Goal: Task Accomplishment & Management: Complete application form

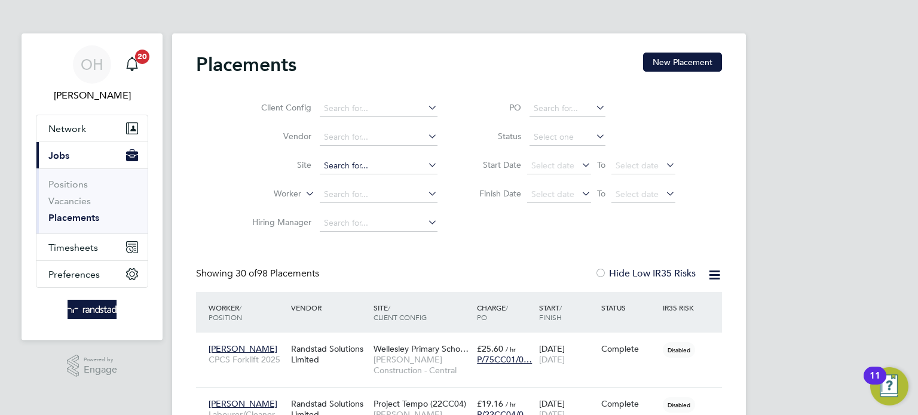
click at [359, 162] on input at bounding box center [379, 166] width 118 height 17
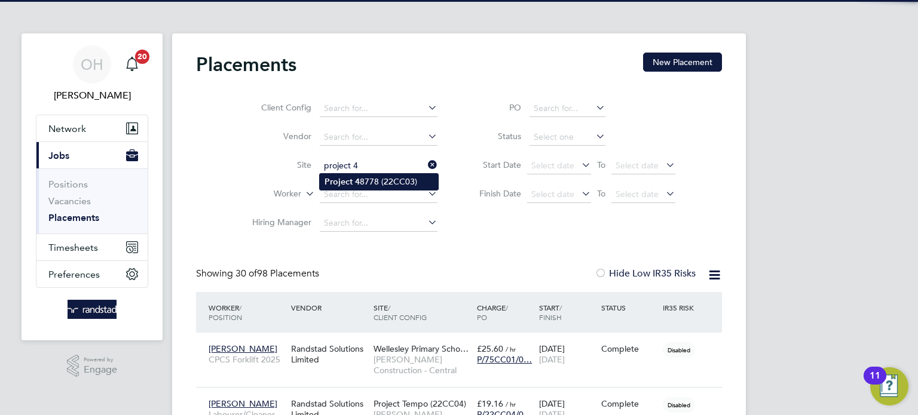
type input "Project 48778 (22CC03)"
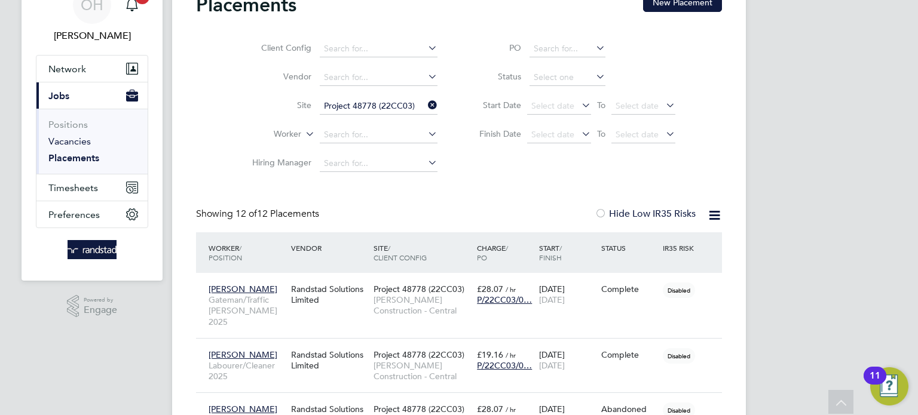
click at [75, 143] on link "Vacancies" at bounding box center [69, 141] width 42 height 11
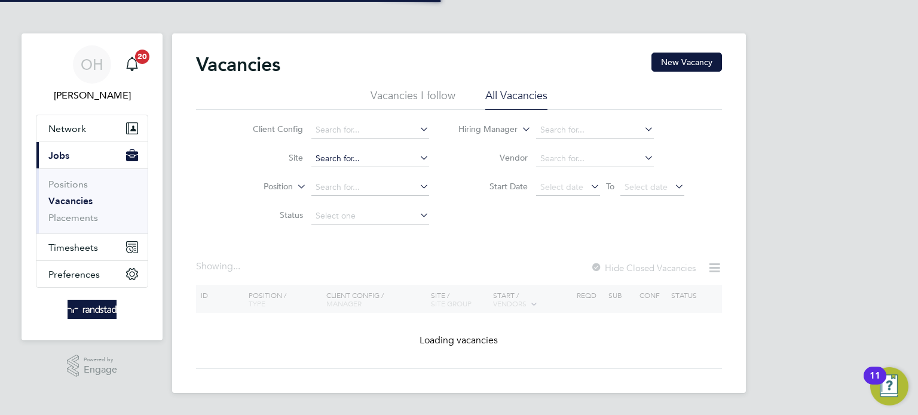
click at [382, 152] on input at bounding box center [370, 159] width 118 height 17
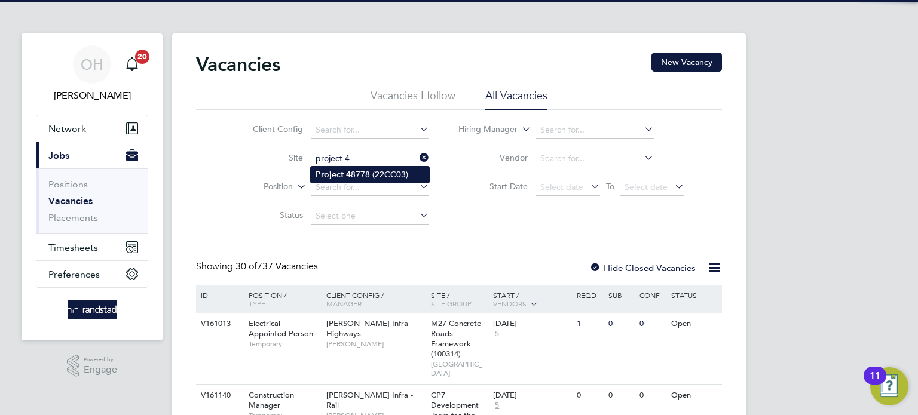
type input "Project 48778 (22CC03)"
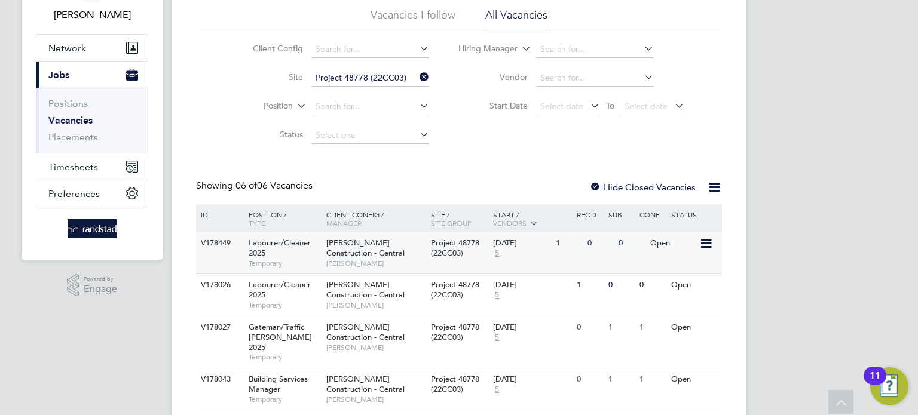
click at [701, 249] on icon at bounding box center [705, 244] width 12 height 14
click at [686, 269] on li "View Details" at bounding box center [677, 271] width 69 height 17
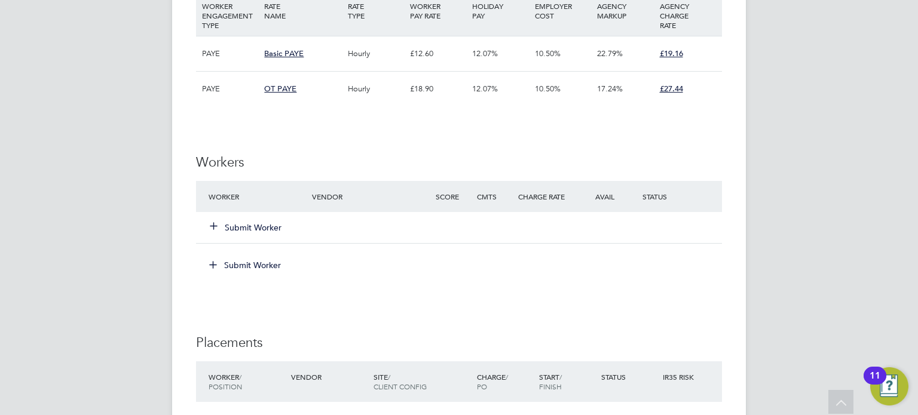
scroll to position [774, 0]
click at [449, 193] on div "Score" at bounding box center [453, 196] width 41 height 22
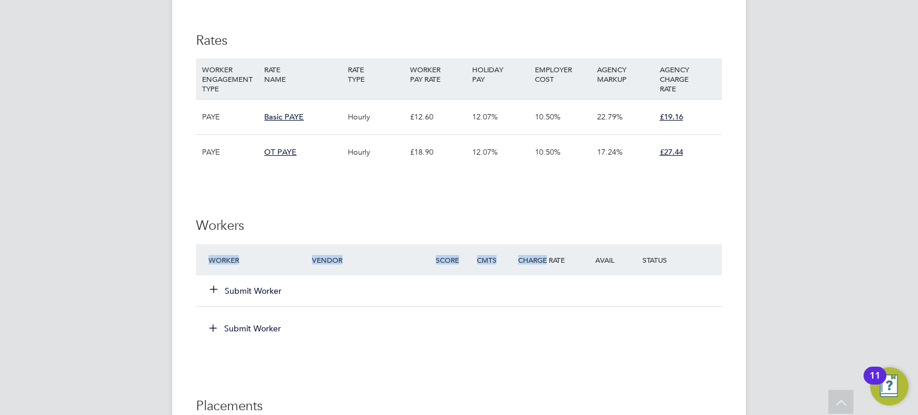
scroll to position [723, 0]
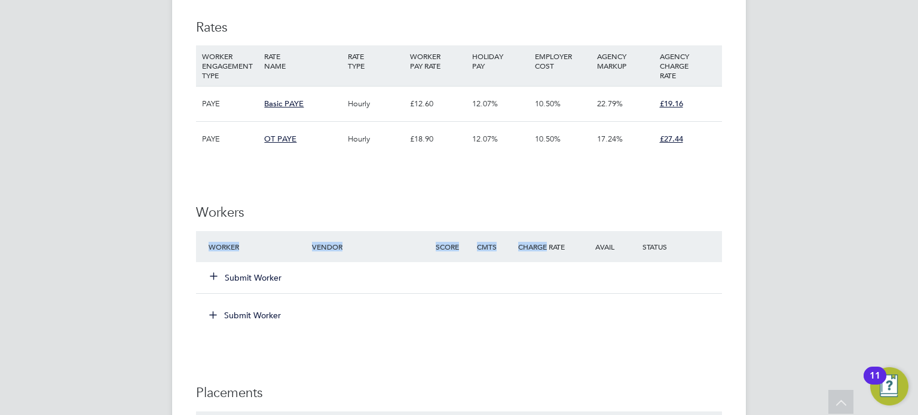
click at [244, 282] on button "Submit Worker" at bounding box center [246, 278] width 72 height 12
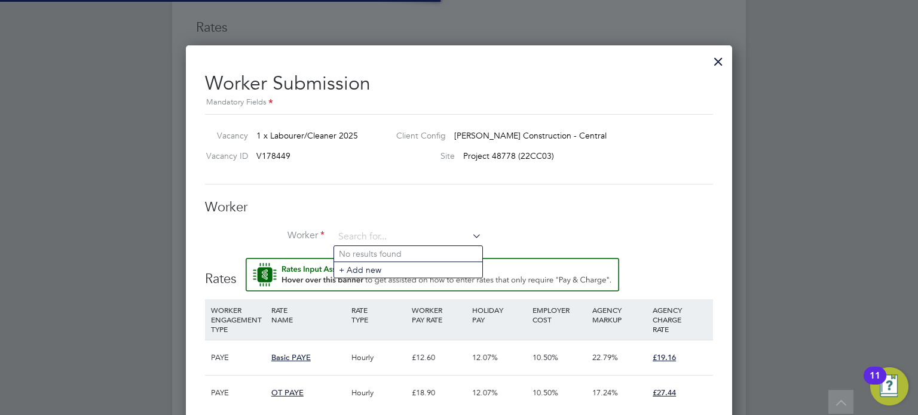
scroll to position [5, 5]
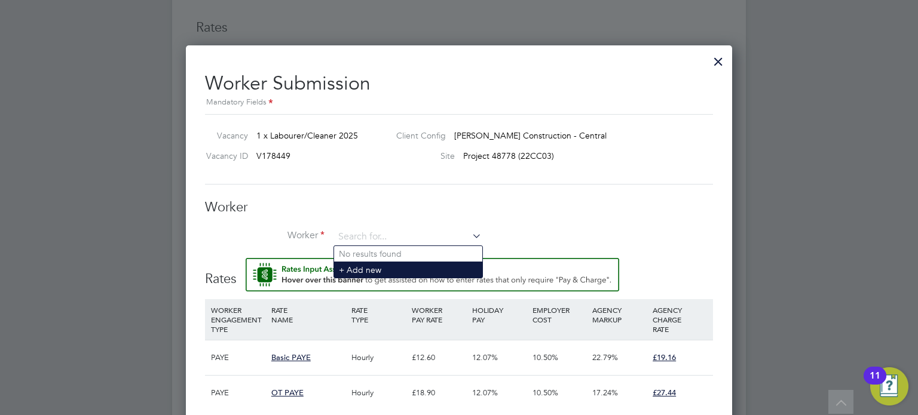
click at [394, 267] on li "+ Add new" at bounding box center [408, 270] width 148 height 16
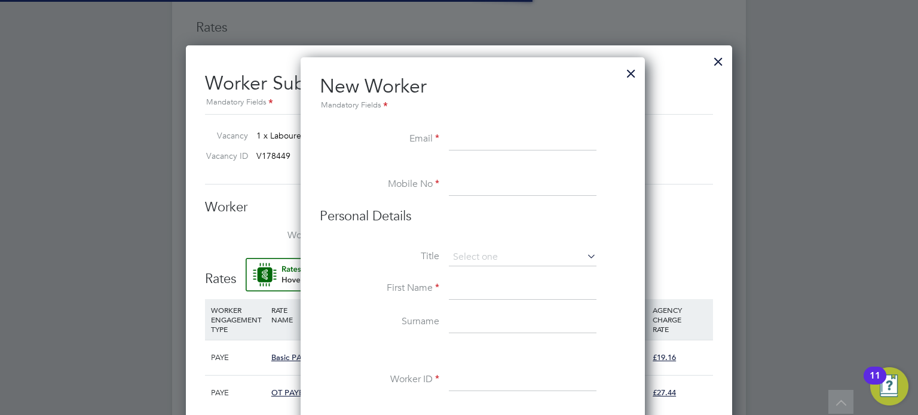
scroll to position [1068, 345]
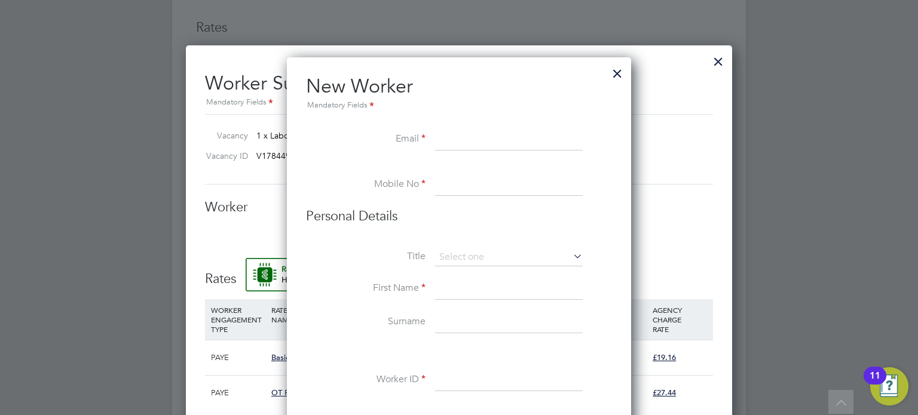
click at [453, 144] on input at bounding box center [509, 140] width 148 height 22
click at [460, 136] on input at bounding box center [509, 140] width 148 height 22
type input "petronela.elenescu1@gmail.com"
click at [485, 194] on input at bounding box center [509, 186] width 148 height 22
click at [477, 183] on input at bounding box center [509, 186] width 148 height 22
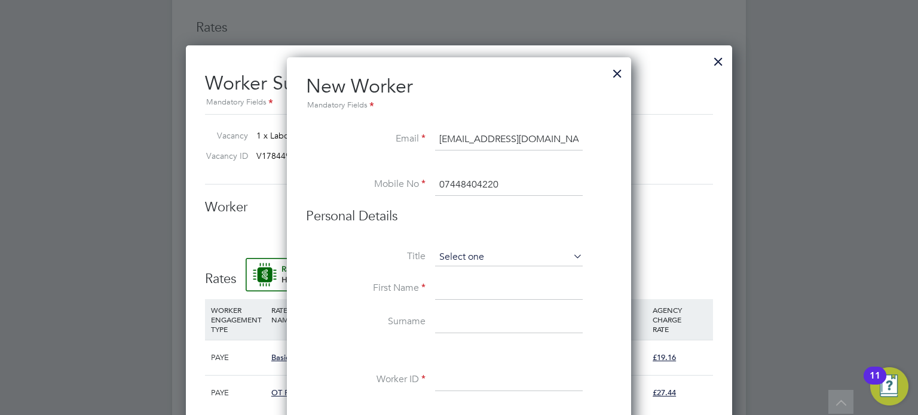
type input "07448404220"
click at [487, 256] on input at bounding box center [509, 258] width 148 height 18
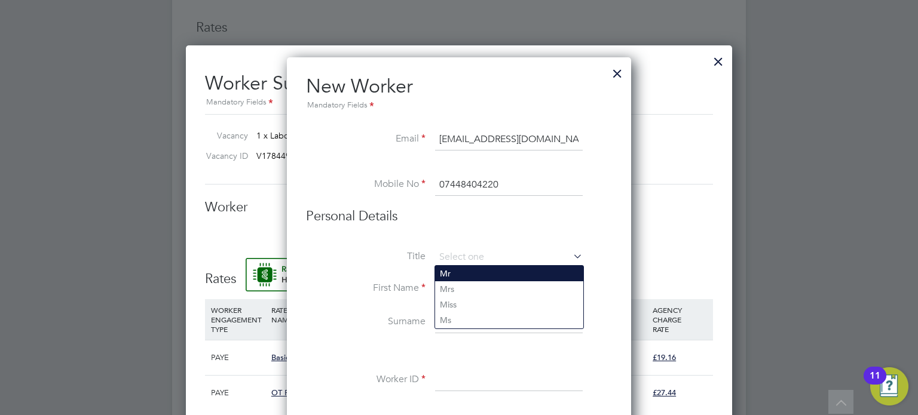
click at [474, 273] on li "Mr" at bounding box center [509, 274] width 148 height 16
type input "Mr"
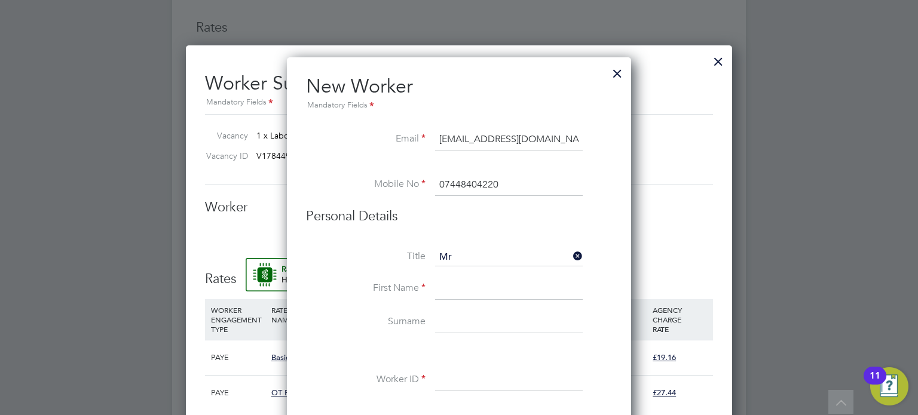
click at [461, 292] on input at bounding box center [509, 290] width 148 height 22
click at [454, 285] on input at bounding box center [509, 290] width 148 height 22
click at [454, 259] on input "Mr" at bounding box center [509, 258] width 148 height 18
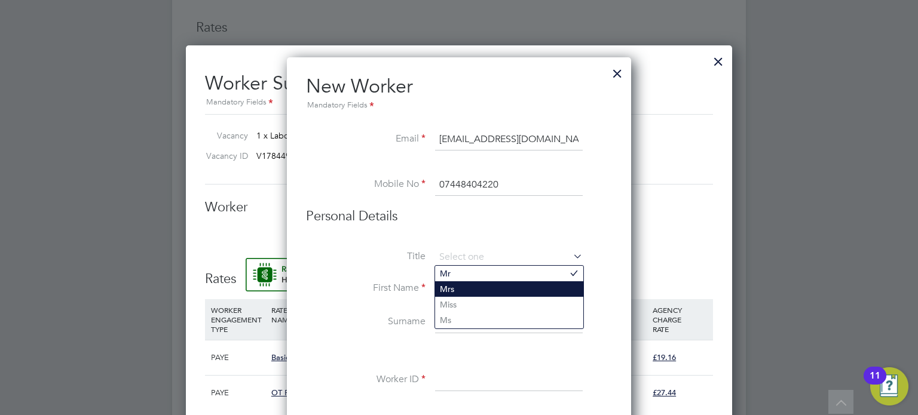
click at [454, 282] on li "Mrs" at bounding box center [509, 290] width 148 height 16
type input "Mrs"
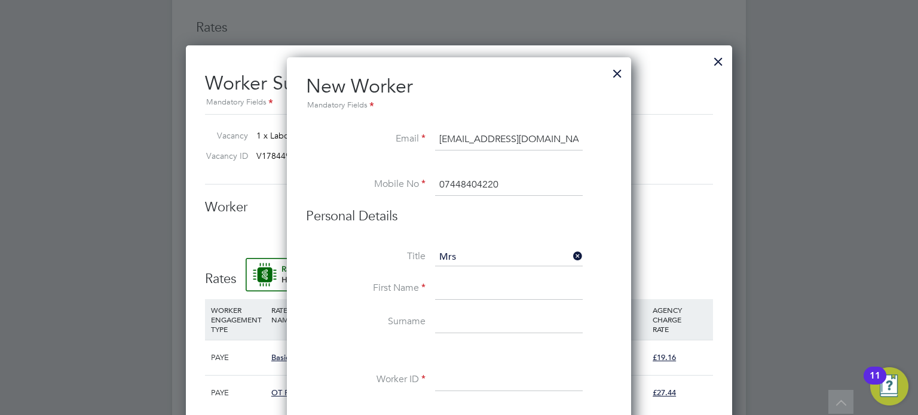
click at [451, 290] on input at bounding box center [509, 290] width 148 height 22
type input "Petronela"
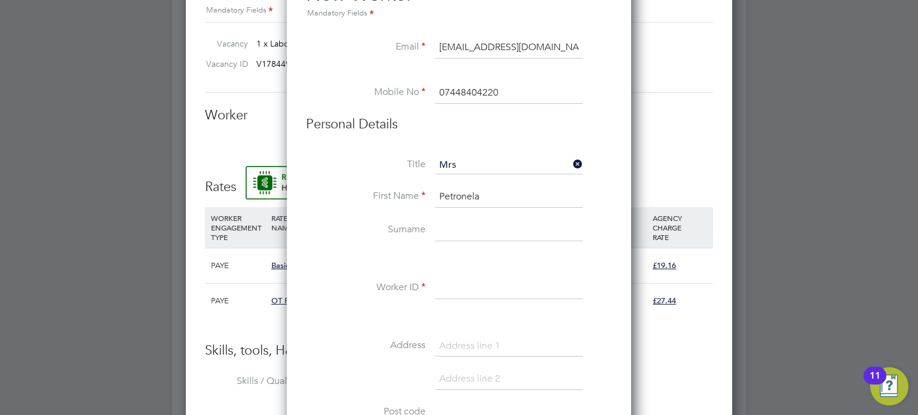
scroll to position [896, 0]
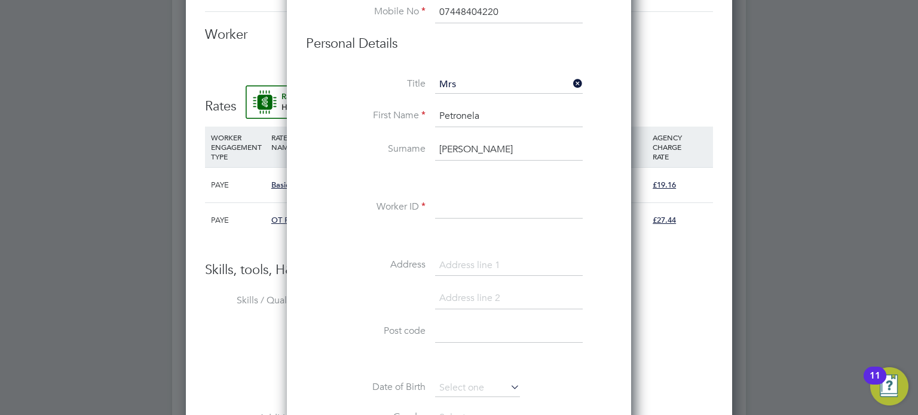
type input "Elenescu"
click at [451, 205] on input at bounding box center [509, 208] width 148 height 22
click at [461, 205] on input at bounding box center [509, 208] width 148 height 22
paste input "[PERSON_NAME]"
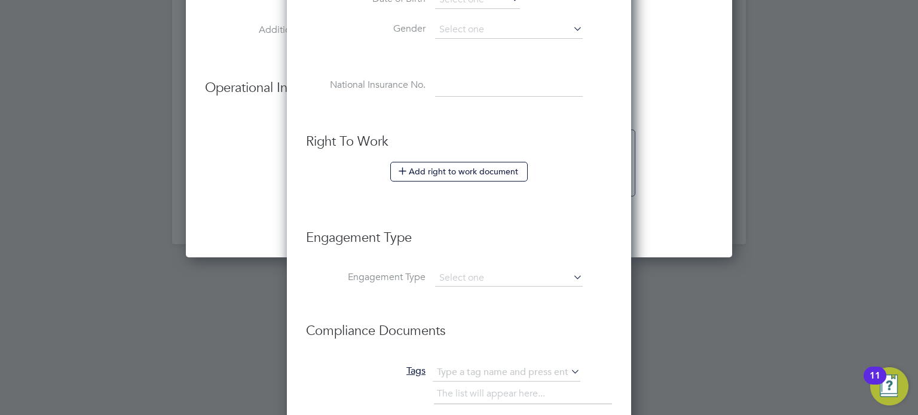
scroll to position [1289, 0]
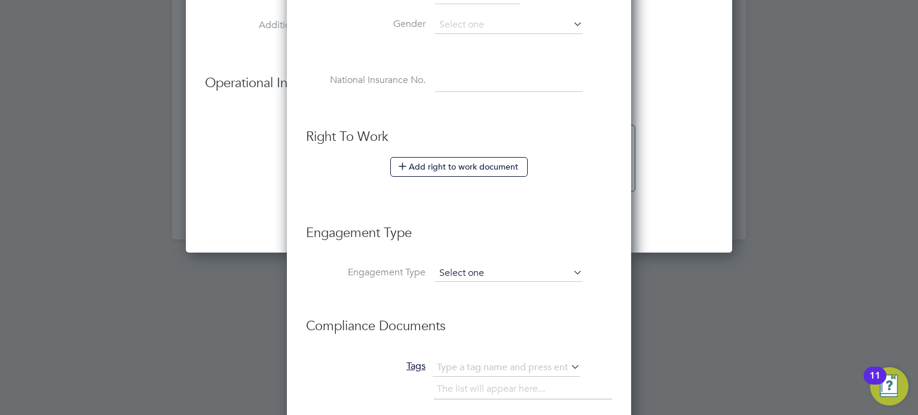
type input "[PERSON_NAME]"
click at [461, 273] on input at bounding box center [509, 273] width 148 height 17
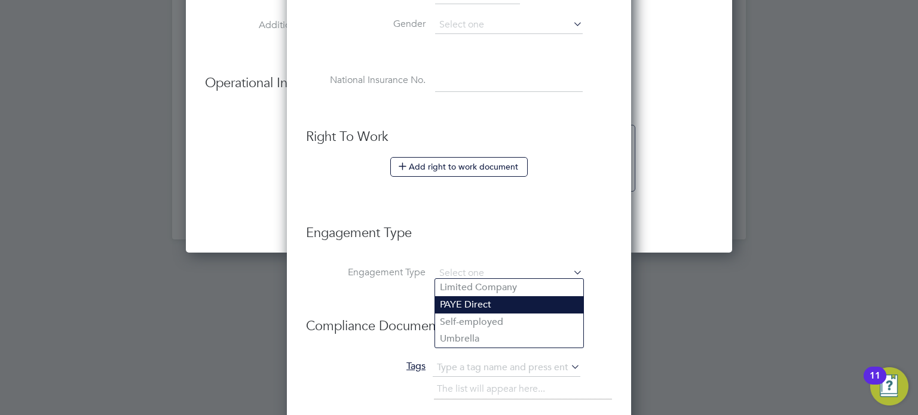
click at [458, 304] on li "PAYE Direct" at bounding box center [509, 304] width 148 height 17
type input "PAYE Direct"
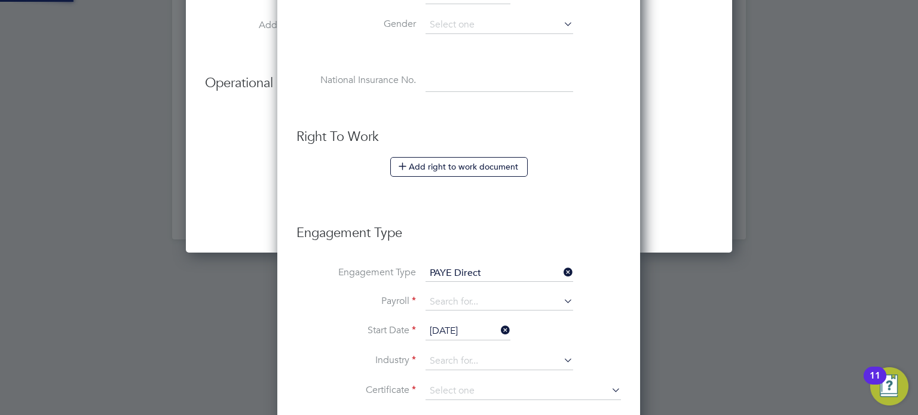
scroll to position [5, 5]
click at [459, 299] on input at bounding box center [500, 302] width 148 height 17
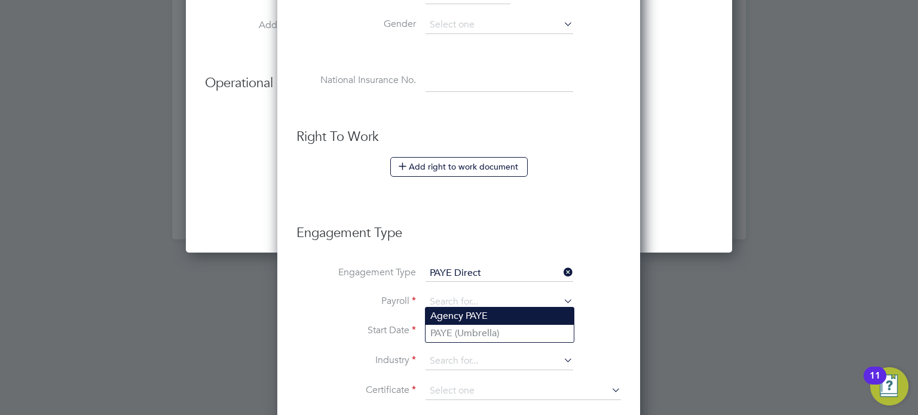
click at [453, 317] on li "Agency PAYE" at bounding box center [500, 316] width 148 height 17
type input "Agency PAYE"
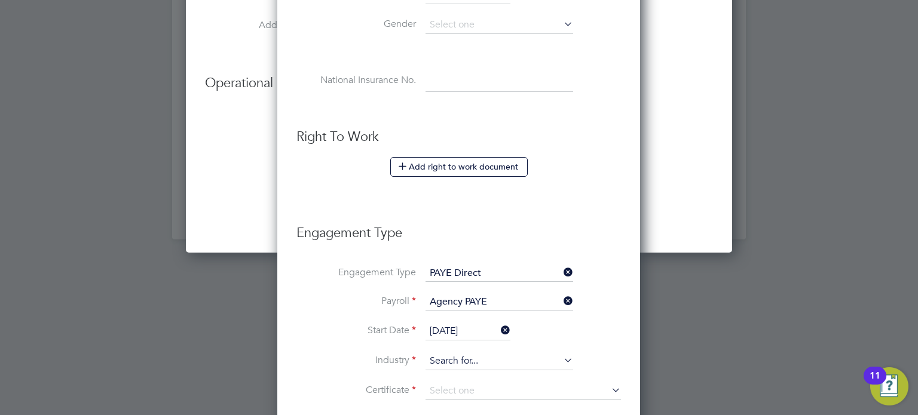
click at [467, 353] on input at bounding box center [500, 362] width 148 height 18
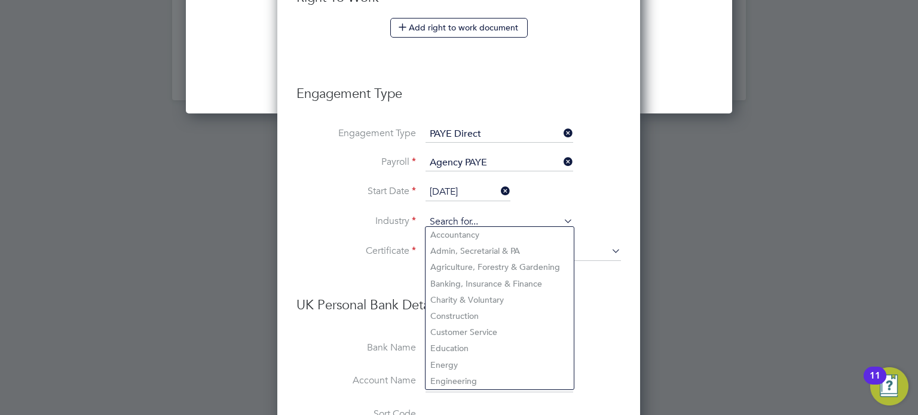
scroll to position [1429, 0]
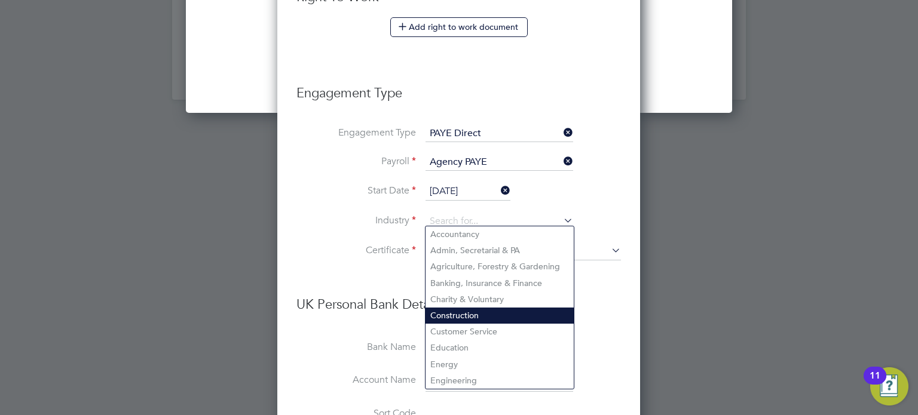
click at [456, 312] on li "Construction" at bounding box center [500, 316] width 148 height 16
type input "Construction"
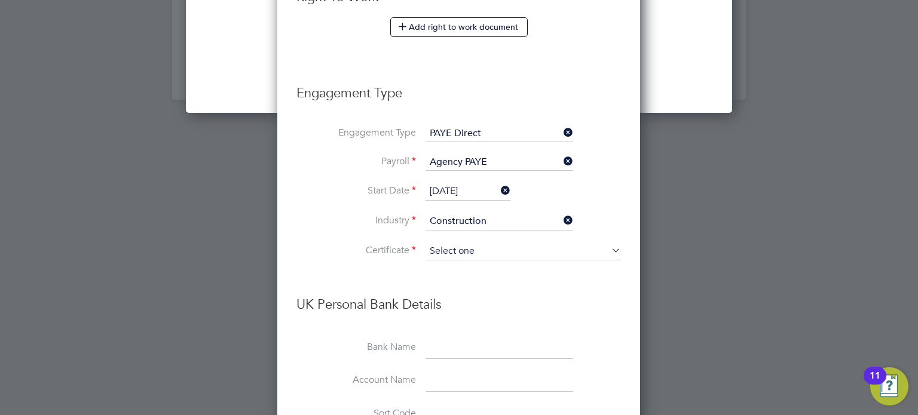
click at [461, 245] on input at bounding box center [523, 252] width 195 height 18
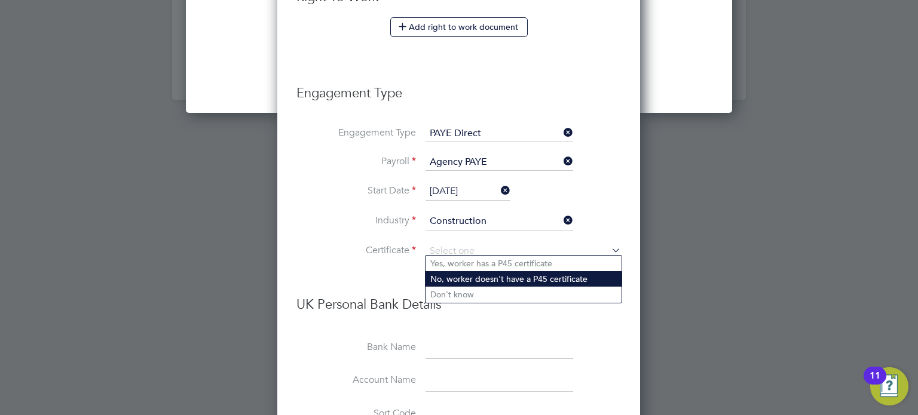
click at [457, 280] on li "No, worker doesn't have a P45 certificate" at bounding box center [524, 279] width 196 height 16
type input "No, worker doesn't have a P45 certificate"
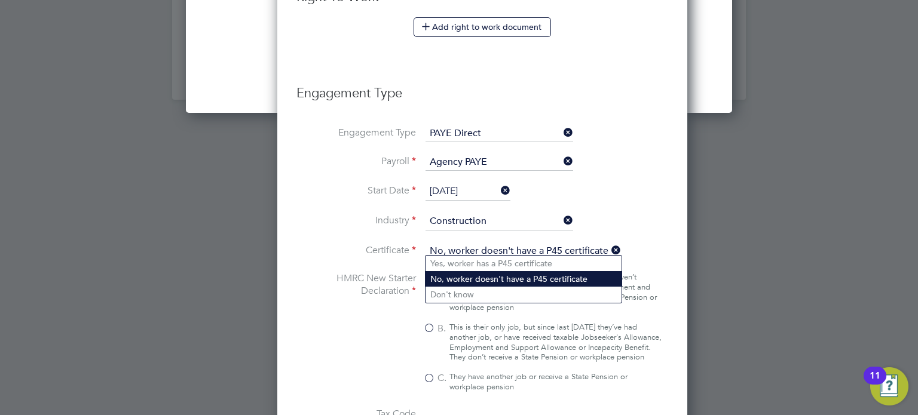
scroll to position [1770, 409]
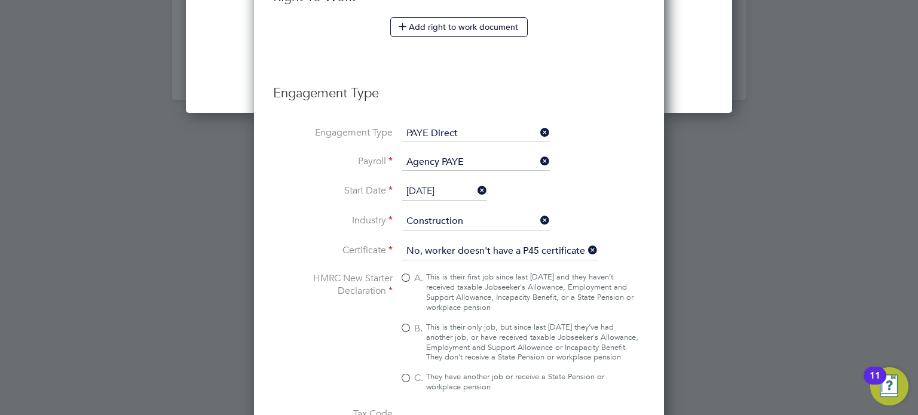
click at [408, 323] on label "B. This is their only job, but since last 6 April they’ve had another job, or h…" at bounding box center [519, 343] width 239 height 41
click at [0, 0] on input "B. This is their only job, but since last 6 April they’ve had another job, or h…" at bounding box center [0, 0] width 0 height 0
type input "1257L"
click at [408, 323] on label "B. This is their only job, but since last 6 April they’ve had another job, or h…" at bounding box center [519, 343] width 239 height 41
click at [0, 0] on input "B. This is their only job, but since last 6 April they’ve had another job, or h…" at bounding box center [0, 0] width 0 height 0
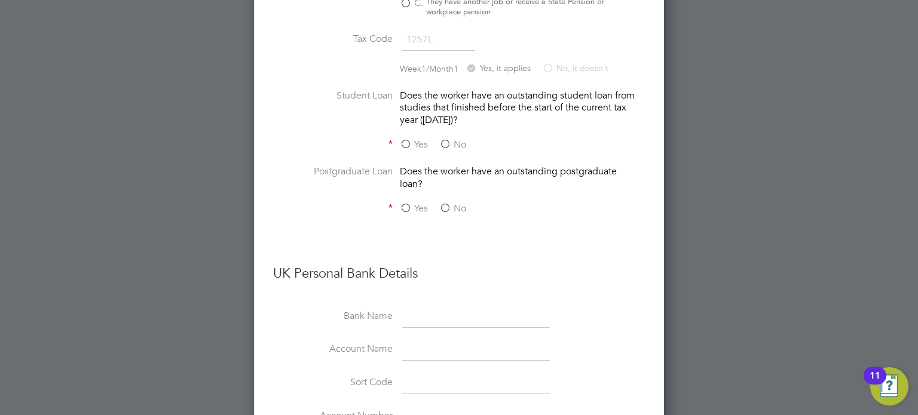
scroll to position [1805, 0]
click at [446, 148] on label "No" at bounding box center [452, 144] width 27 height 13
click at [0, 0] on input "No" at bounding box center [0, 0] width 0 height 0
click at [447, 212] on label "No" at bounding box center [452, 208] width 27 height 13
click at [0, 0] on input "No" at bounding box center [0, 0] width 0 height 0
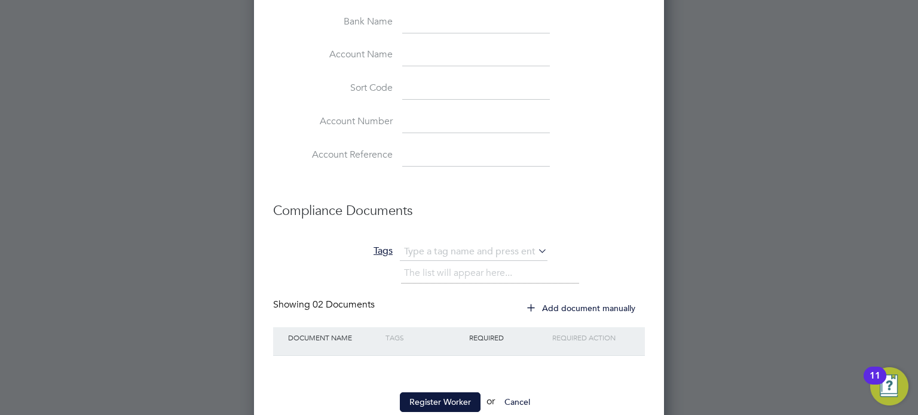
scroll to position [2135, 0]
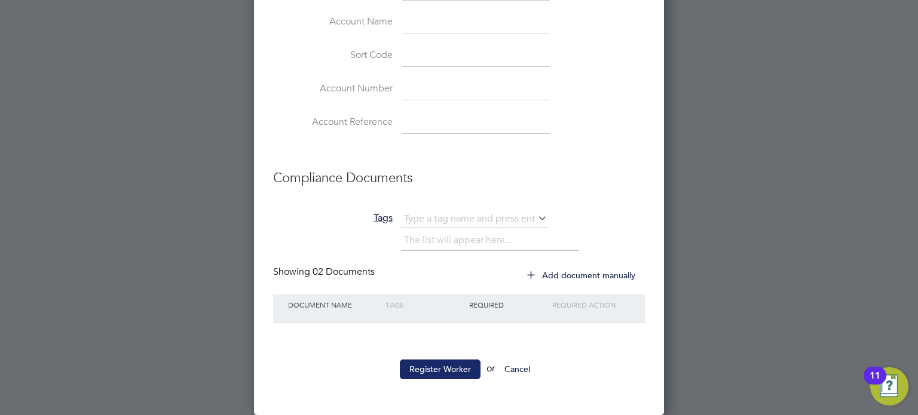
click at [427, 366] on button "Register Worker" at bounding box center [440, 369] width 81 height 19
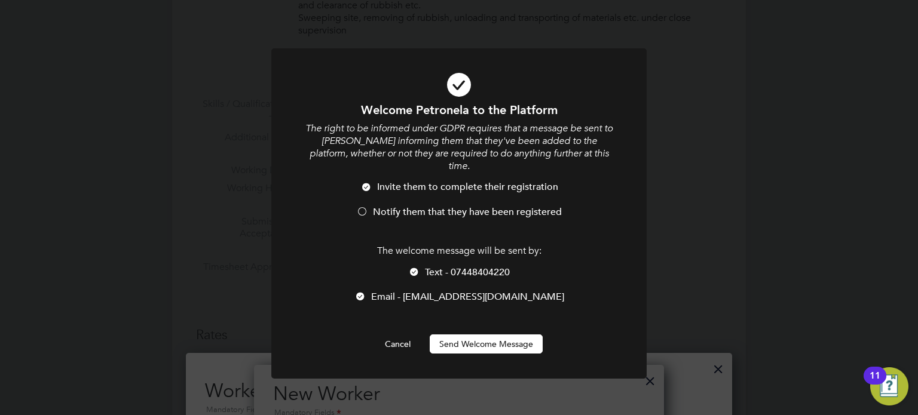
click at [465, 335] on button "Send Welcome Message" at bounding box center [486, 344] width 113 height 19
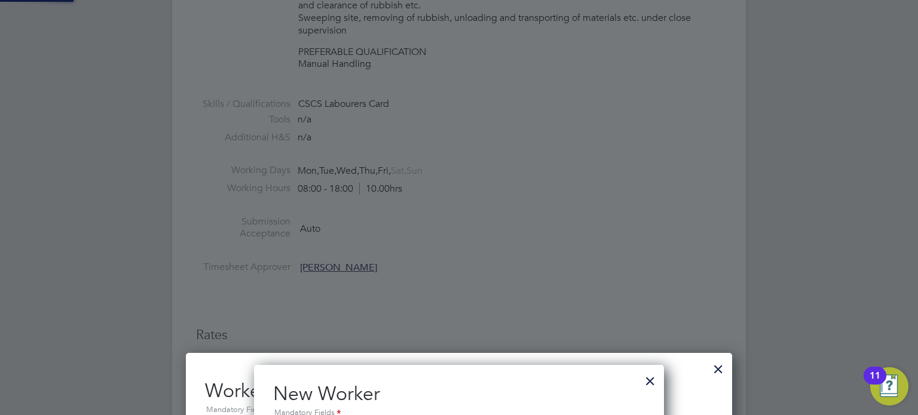
type input "Petronela Elenescu (Petronela Elenescu)"
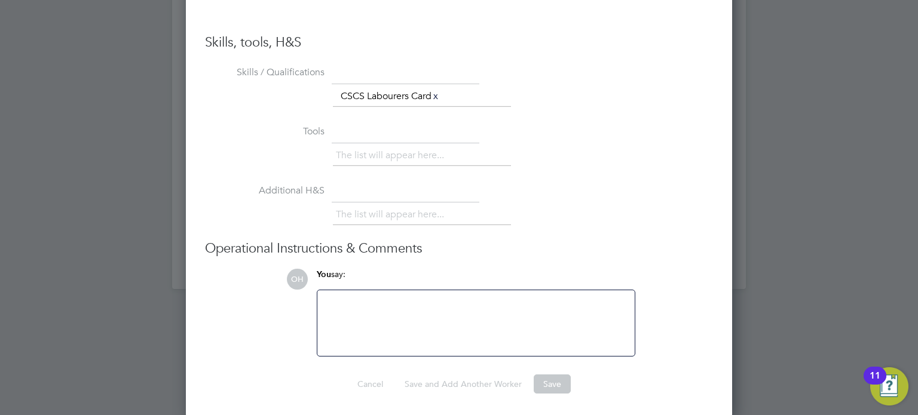
scroll to position [763, 0]
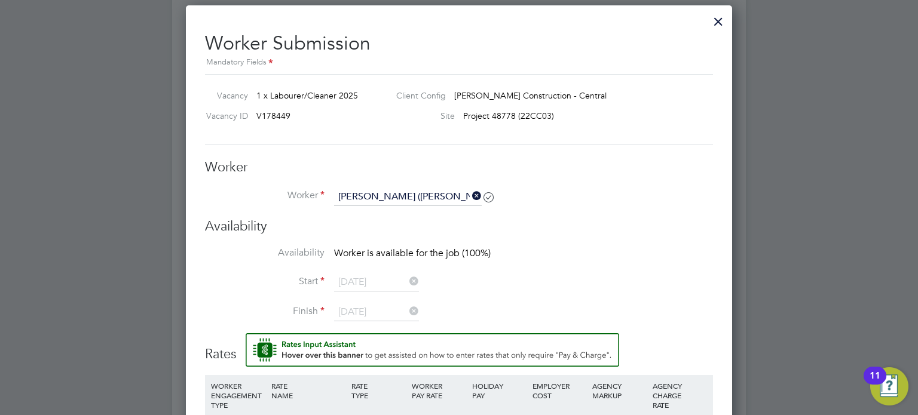
click at [716, 23] on div at bounding box center [719, 19] width 22 height 22
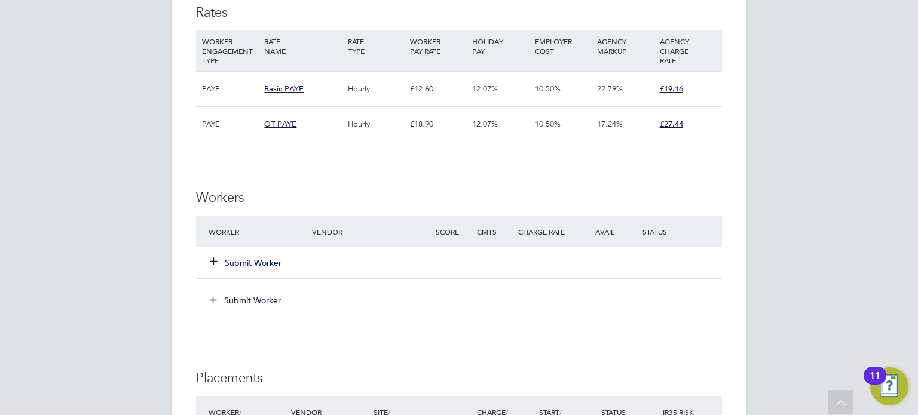
scroll to position [739, 0]
click at [252, 262] on button "Submit Worker" at bounding box center [246, 262] width 72 height 12
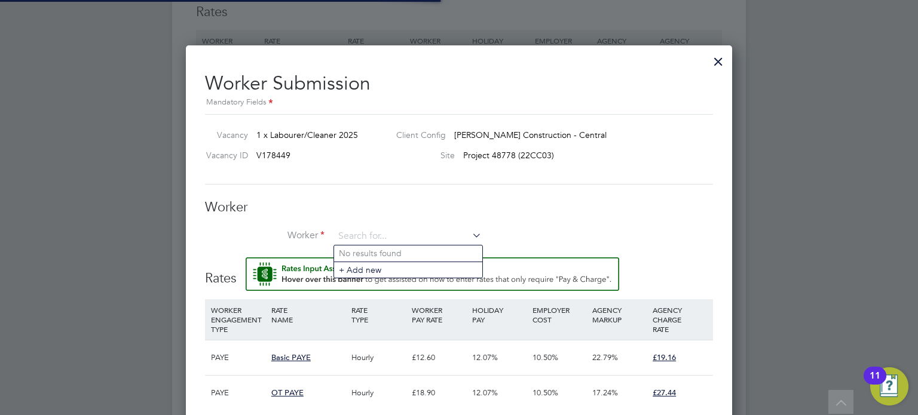
scroll to position [35, 81]
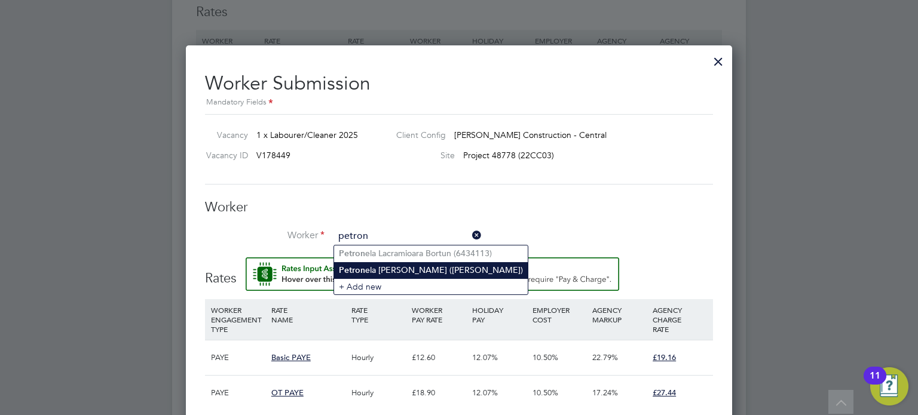
type input "Petronela Elenescu (Petronela Elenescu)"
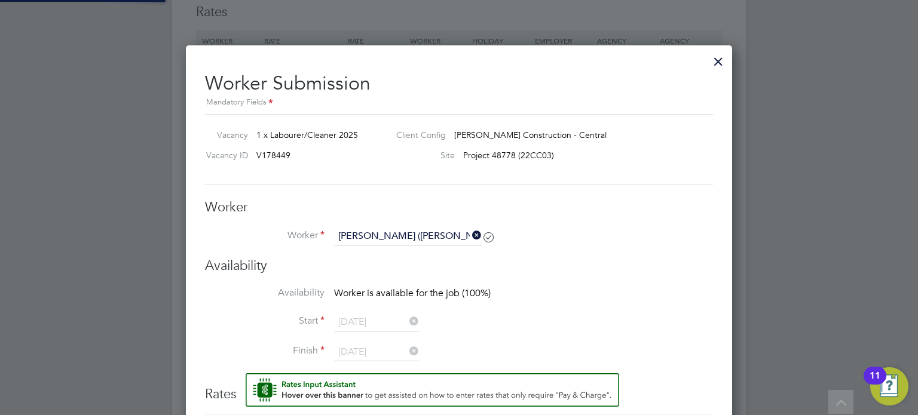
scroll to position [887, 547]
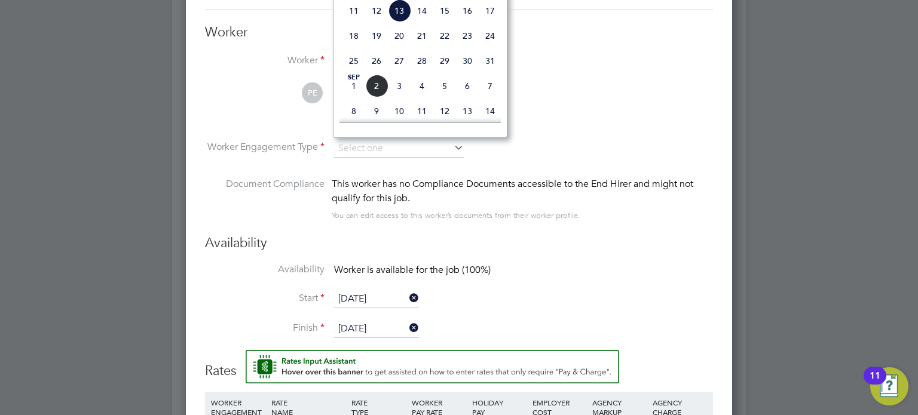
click at [659, 89] on li "PE Petronela Elenescu View details m: 07448404220 petronela.elenescu1@gmail.com" at bounding box center [459, 110] width 508 height 57
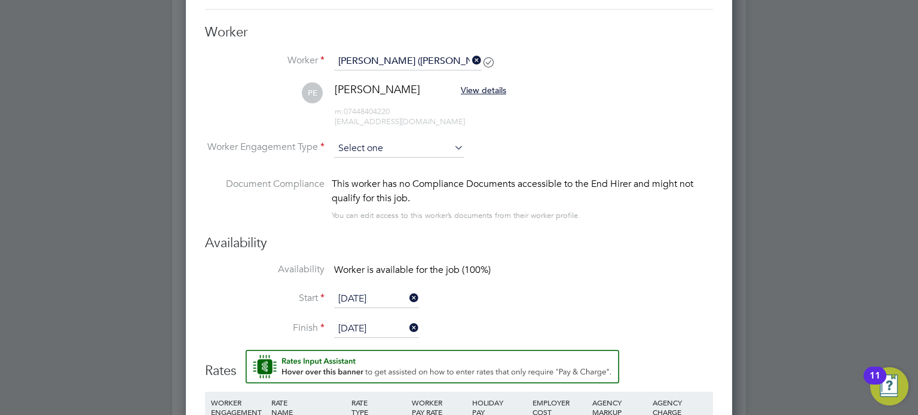
click at [400, 147] on input at bounding box center [399, 149] width 130 height 18
click at [375, 176] on li "PAYE" at bounding box center [399, 180] width 130 height 16
type input "PAYE"
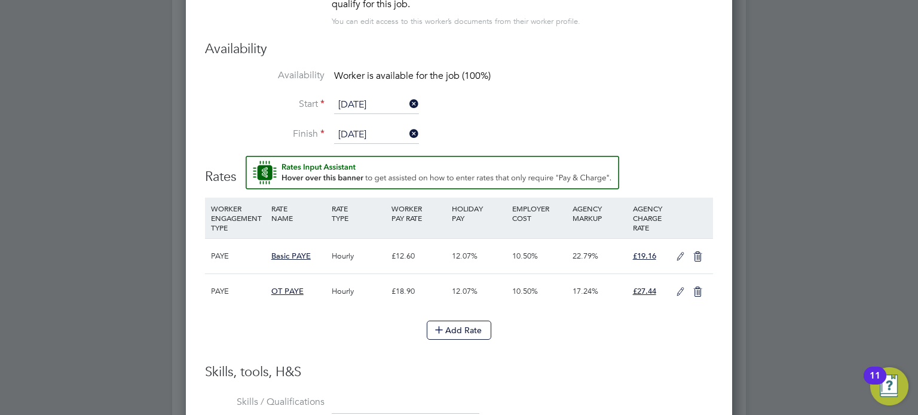
click at [680, 252] on icon at bounding box center [680, 257] width 15 height 10
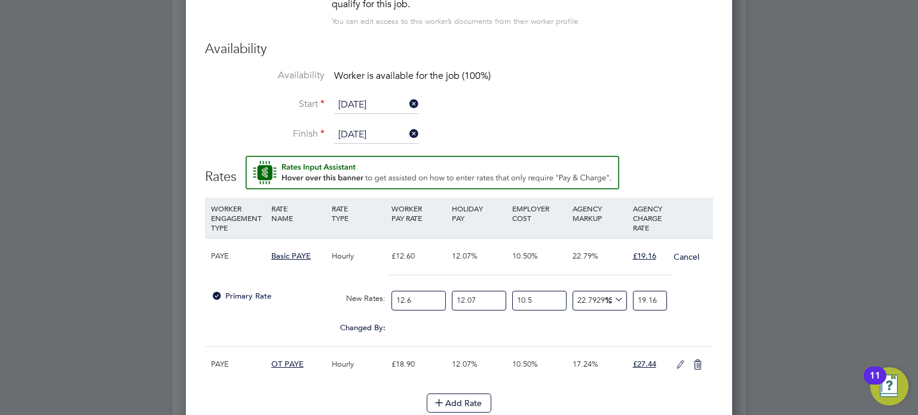
click at [417, 295] on input "12.6" at bounding box center [418, 301] width 54 height 20
type input "12"
type input "18.247619047619047"
type input "1"
type input "1.5206349206349206"
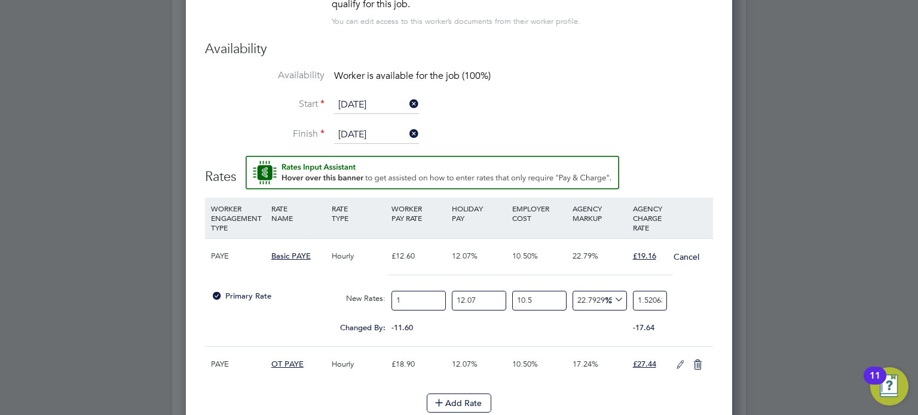
type input "15"
type input "22.80952380952381"
type input "15.1"
type input "22.9615873015873"
type input "15.19"
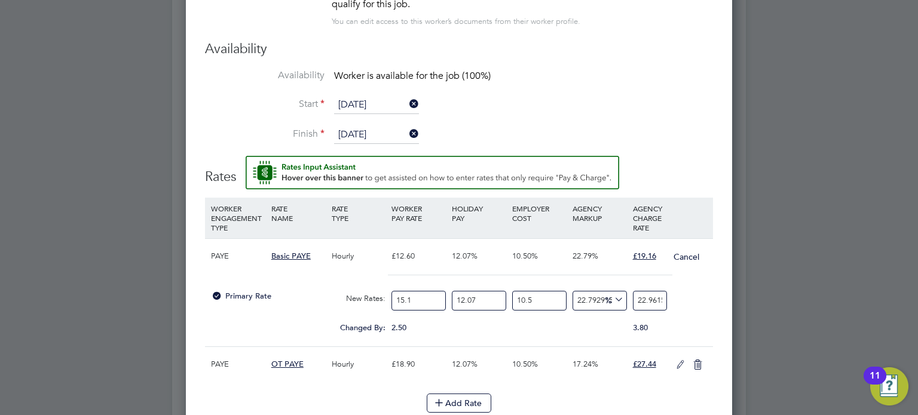
type input "23.098444444444443"
type input "15.19"
click at [510, 323] on div "0.00" at bounding box center [539, 323] width 60 height 12
drag, startPoint x: 577, startPoint y: 296, endPoint x: 632, endPoint y: 296, distance: 55.0
click at [632, 296] on div "Primary Rate New Rates: 15.19 12.07 n/a 10.5 n/a 22.79291511284121 4.2875509794…" at bounding box center [459, 301] width 508 height 32
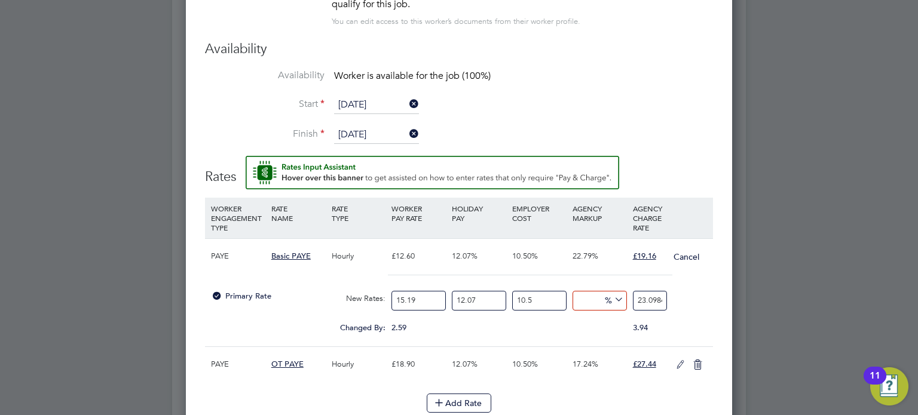
type input "0"
type input "18.810893465"
drag, startPoint x: 636, startPoint y: 296, endPoint x: 693, endPoint y: 293, distance: 56.8
click at [693, 293] on div "Primary Rate New Rates: 15.19 12.07 n/a 10.5 n/a 0 0 % 18.810893465" at bounding box center [459, 301] width 508 height 32
type input "2"
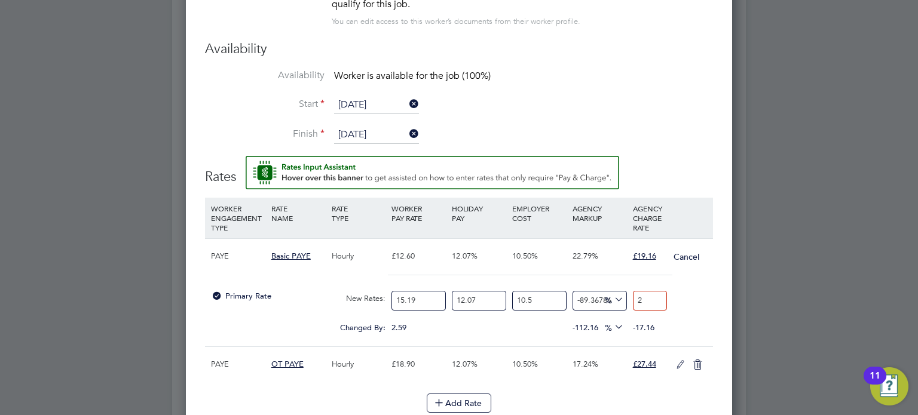
type input "16.953509097979467"
type input "22"
type input "20.14315025519709"
type input "22.60"
click at [706, 292] on div "Primary Rate New Rates: 15.19 12.07 n/a 10.5 n/a 20.14315025519709 3.789106535 …" at bounding box center [459, 301] width 508 height 32
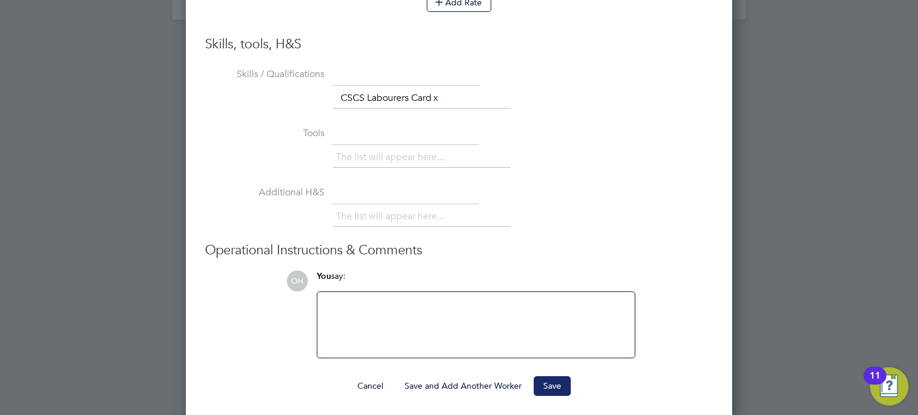
click at [558, 378] on button "Save" at bounding box center [552, 386] width 37 height 19
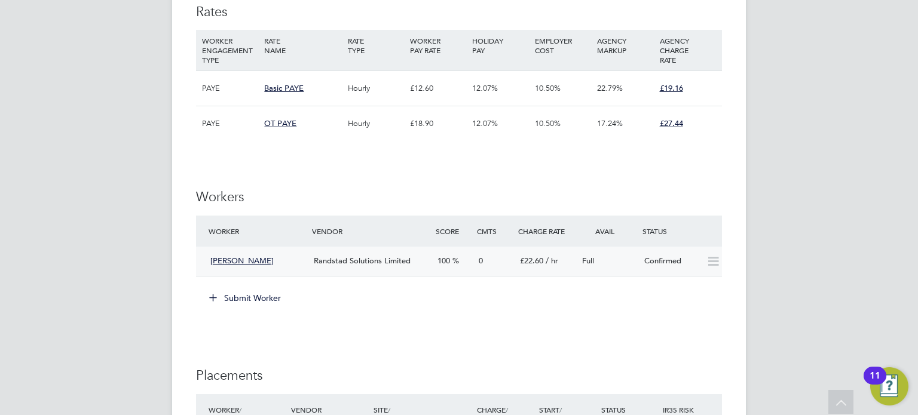
click at [716, 262] on icon at bounding box center [713, 262] width 15 height 10
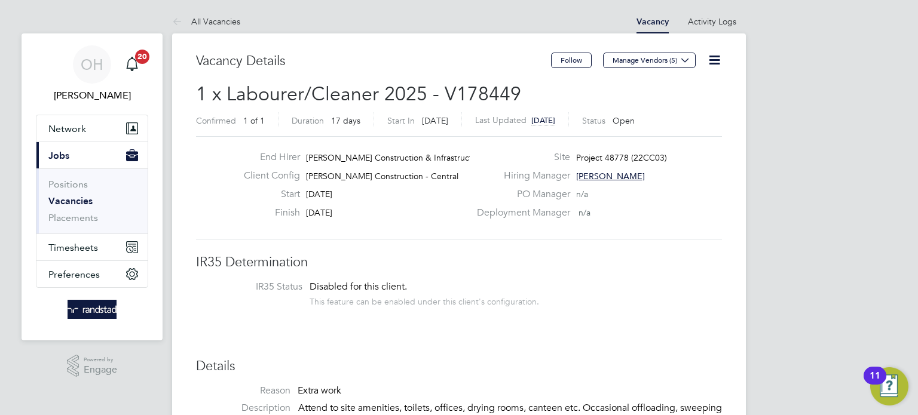
click at [711, 57] on icon at bounding box center [714, 60] width 15 height 15
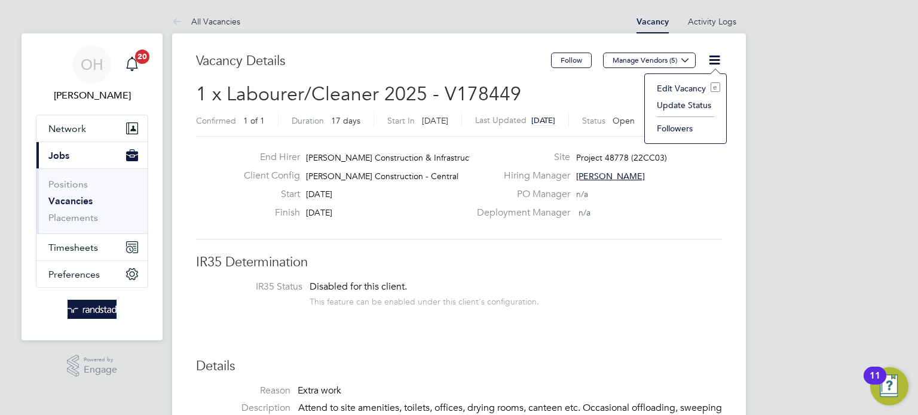
click at [564, 90] on h2 "1 x Labourer/Cleaner 2025 - V178449 Confirmed 1 of 1 Duration 17 days Start In …" at bounding box center [459, 107] width 526 height 50
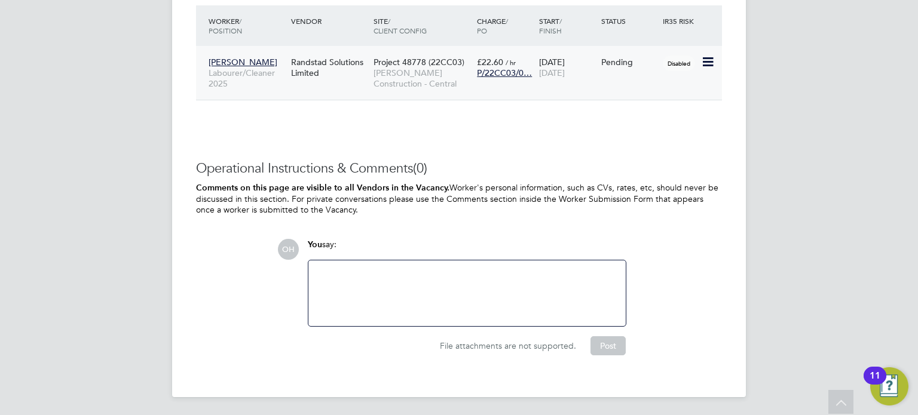
click at [706, 61] on icon at bounding box center [707, 62] width 12 height 14
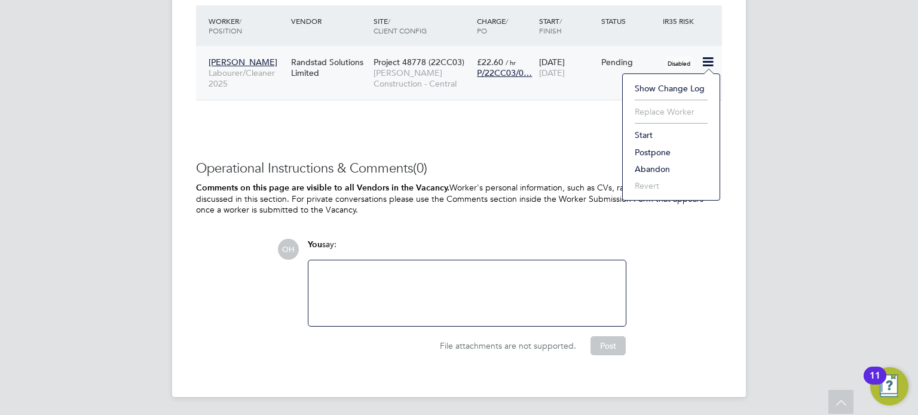
click at [647, 133] on li "Start" at bounding box center [671, 135] width 85 height 17
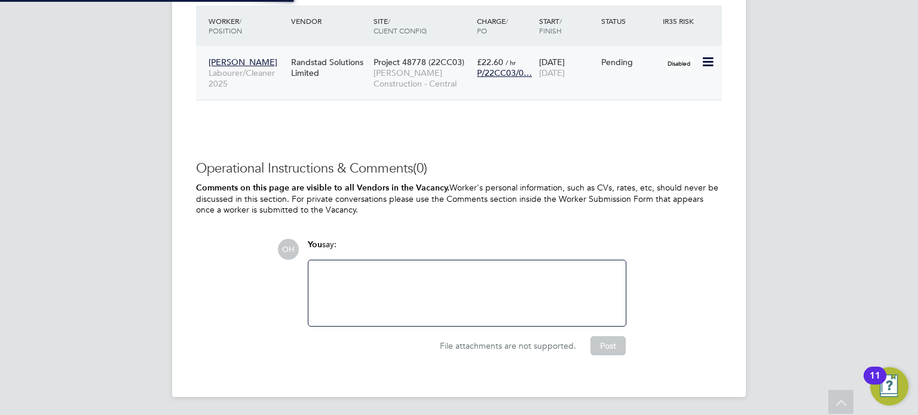
type input "[PERSON_NAME]"
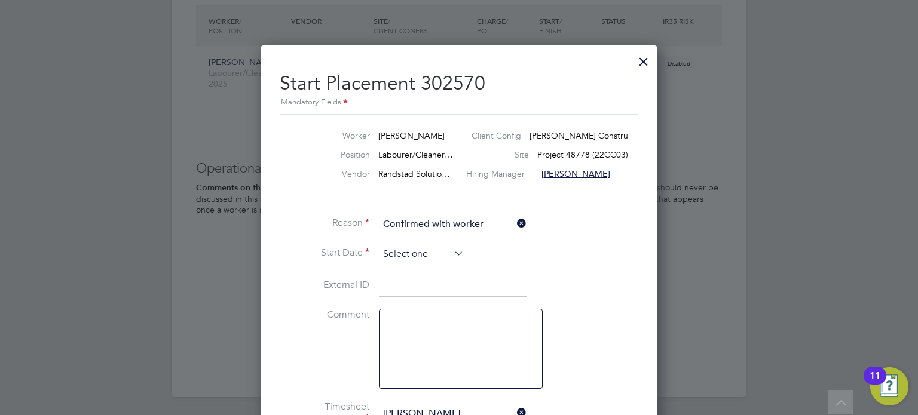
click at [449, 249] on input at bounding box center [421, 255] width 85 height 18
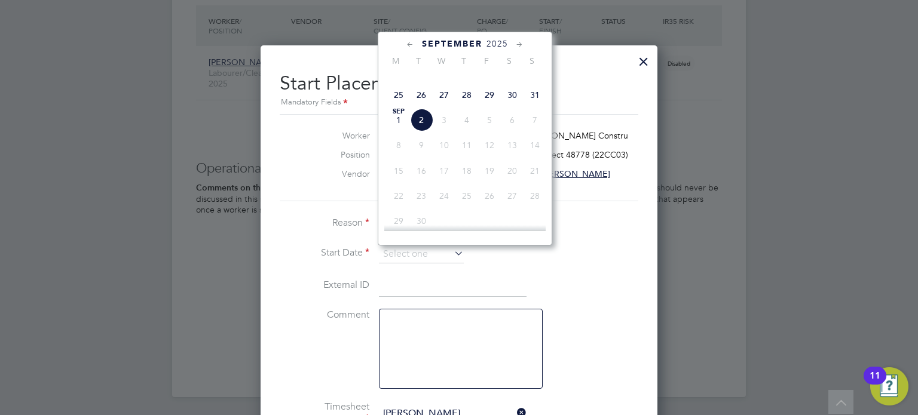
click at [398, 106] on span "25" at bounding box center [398, 95] width 23 height 23
type input "[DATE]"
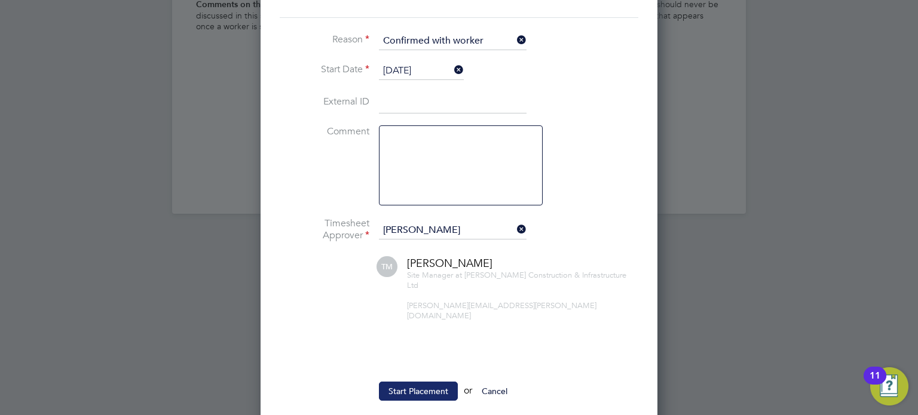
click at [411, 382] on button "Start Placement" at bounding box center [418, 391] width 79 height 19
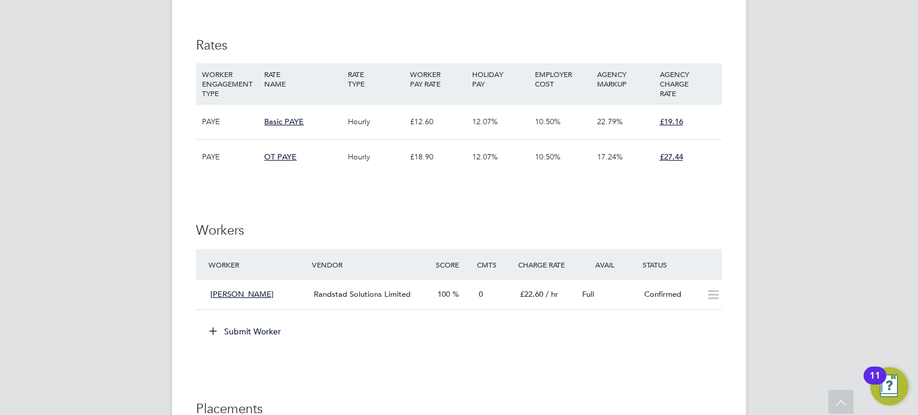
scroll to position [706, 0]
click at [628, 294] on div "Full" at bounding box center [608, 295] width 62 height 20
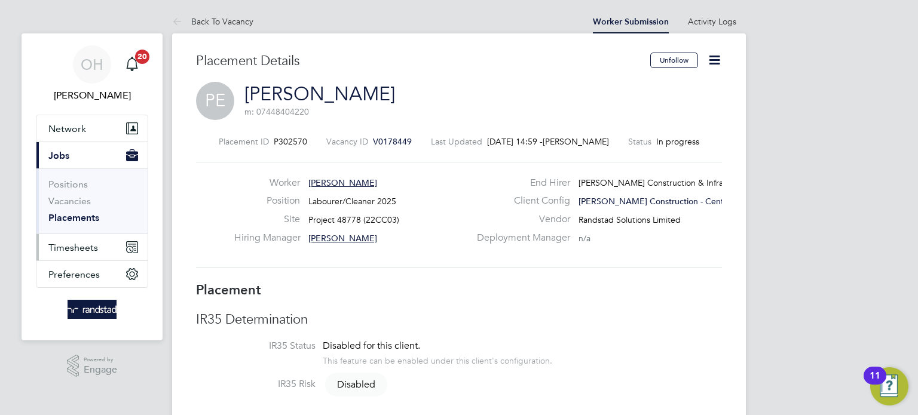
click at [82, 251] on span "Timesheets" at bounding box center [73, 247] width 50 height 11
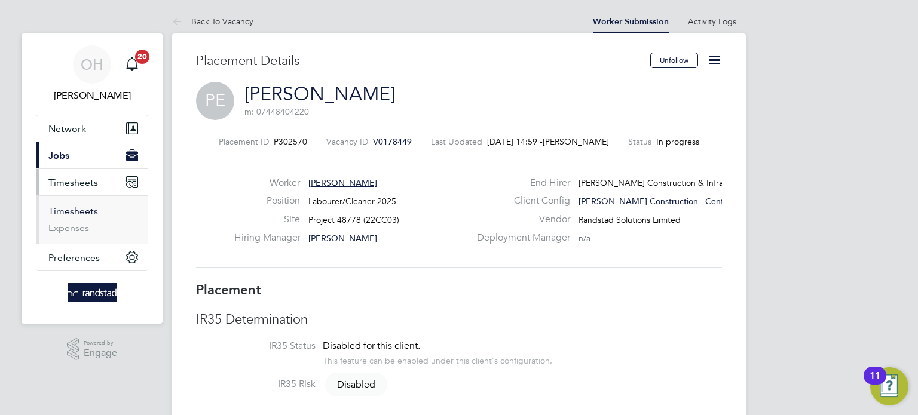
click at [68, 212] on link "Timesheets" at bounding box center [73, 211] width 50 height 11
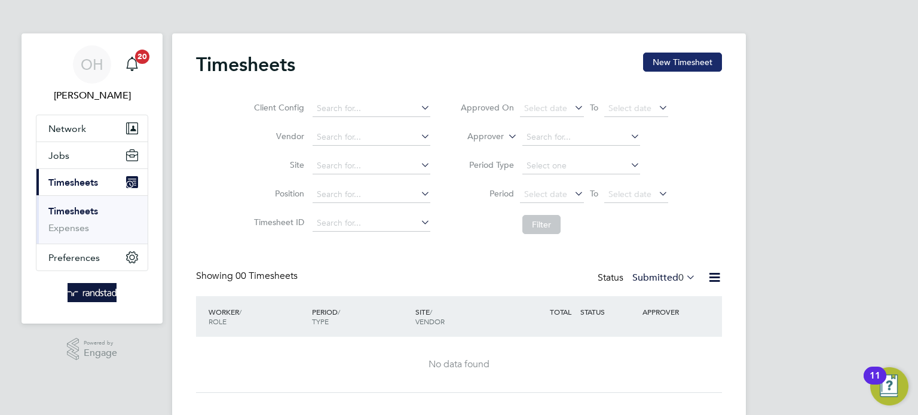
click at [695, 62] on button "New Timesheet" at bounding box center [682, 62] width 79 height 19
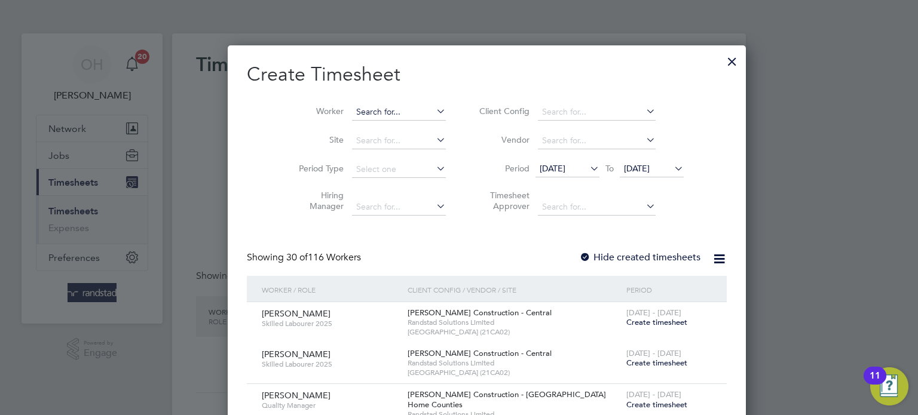
scroll to position [2304, 463]
click at [365, 109] on input at bounding box center [399, 112] width 94 height 17
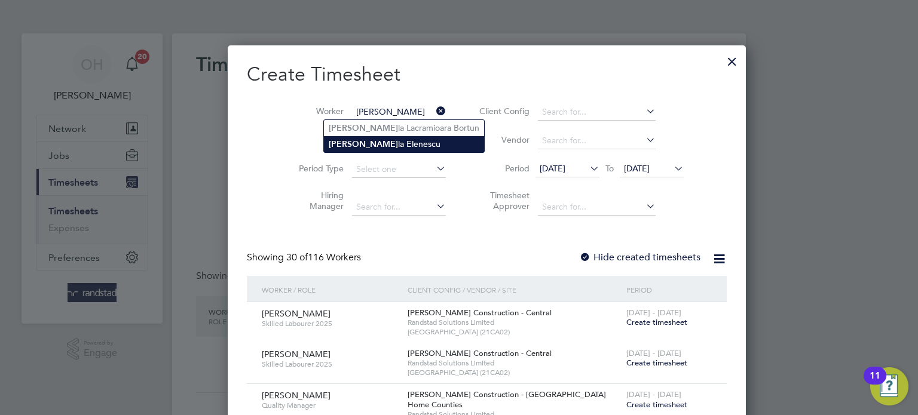
type input "[PERSON_NAME]"
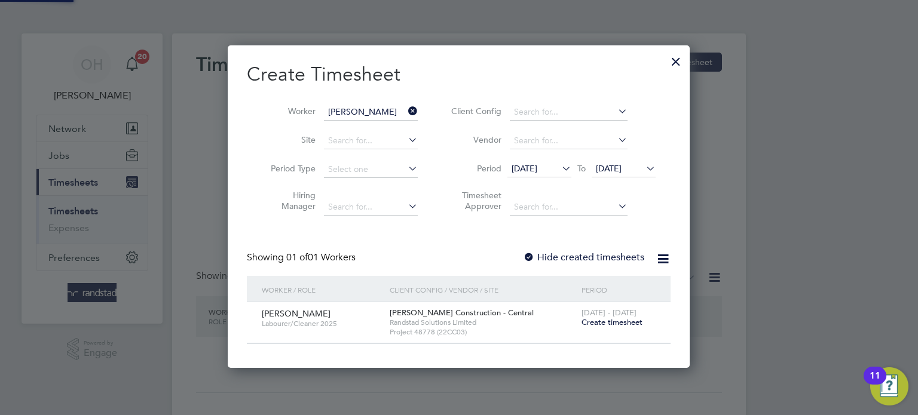
scroll to position [322, 463]
click at [622, 323] on span "Create timesheet" at bounding box center [612, 322] width 61 height 10
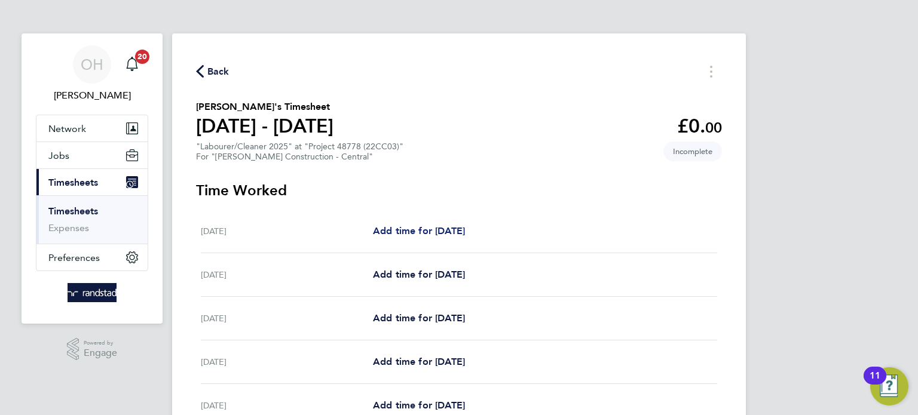
click at [419, 234] on span "Add time for [DATE]" at bounding box center [419, 230] width 92 height 11
select select "30"
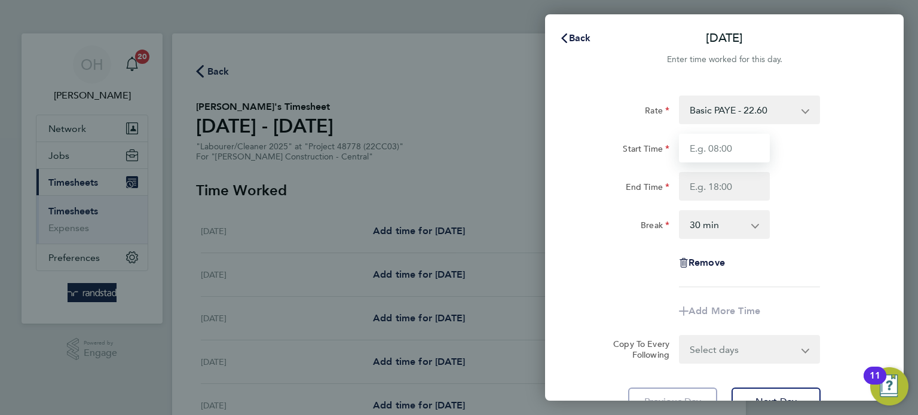
click at [722, 155] on input "Start Time" at bounding box center [724, 148] width 91 height 29
type input "07:30"
click at [871, 188] on div "End Time 18:30" at bounding box center [724, 186] width 301 height 29
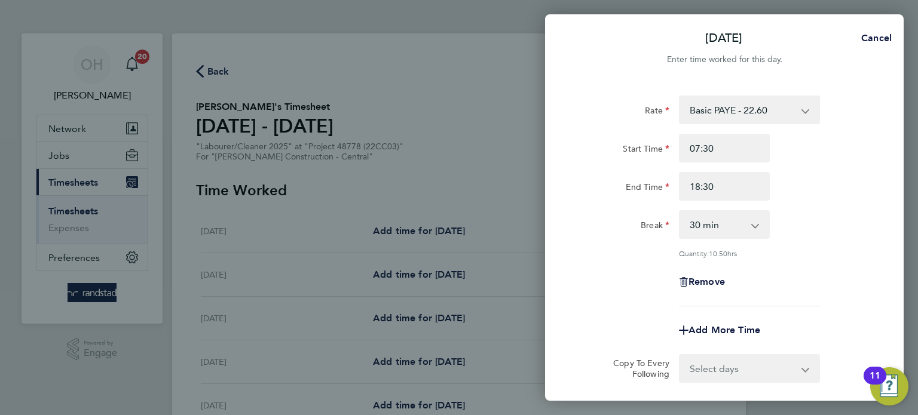
scroll to position [124, 0]
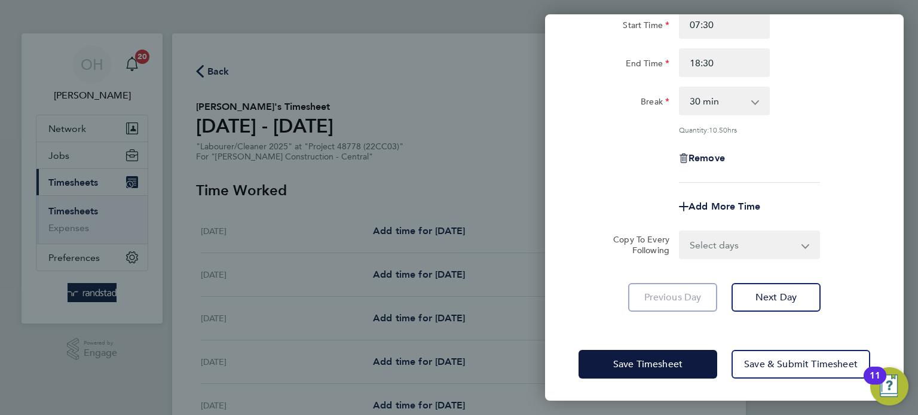
click at [766, 252] on select "Select days Day Tuesday Wednesday Thursday Friday" at bounding box center [743, 245] width 126 height 26
click at [790, 114] on div "Break 0 min 15 min 30 min 45 min 60 min 75 min 90 min" at bounding box center [724, 101] width 301 height 29
click at [707, 60] on input "18:30" at bounding box center [724, 62] width 91 height 29
type input "18:00"
click at [805, 119] on div "Rate Basic PAYE - 22.60 OT PAYE - 27.44 Start Time 07:30 End Time 18:00 Break 0…" at bounding box center [725, 77] width 292 height 211
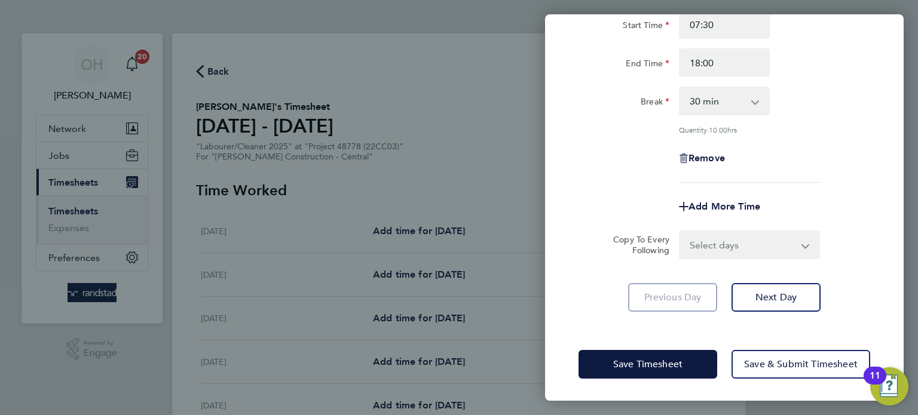
click at [736, 237] on select "Select days Day Tuesday Wednesday Thursday Friday" at bounding box center [743, 245] width 126 height 26
select select "DAY"
click at [680, 232] on select "Select days Day Tuesday Wednesday Thursday Friday" at bounding box center [743, 245] width 126 height 26
select select "[DATE]"
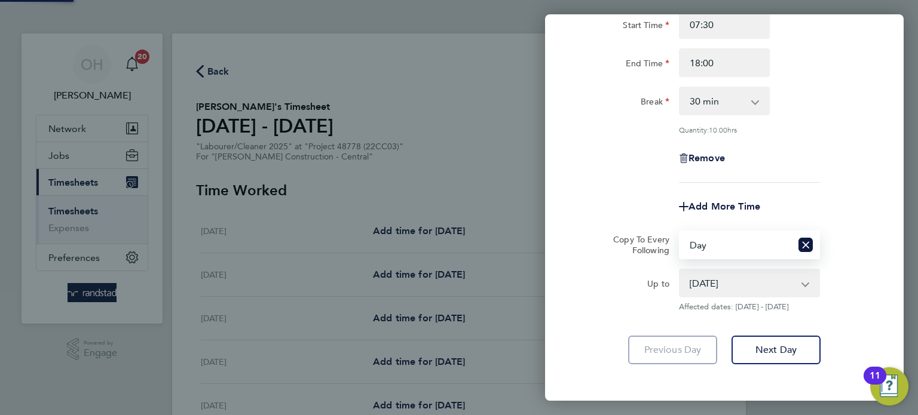
scroll to position [176, 0]
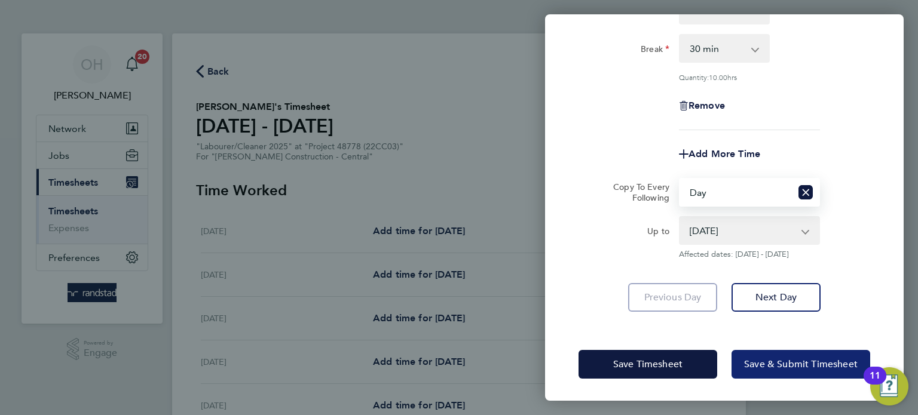
click at [758, 359] on span "Save & Submit Timesheet" at bounding box center [801, 365] width 114 height 12
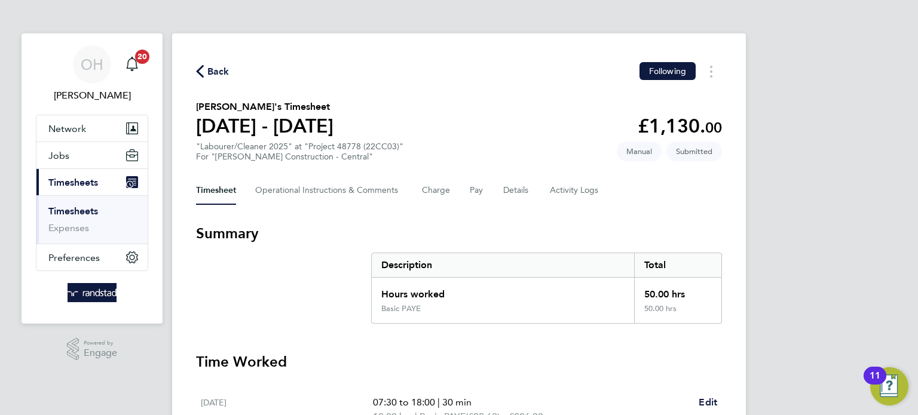
click at [209, 70] on span "Back" at bounding box center [218, 72] width 22 height 14
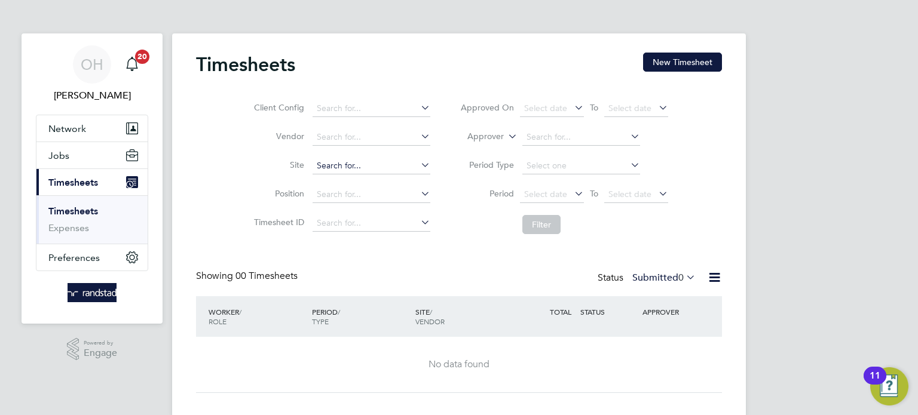
click at [359, 166] on input at bounding box center [372, 166] width 118 height 17
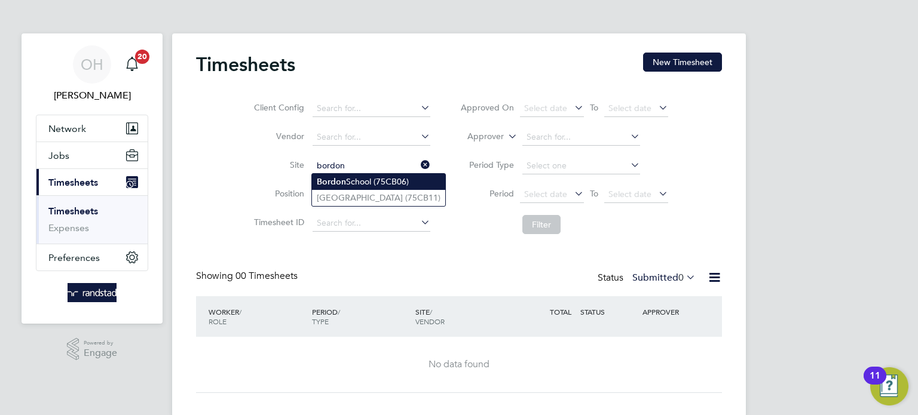
click at [352, 181] on li "Bordon School (75CB06)" at bounding box center [378, 182] width 133 height 16
type input "Bordon School (75CB06)"
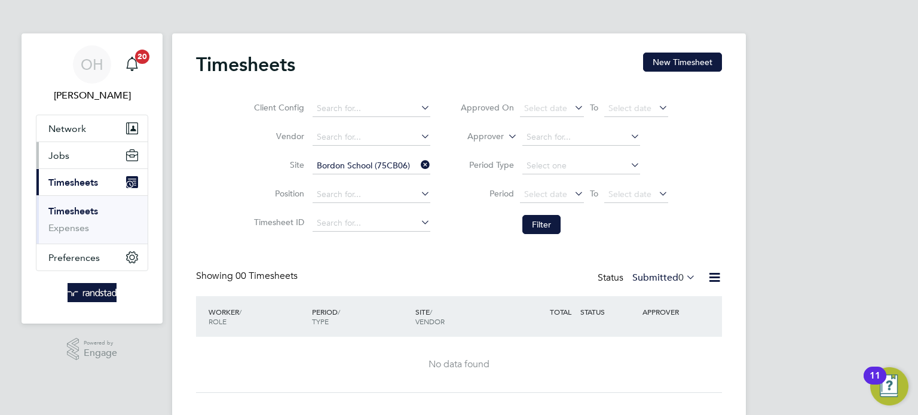
click at [68, 153] on span "Jobs" at bounding box center [58, 155] width 21 height 11
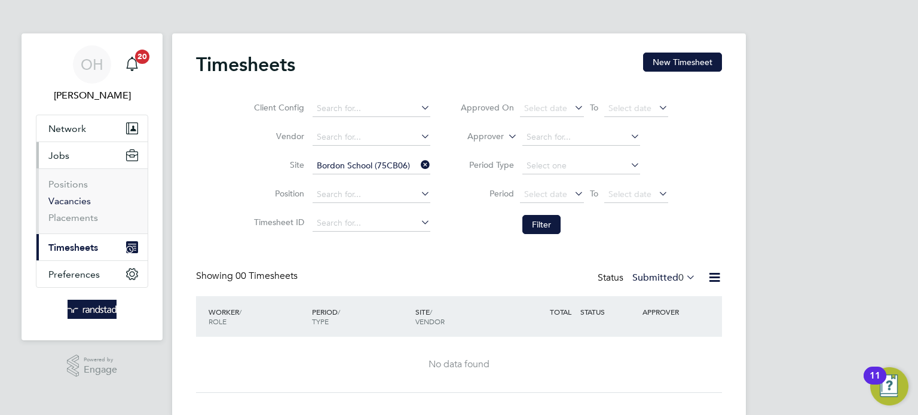
click at [72, 201] on link "Vacancies" at bounding box center [69, 200] width 42 height 11
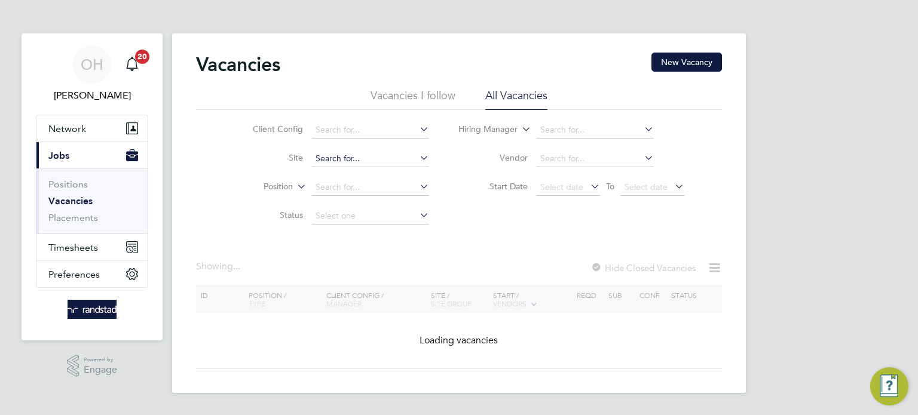
click at [346, 160] on input at bounding box center [370, 159] width 118 height 17
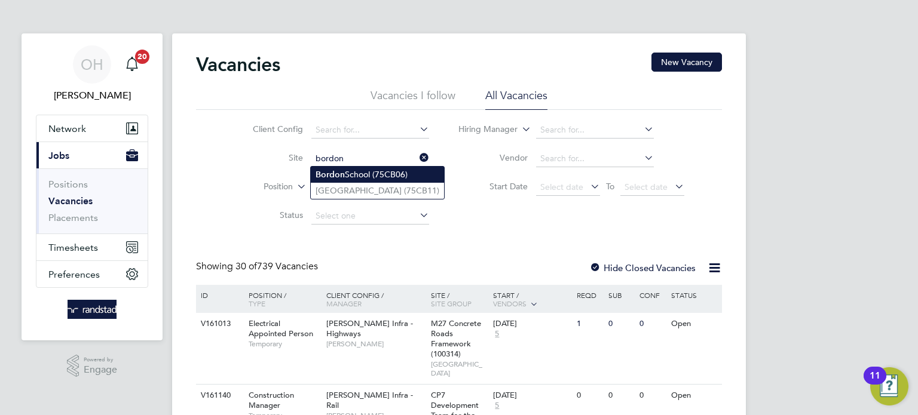
click at [347, 173] on li "Bordon School (75CB06)" at bounding box center [377, 175] width 133 height 16
type input "Bordon School (75CB06)"
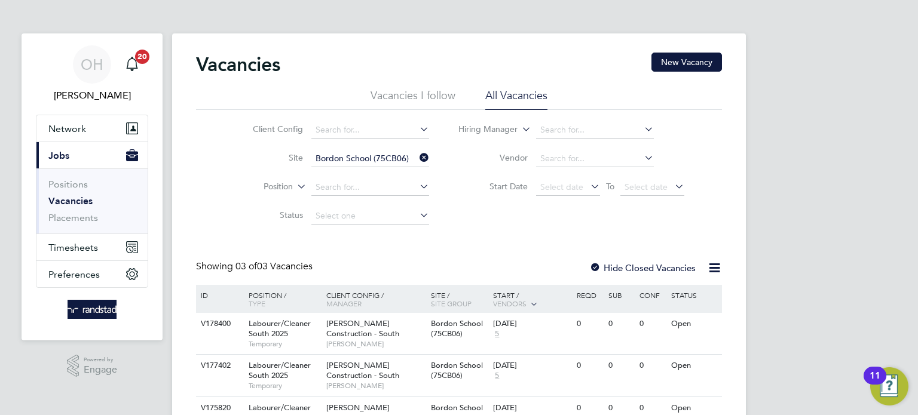
click at [417, 159] on icon at bounding box center [417, 157] width 0 height 17
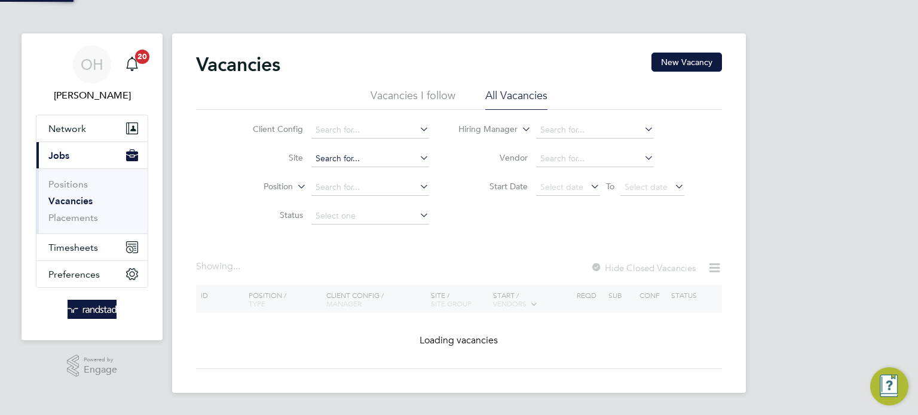
click at [396, 159] on input at bounding box center [370, 159] width 118 height 17
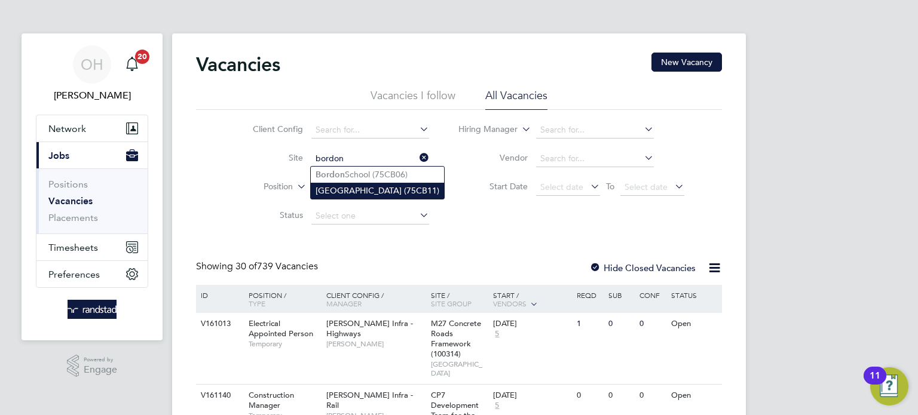
click at [383, 191] on li "[GEOGRAPHIC_DATA] (75CB11)" at bounding box center [377, 191] width 133 height 16
type input "[GEOGRAPHIC_DATA] (75CB11)"
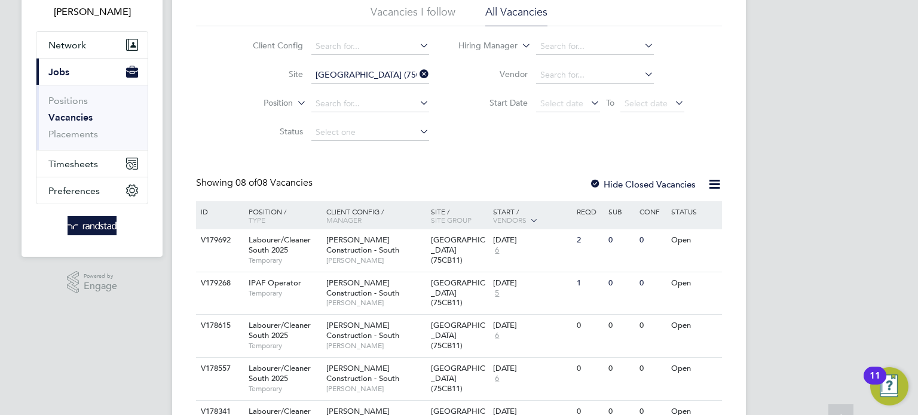
scroll to position [89, 0]
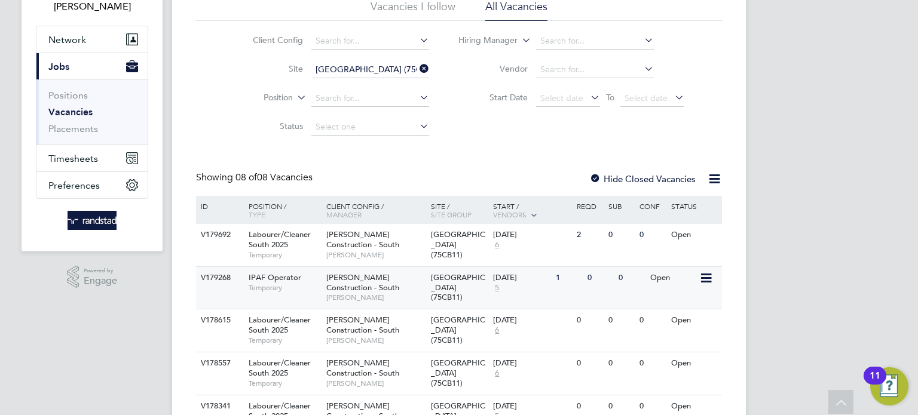
click at [396, 283] on span "[PERSON_NAME] Construction - South" at bounding box center [362, 283] width 73 height 20
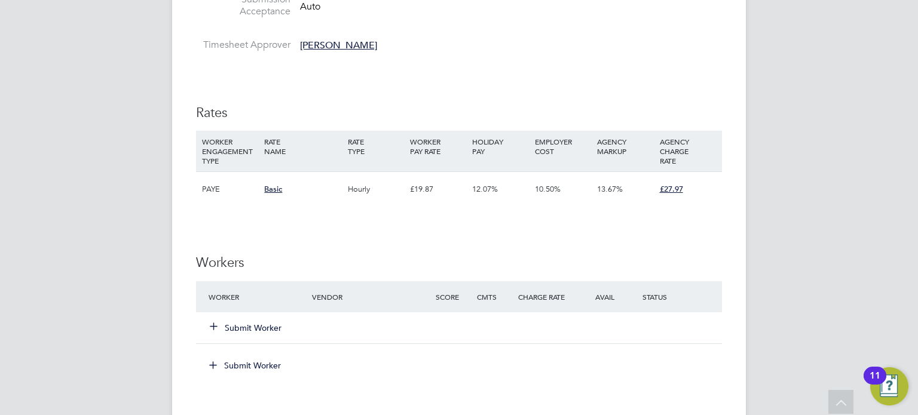
scroll to position [570, 0]
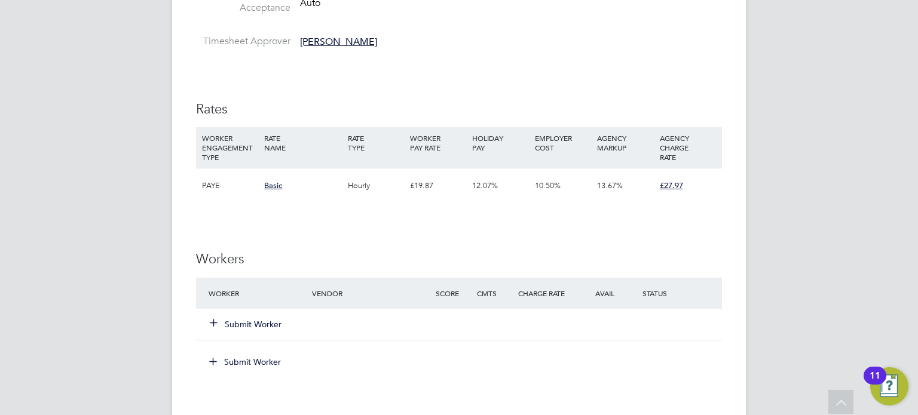
click at [256, 321] on button "Submit Worker" at bounding box center [246, 325] width 72 height 12
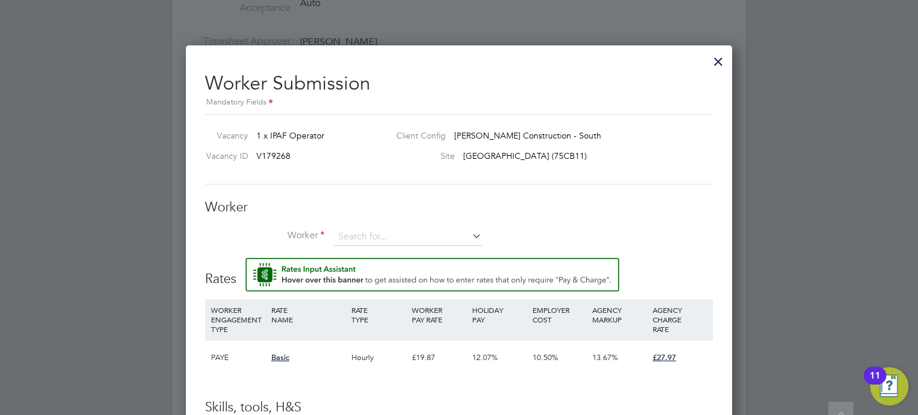
scroll to position [592, 0]
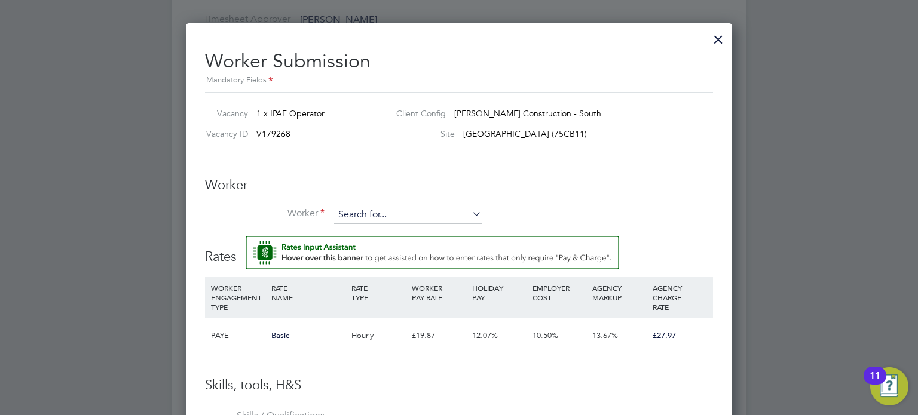
click at [351, 210] on input at bounding box center [408, 215] width 148 height 18
type input "0"
click at [369, 215] on input at bounding box center [408, 215] width 148 height 18
paste input "C-000676468"
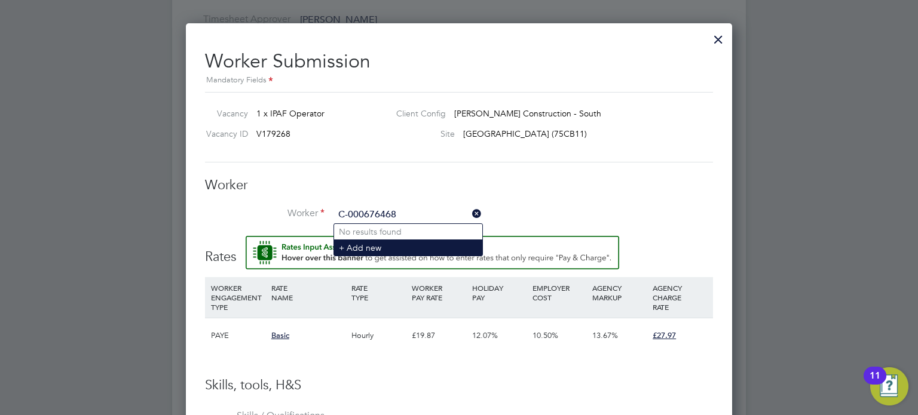
type input "C-000676468"
click at [365, 247] on li "+ Add new" at bounding box center [408, 248] width 148 height 16
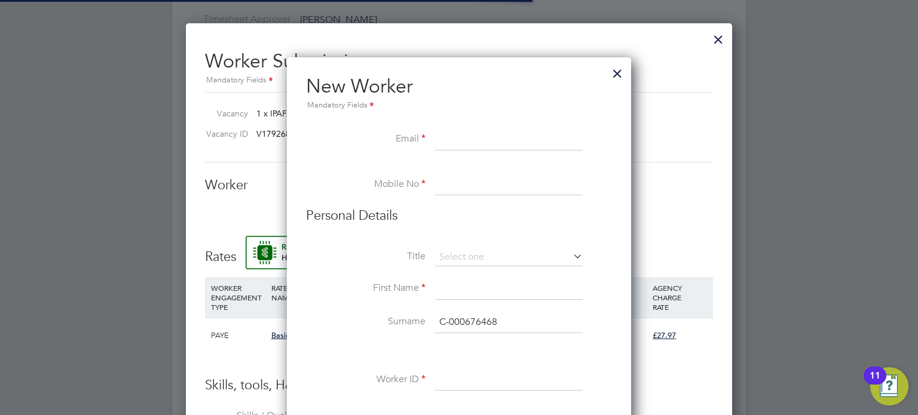
scroll to position [1068, 345]
click at [475, 137] on input at bounding box center [509, 140] width 148 height 22
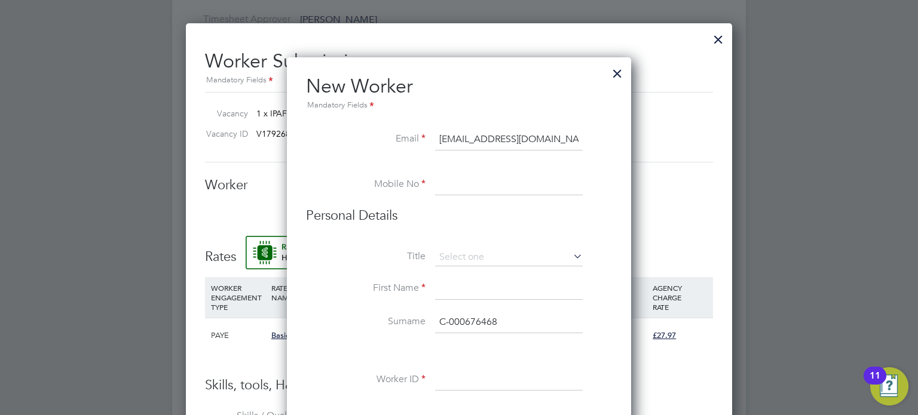
type input "petertanner14@gmail.com"
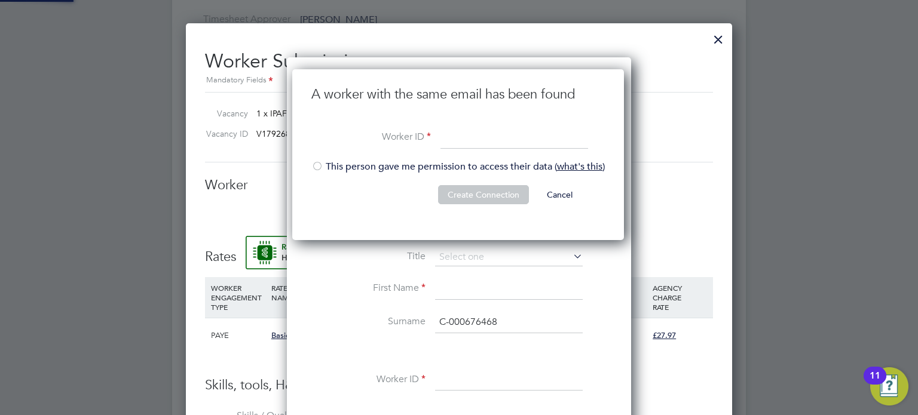
scroll to position [171, 333]
paste input "C-000676468"
type input "C-000676468"
click at [487, 199] on button "Create Connection" at bounding box center [483, 194] width 91 height 19
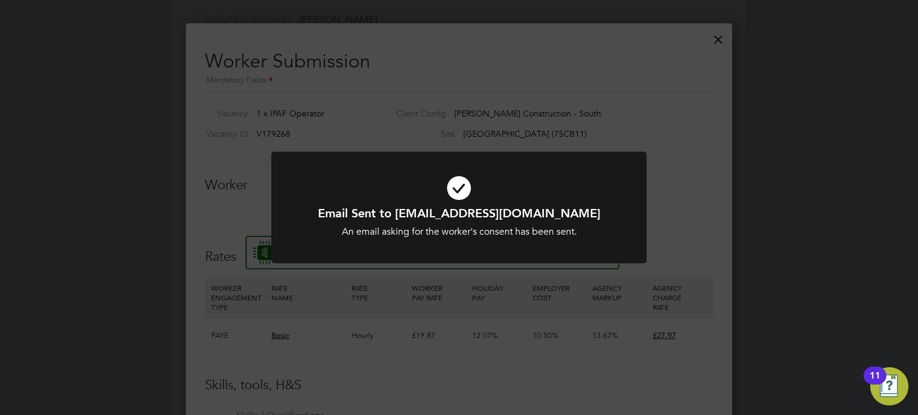
click at [697, 212] on div "Email Sent to petertanner14@gmail.com An email asking for the worker's consent …" at bounding box center [459, 207] width 918 height 415
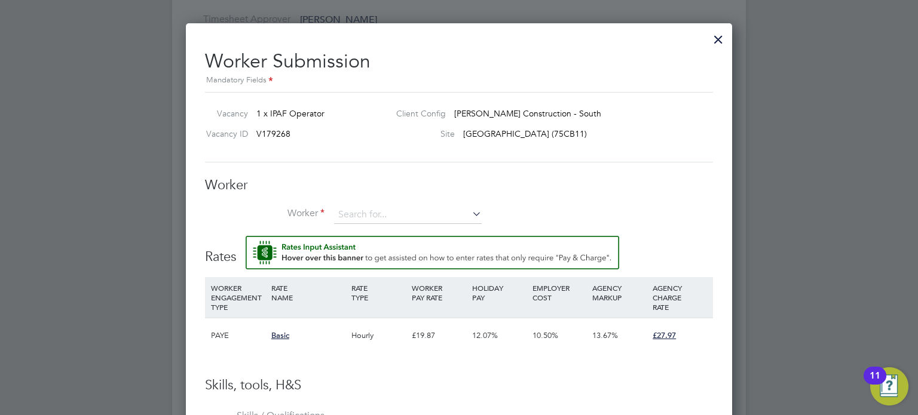
scroll to position [595, 0]
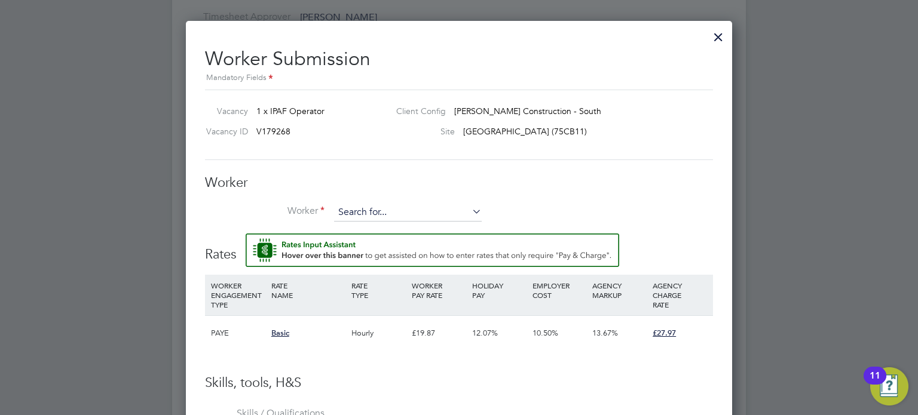
click at [423, 212] on input at bounding box center [408, 213] width 148 height 18
type input "c"
paste input "C-000676468"
type input "C"
click at [379, 213] on input at bounding box center [408, 213] width 148 height 18
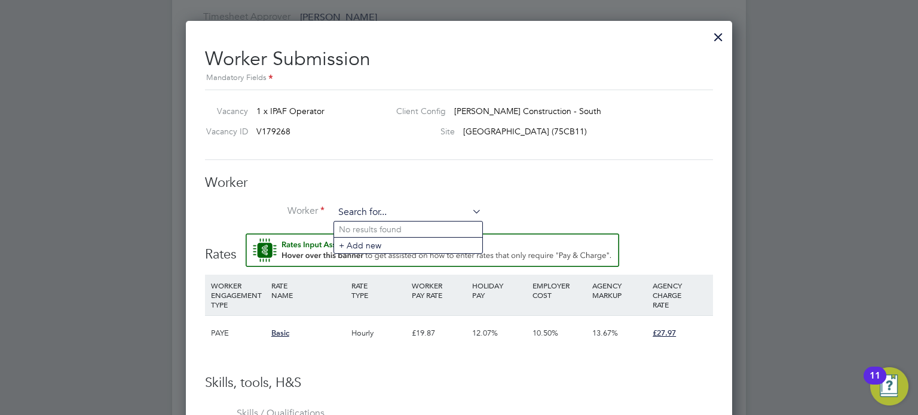
paste input "C-000676468"
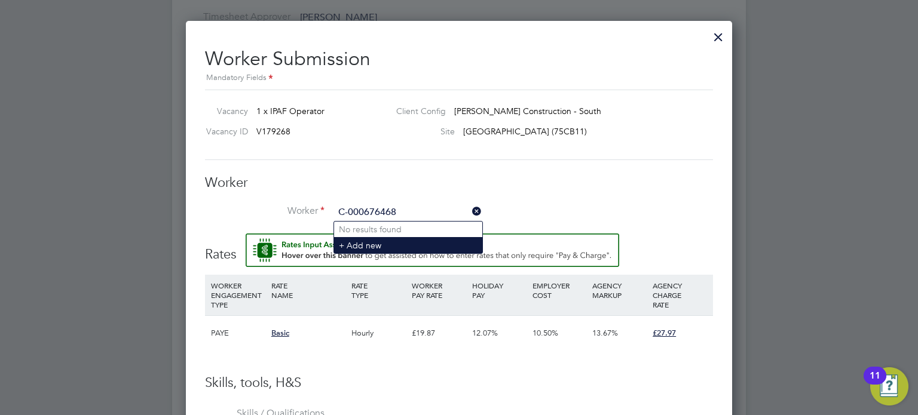
type input "C-000676468"
click at [370, 245] on li "+ Add new" at bounding box center [408, 245] width 148 height 16
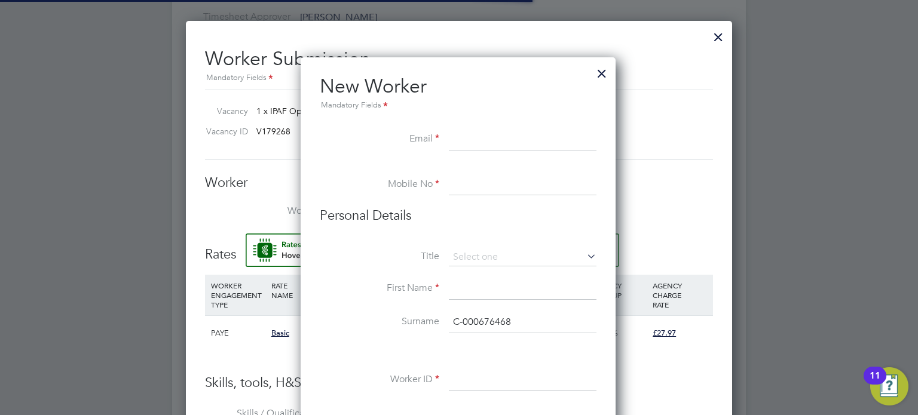
scroll to position [1068, 345]
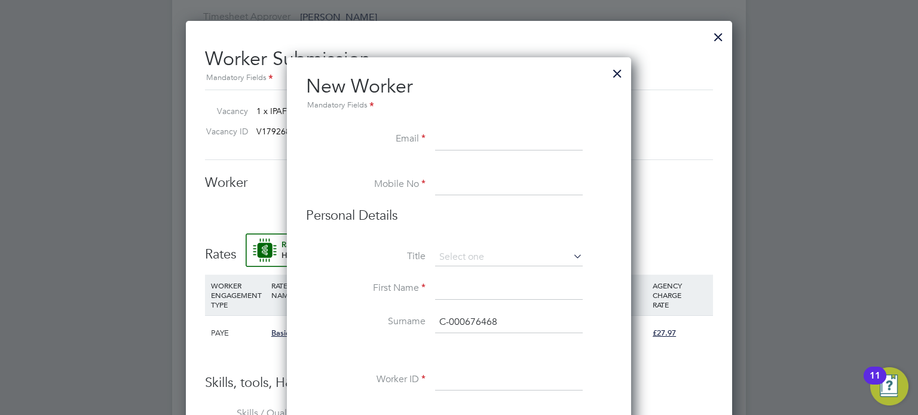
click at [463, 142] on input at bounding box center [509, 140] width 148 height 22
type input "petertanner14@gmail.com"
click at [476, 181] on input at bounding box center [509, 186] width 148 height 22
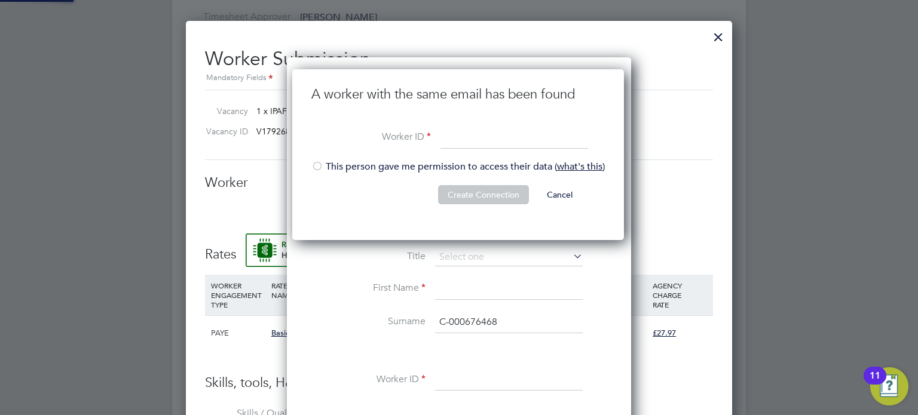
scroll to position [171, 333]
click at [443, 140] on input at bounding box center [515, 138] width 148 height 22
paste input "C-000676468"
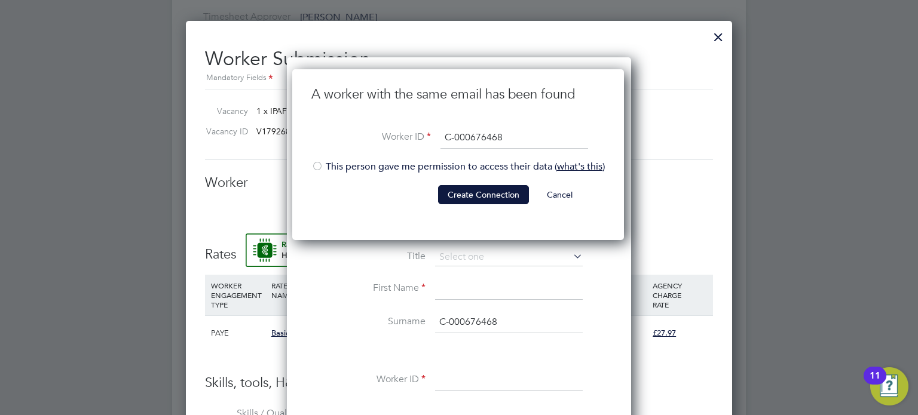
type input "C-000676468"
click at [321, 164] on div at bounding box center [317, 167] width 12 height 12
click at [483, 203] on button "Create Connection" at bounding box center [483, 194] width 91 height 19
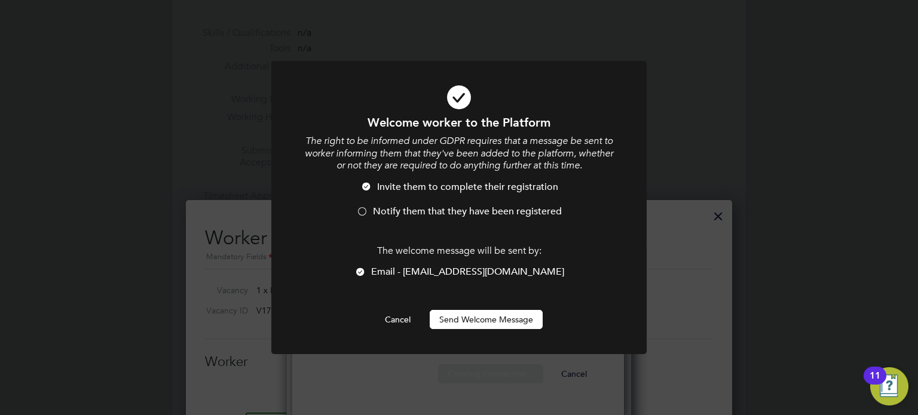
scroll to position [0, 0]
click at [466, 314] on button "Send Welcome Message" at bounding box center [486, 319] width 113 height 19
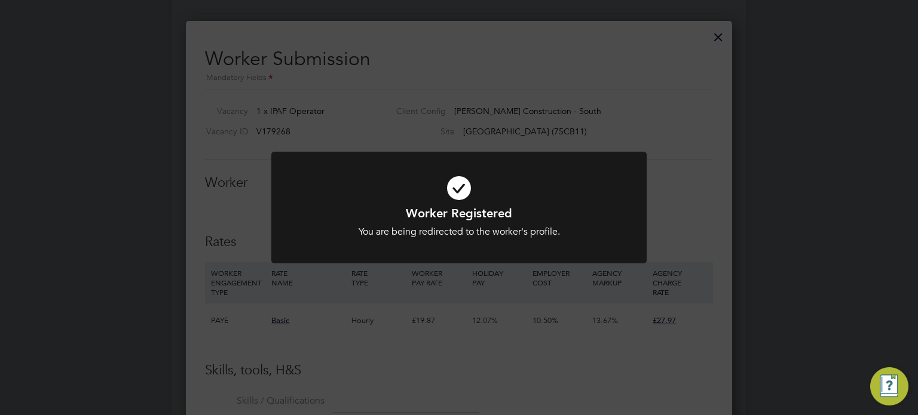
scroll to position [613, 0]
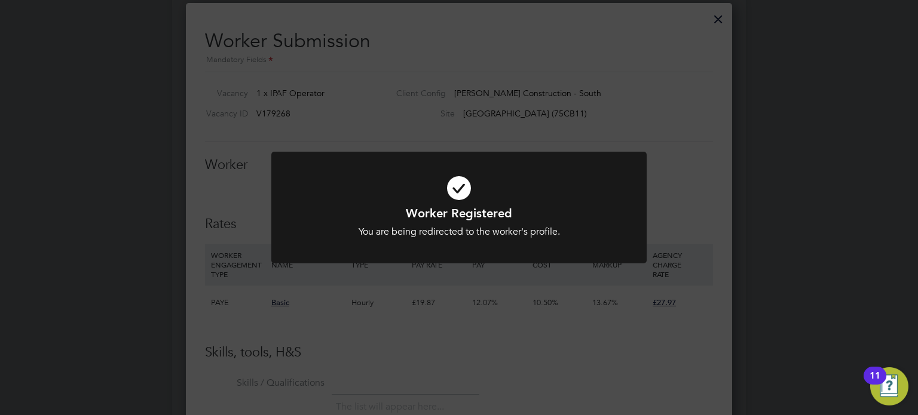
click at [690, 184] on div "Worker Registered You are being redirected to the worker's profile. Cancel Okay" at bounding box center [459, 207] width 918 height 415
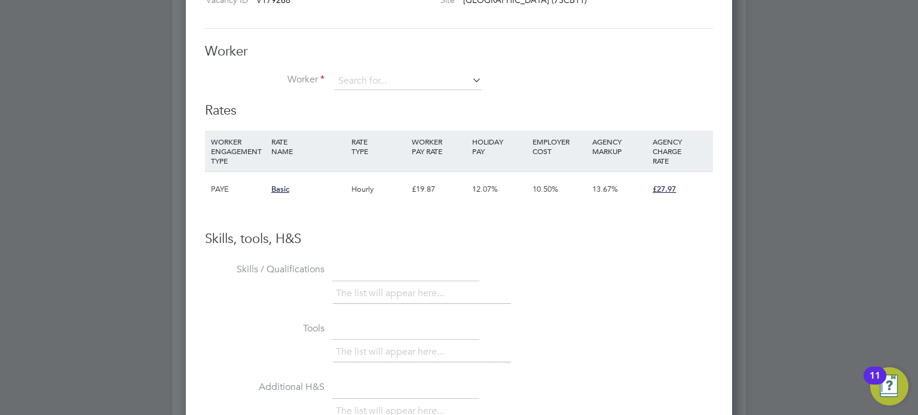
scroll to position [727, 0]
click at [417, 75] on input at bounding box center [408, 80] width 148 height 18
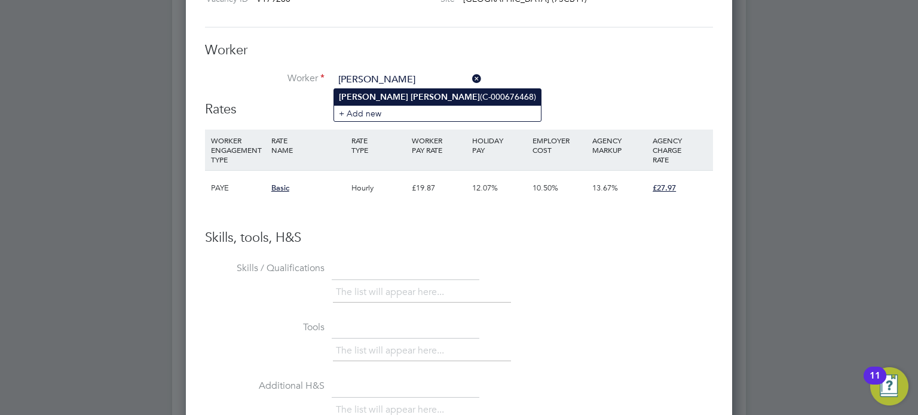
click at [389, 92] on li "Peter Tanner (C-000676468)" at bounding box center [437, 97] width 207 height 16
type input "Peter Tanner (C-000676468)"
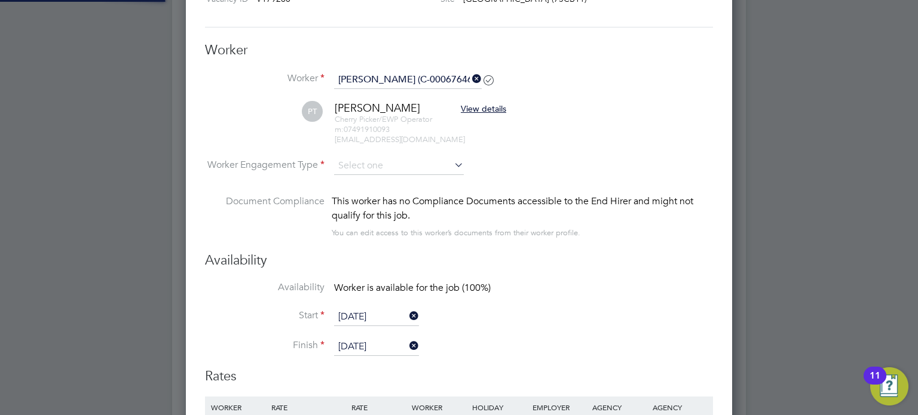
scroll to position [990, 547]
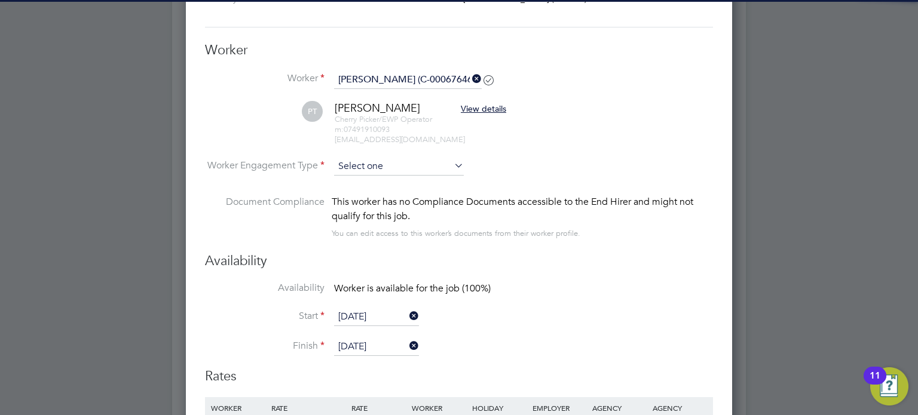
click at [380, 168] on input at bounding box center [399, 167] width 130 height 18
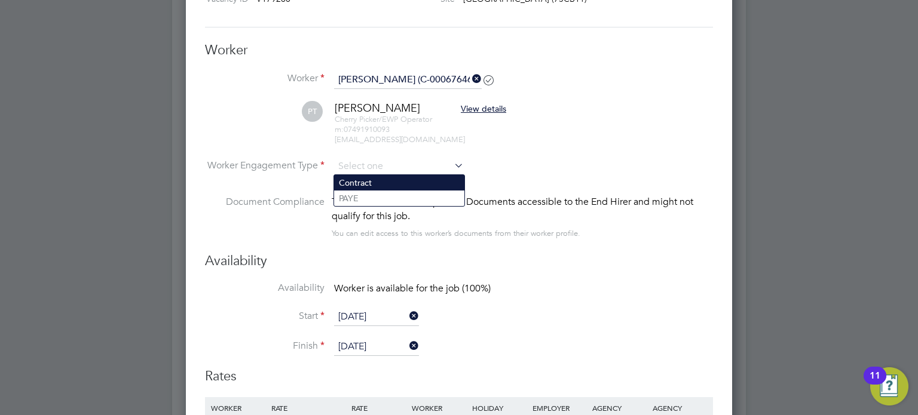
click at [366, 183] on li "Contract" at bounding box center [399, 183] width 130 height 16
type input "Contract"
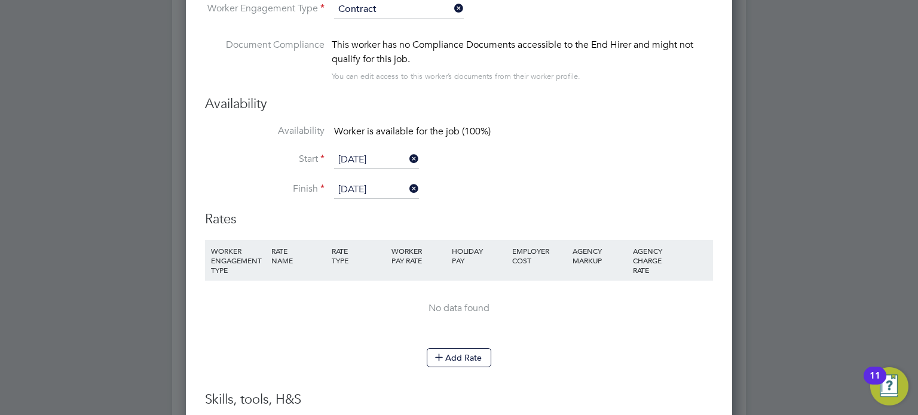
scroll to position [917, 0]
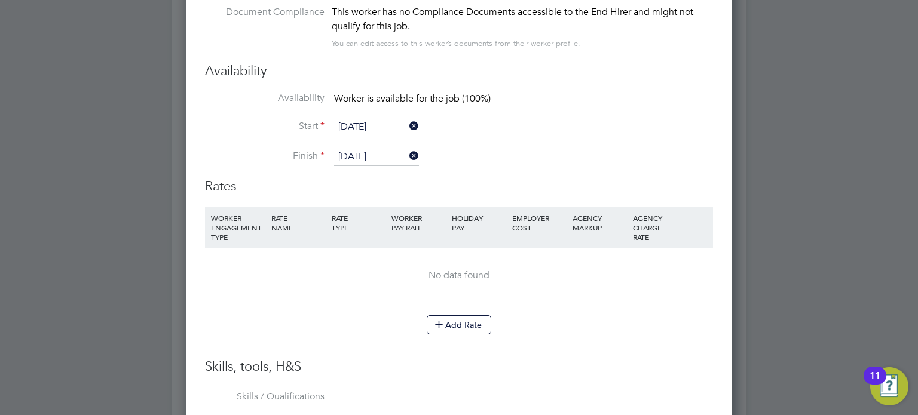
click at [407, 155] on icon at bounding box center [407, 156] width 0 height 17
click at [374, 158] on input at bounding box center [376, 157] width 85 height 18
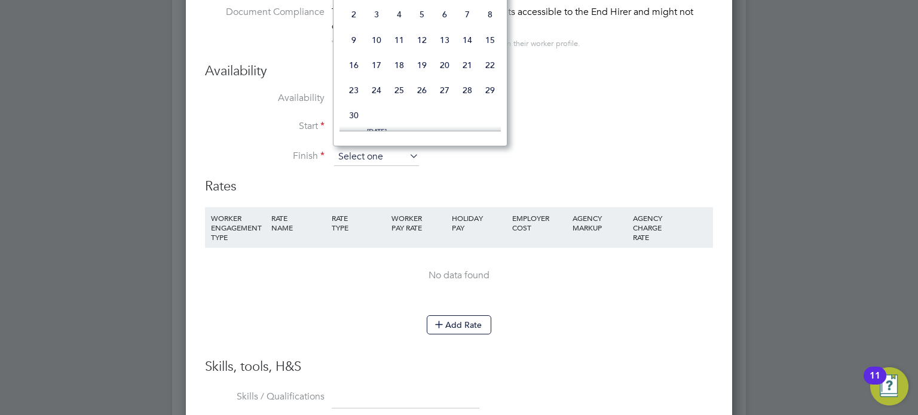
scroll to position [372, 0]
type input "[DATE]"
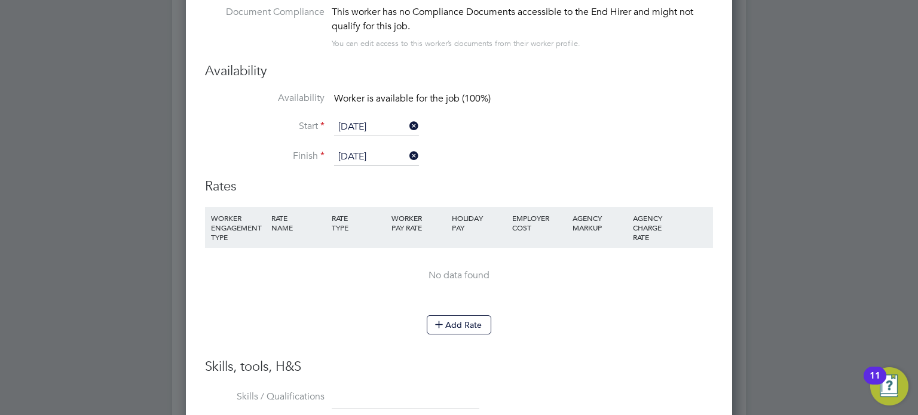
click at [558, 198] on div "Rates WORKER ENGAGEMENT TYPE RATE NAME RATE TYPE WORKER PAY RATE HOLIDAY PAY EM…" at bounding box center [459, 268] width 508 height 181
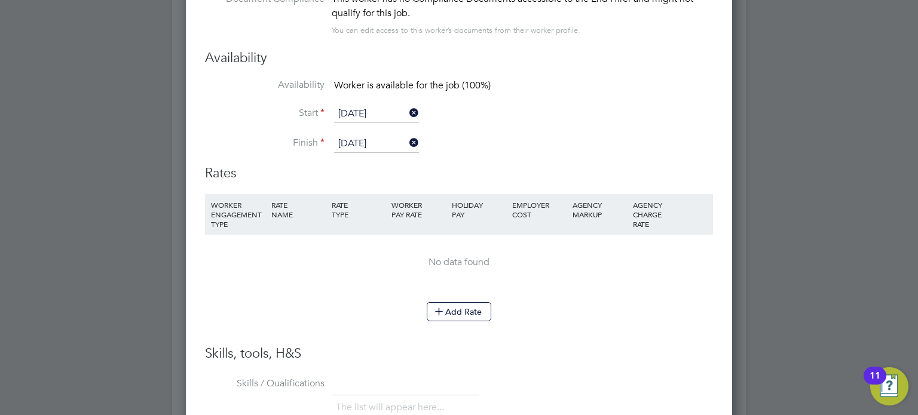
scroll to position [947, 0]
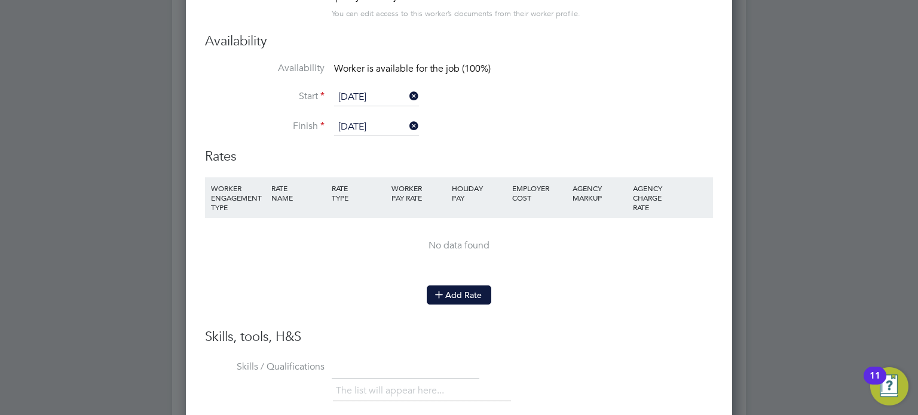
click at [448, 289] on button "Add Rate" at bounding box center [459, 295] width 65 height 19
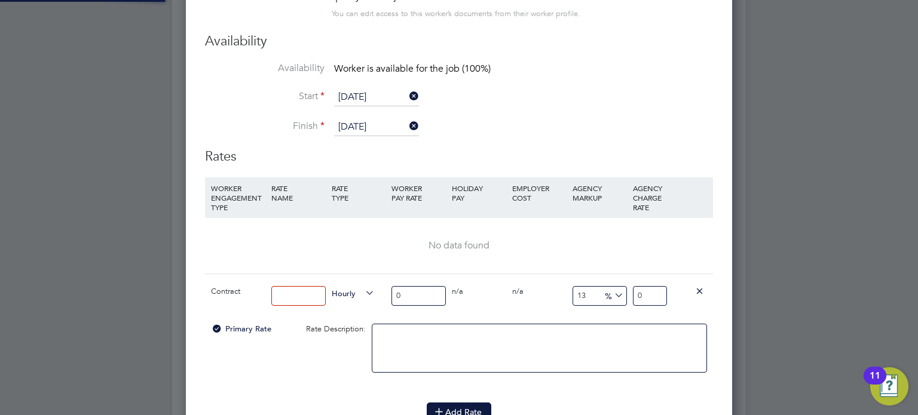
scroll to position [1103, 547]
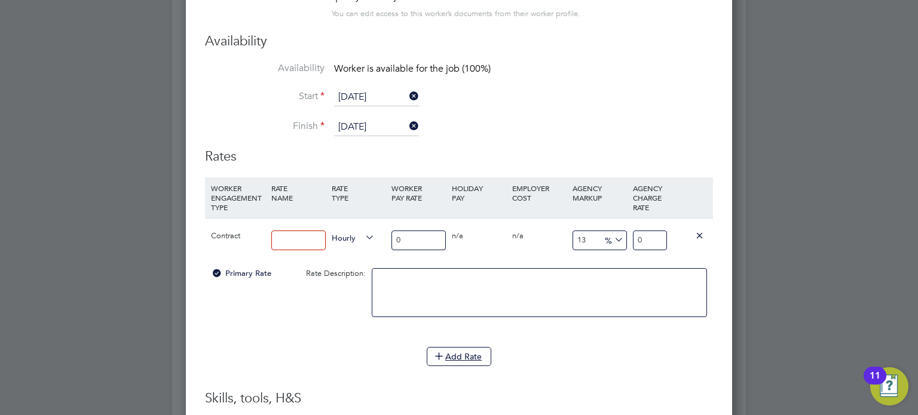
click at [278, 233] on input at bounding box center [298, 241] width 54 height 20
type input "primary"
click at [406, 240] on input "0" at bounding box center [418, 241] width 54 height 20
type input "2"
type input "2.26"
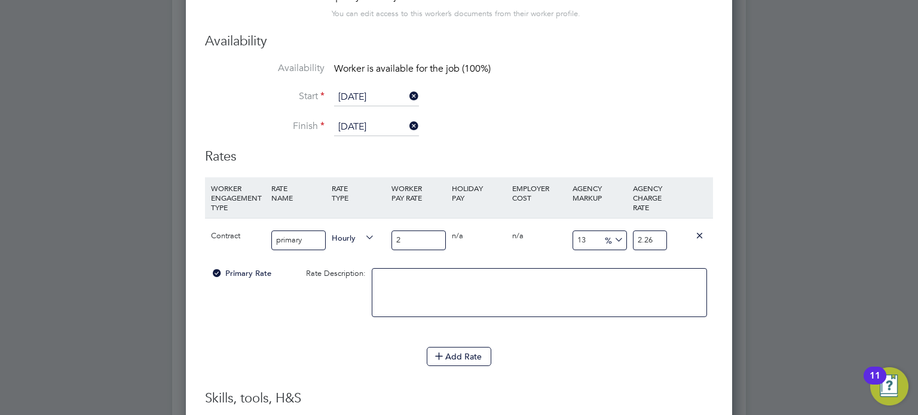
type input "24"
type input "27.12"
type input "24"
click at [662, 238] on input "27.12" at bounding box center [650, 241] width 34 height 20
type input "12.916666666666666"
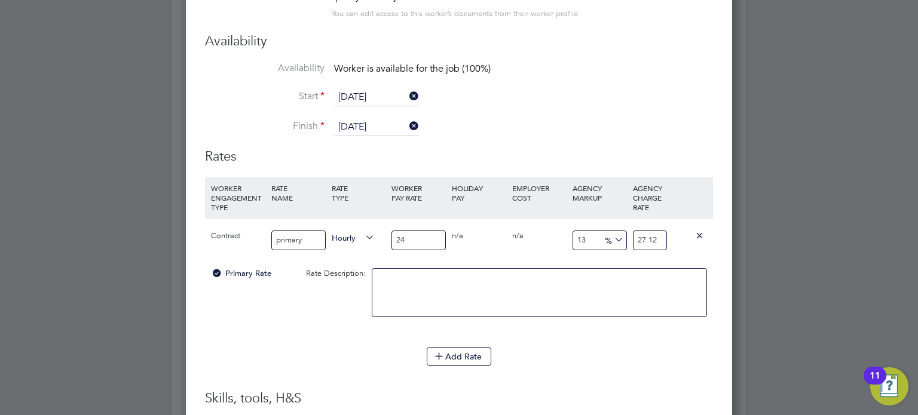
type input "27.1"
type input "12.5"
type input "27"
type input "-91.66666666666667"
type input "2"
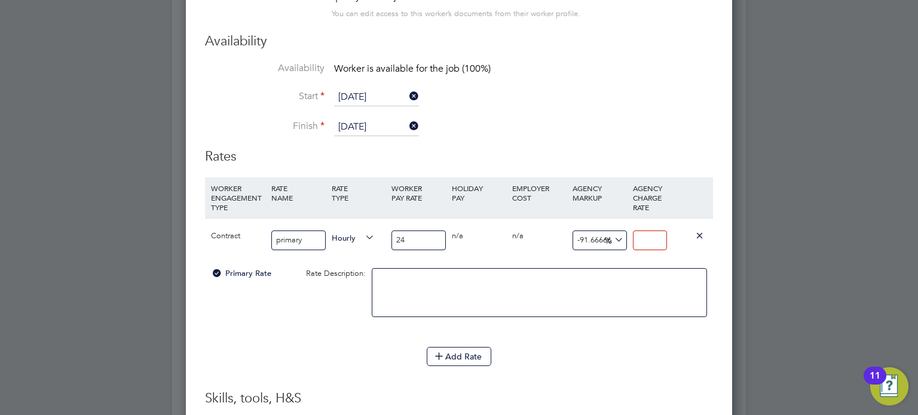
type input "2"
type input "8.333333333333334"
type input "26"
type input "10.833333333333334"
type input "26.60"
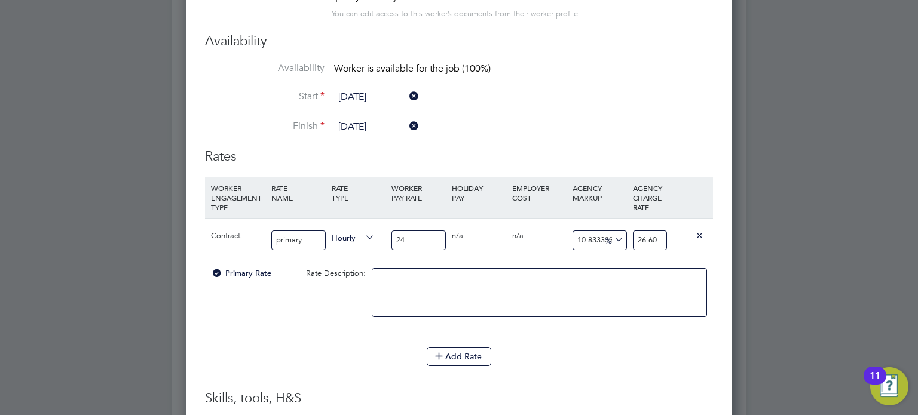
click at [683, 317] on li at bounding box center [539, 298] width 335 height 61
click at [674, 347] on div "Add Rate" at bounding box center [459, 356] width 508 height 19
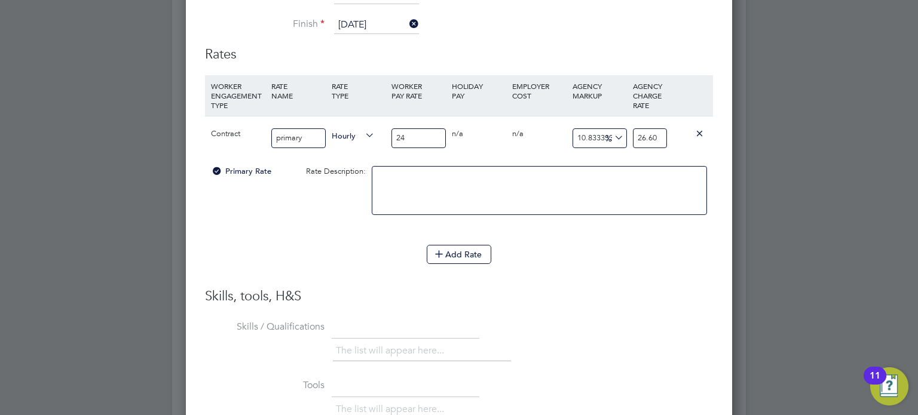
scroll to position [1302, 0]
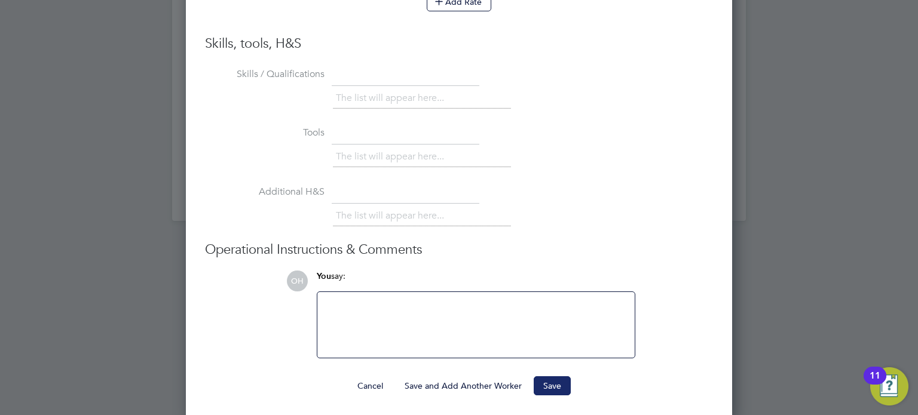
click at [555, 377] on button "Save" at bounding box center [552, 386] width 37 height 19
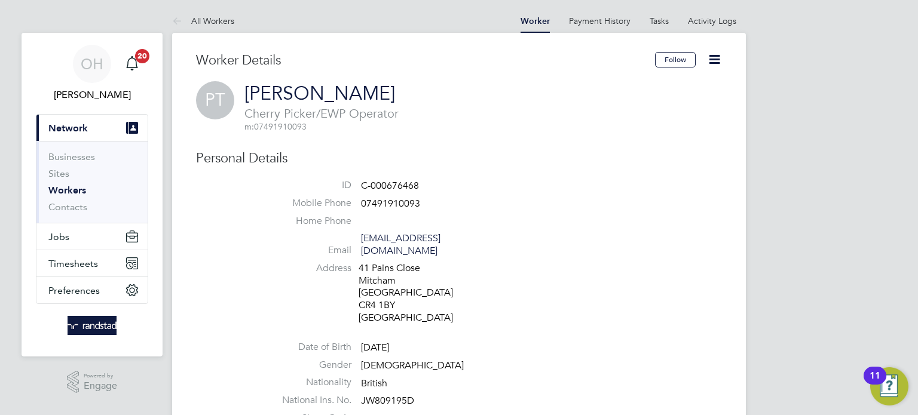
scroll to position [2, 0]
click at [75, 262] on span "Timesheets" at bounding box center [73, 262] width 50 height 11
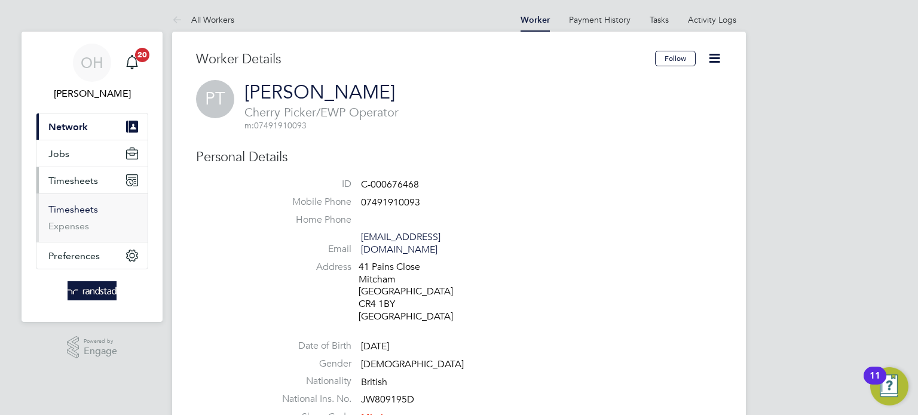
click at [74, 213] on link "Timesheets" at bounding box center [73, 209] width 50 height 11
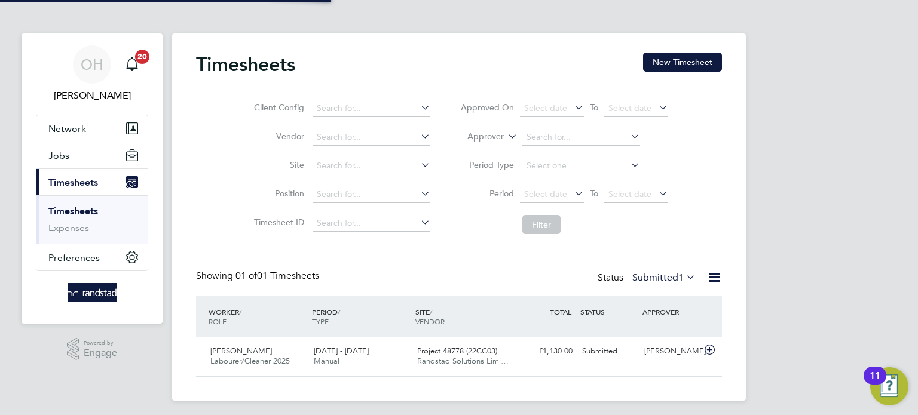
scroll to position [30, 104]
click at [680, 68] on button "New Timesheet" at bounding box center [682, 62] width 79 height 19
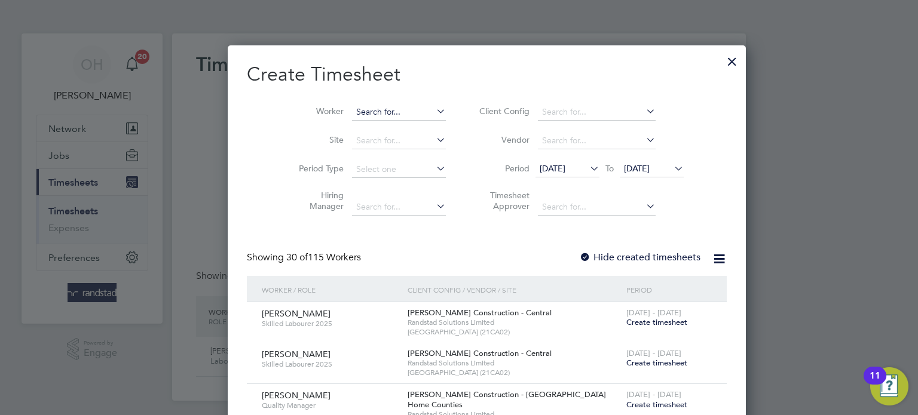
scroll to position [2304, 463]
click at [352, 117] on input at bounding box center [399, 112] width 94 height 17
type input "c"
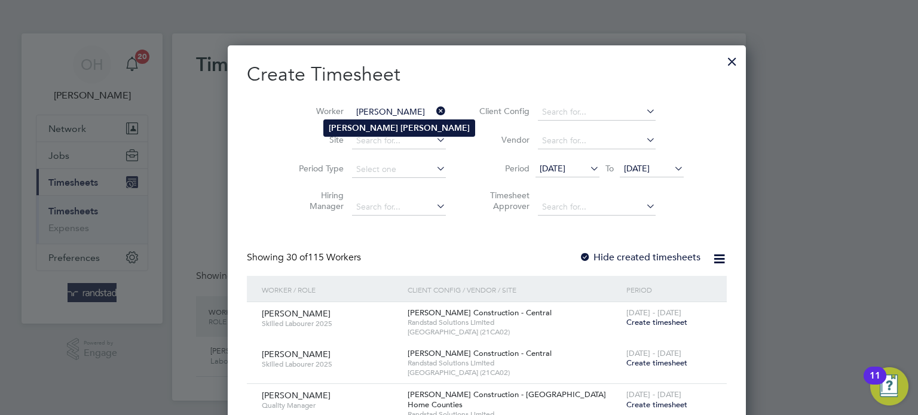
click at [341, 128] on b "[PERSON_NAME]" at bounding box center [363, 128] width 69 height 10
type input "[PERSON_NAME]"
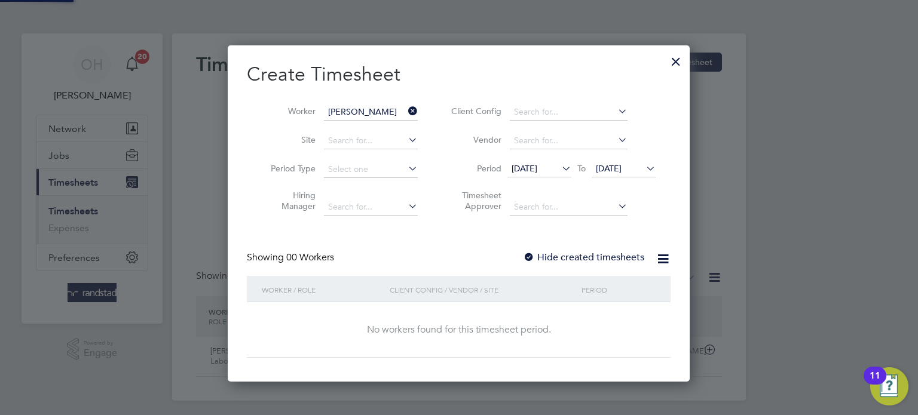
scroll to position [337, 463]
click at [615, 257] on label "Hide created timesheets" at bounding box center [583, 258] width 121 height 12
click at [644, 172] on icon at bounding box center [644, 168] width 0 height 17
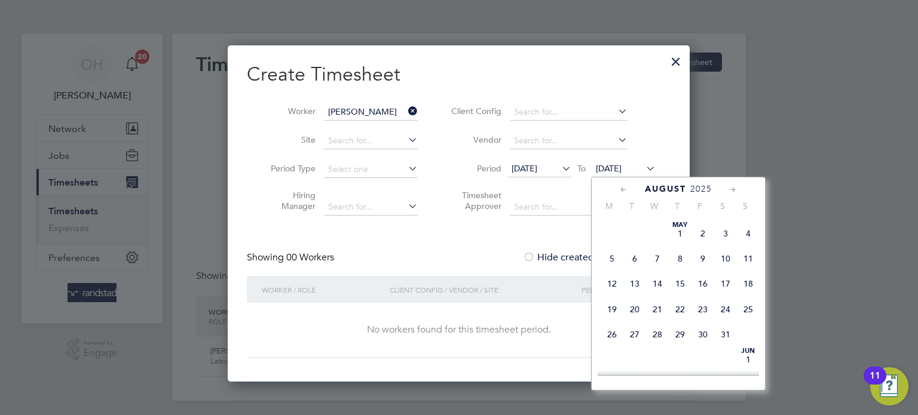
scroll to position [478, 0]
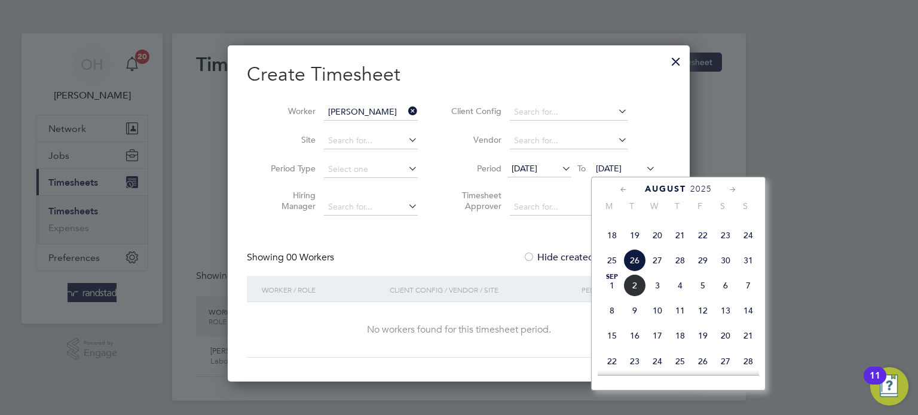
click at [743, 297] on span "7" at bounding box center [748, 285] width 23 height 23
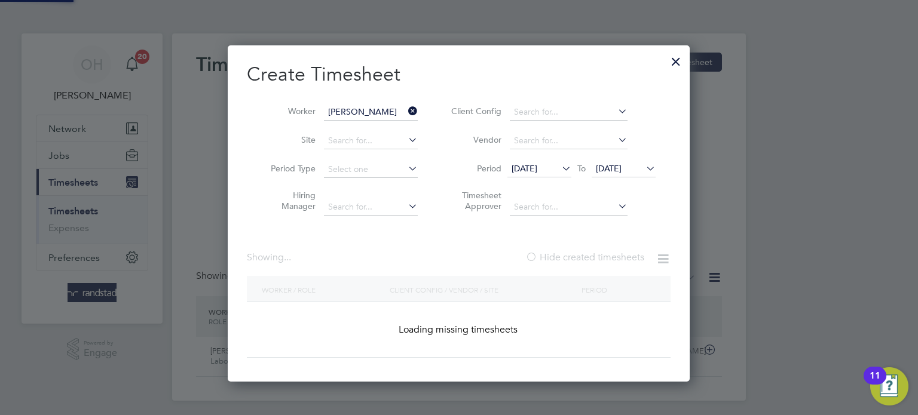
scroll to position [337, 463]
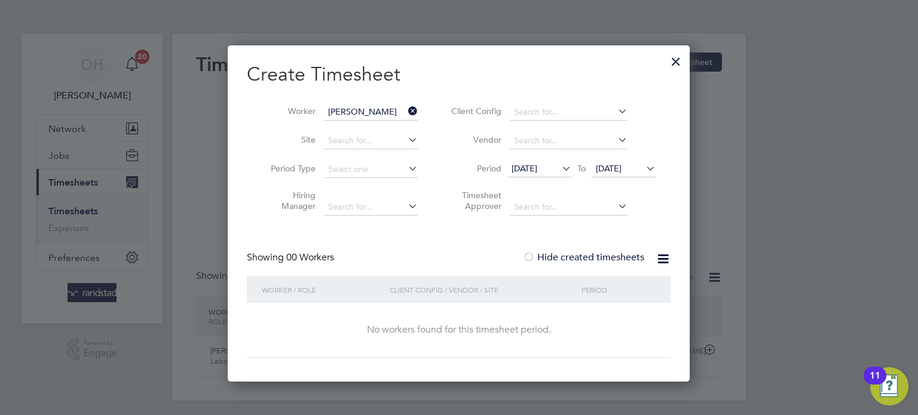
click at [675, 59] on div at bounding box center [676, 59] width 22 height 22
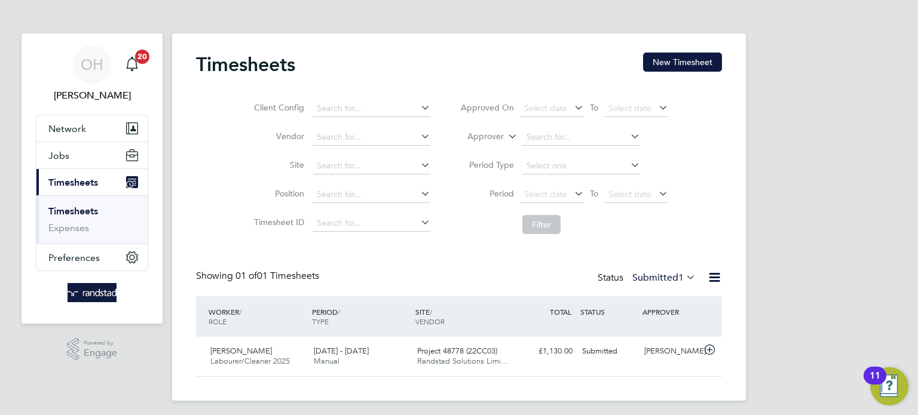
scroll to position [30, 104]
click at [65, 155] on span "Jobs" at bounding box center [58, 155] width 21 height 11
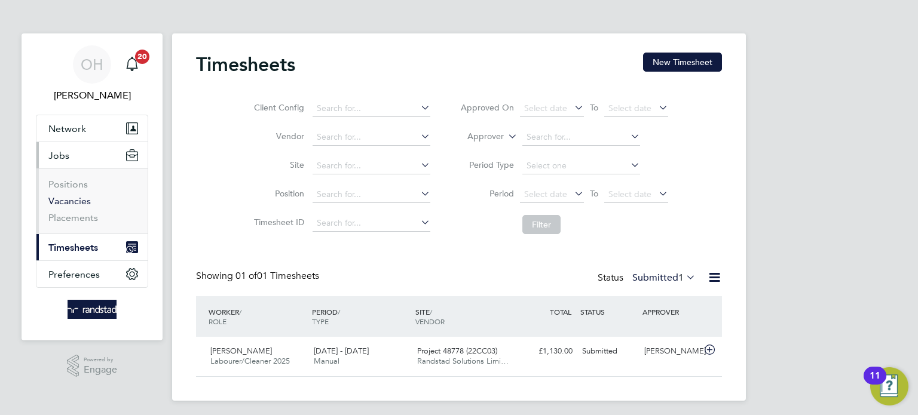
click at [69, 201] on link "Vacancies" at bounding box center [69, 200] width 42 height 11
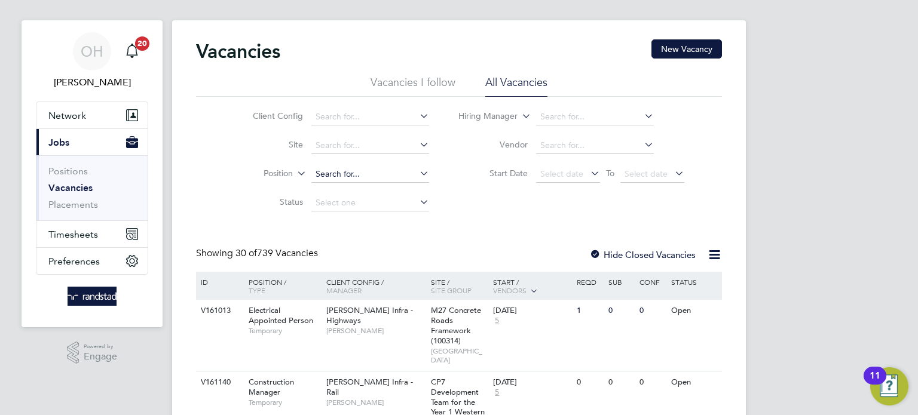
scroll to position [12, 0]
click at [355, 175] on input at bounding box center [370, 175] width 118 height 17
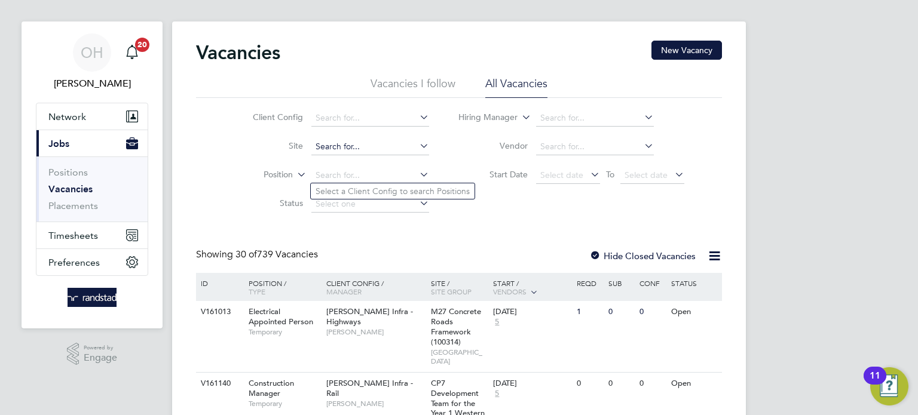
click at [334, 142] on input at bounding box center [370, 147] width 118 height 17
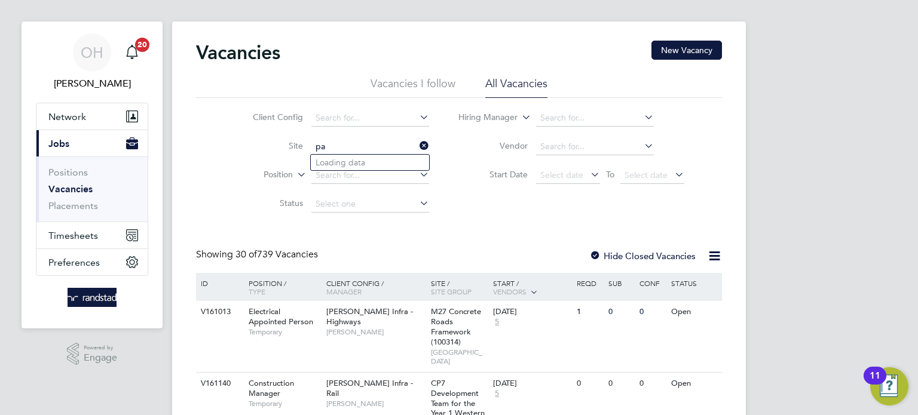
type input "p"
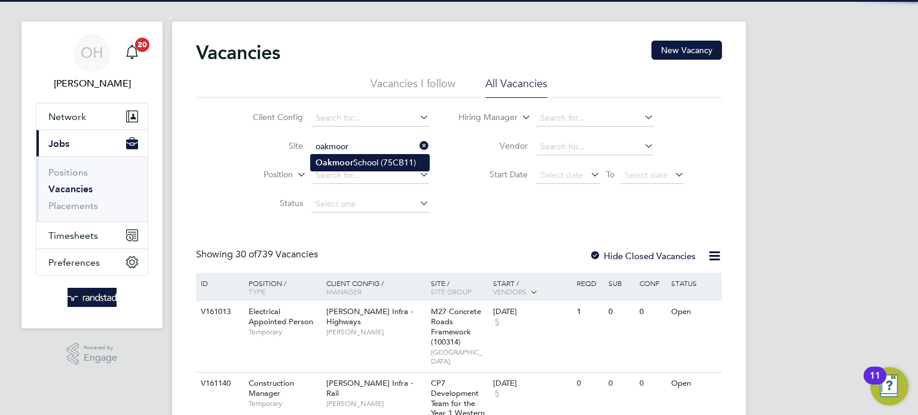
click at [332, 160] on b "Oakmoor" at bounding box center [335, 163] width 38 height 10
type input "[GEOGRAPHIC_DATA] (75CB11)"
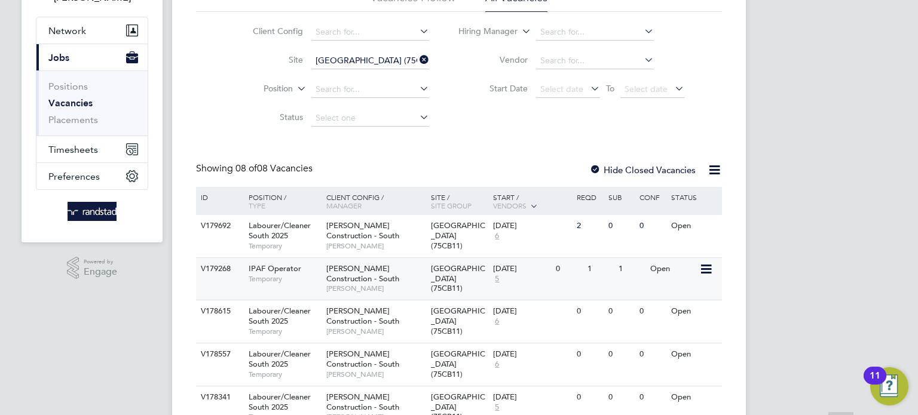
scroll to position [100, 0]
click at [532, 272] on div "[DATE]" at bounding box center [521, 267] width 57 height 10
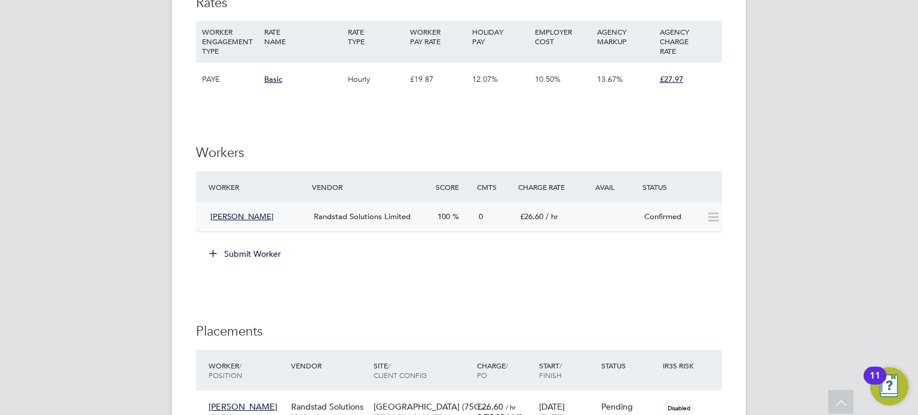
drag, startPoint x: 690, startPoint y: 216, endPoint x: 711, endPoint y: 221, distance: 22.0
click at [711, 221] on div "[PERSON_NAME] Randstad Solutions Limited 100 0 £26.60 / hr Confirmed" at bounding box center [459, 217] width 526 height 29
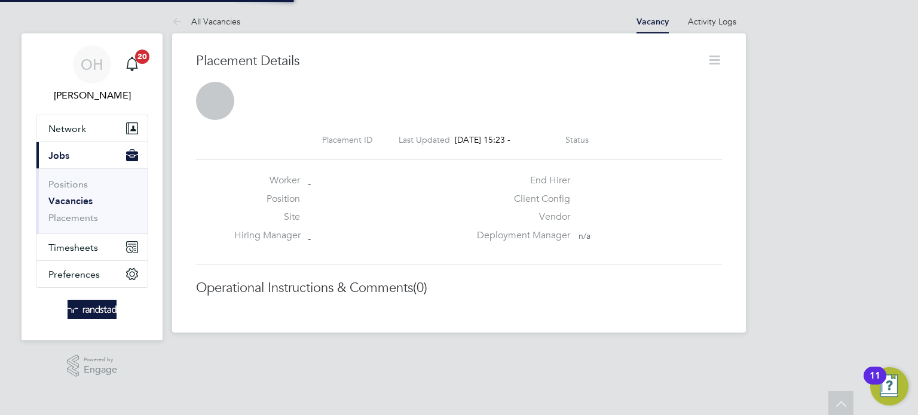
click at [711, 221] on div "Vendor" at bounding box center [598, 220] width 257 height 19
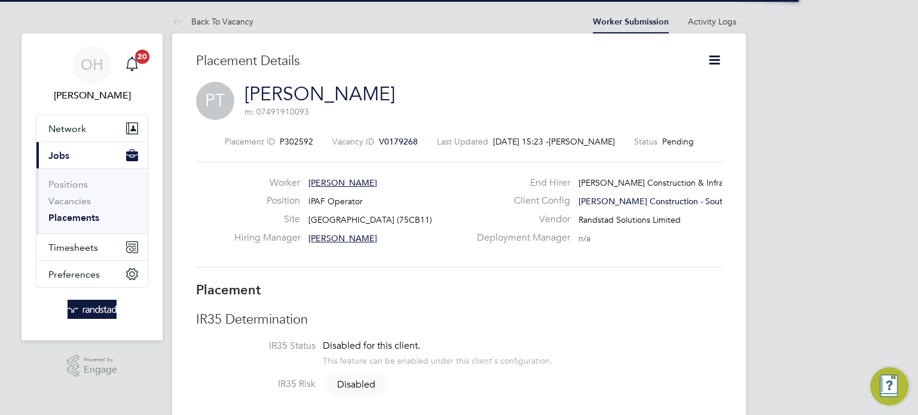
scroll to position [6, 5]
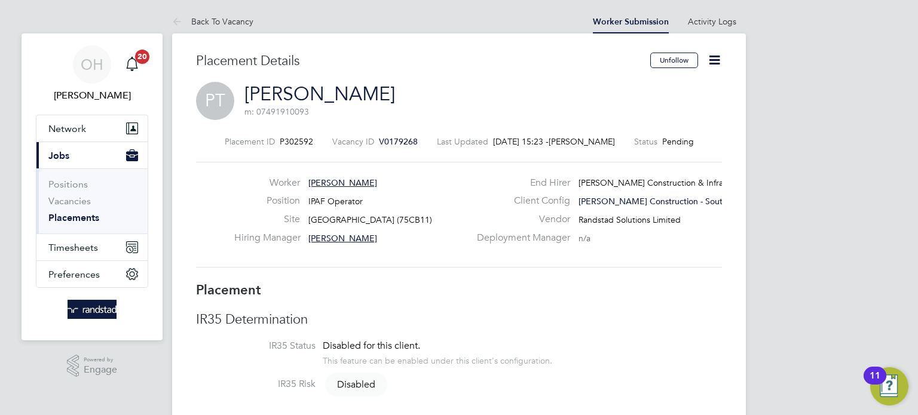
click at [715, 57] on icon at bounding box center [714, 60] width 15 height 15
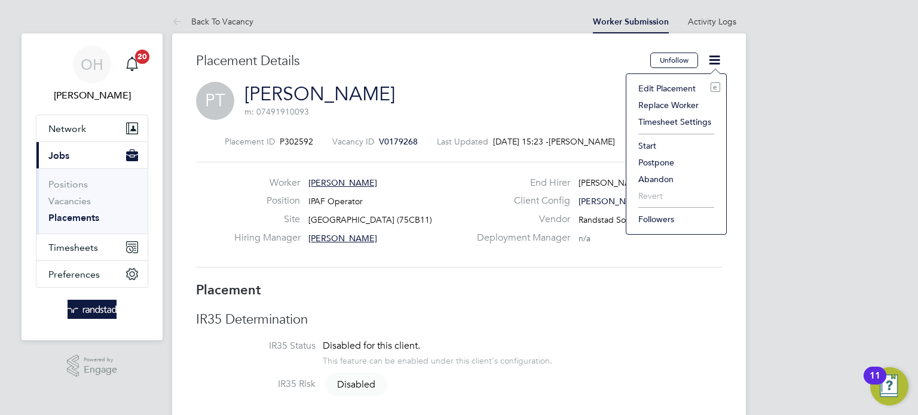
click at [659, 142] on li "Start" at bounding box center [676, 145] width 88 height 17
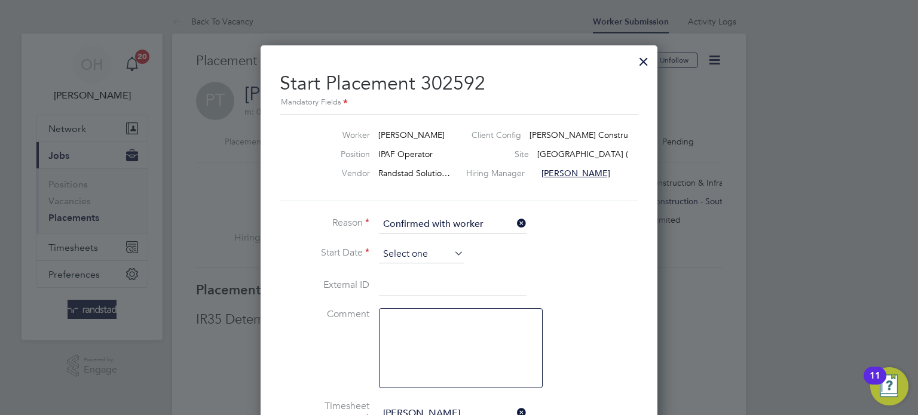
click at [449, 251] on input at bounding box center [421, 255] width 85 height 18
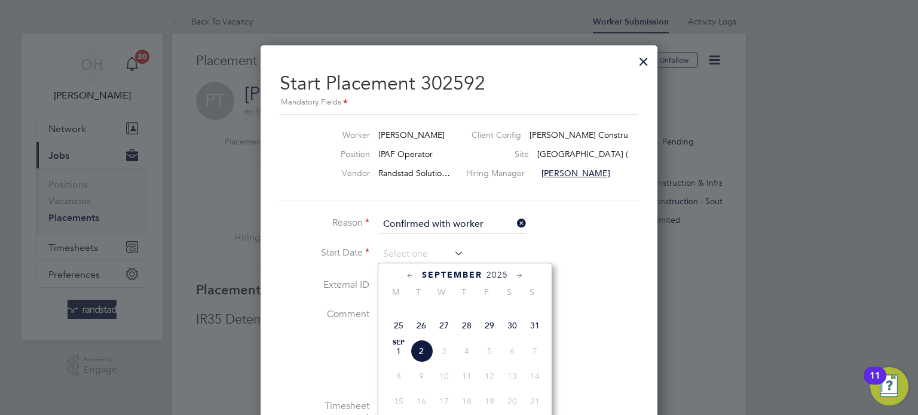
click at [397, 337] on span "25" at bounding box center [398, 325] width 23 height 23
type input "[DATE]"
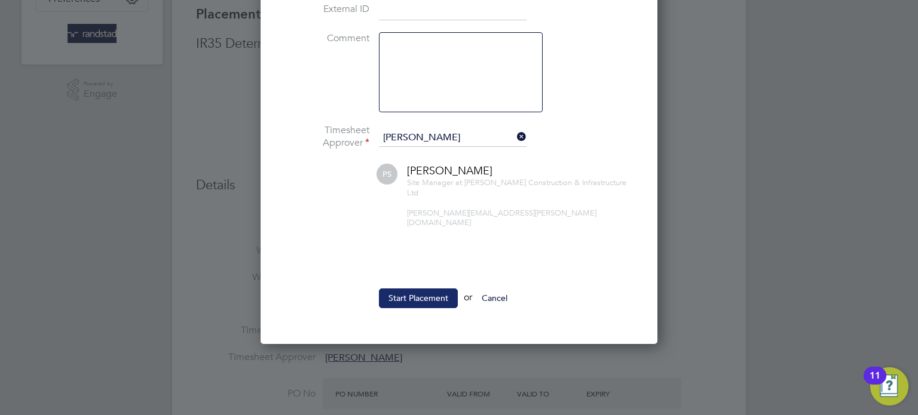
click at [409, 289] on button "Start Placement" at bounding box center [418, 298] width 79 height 19
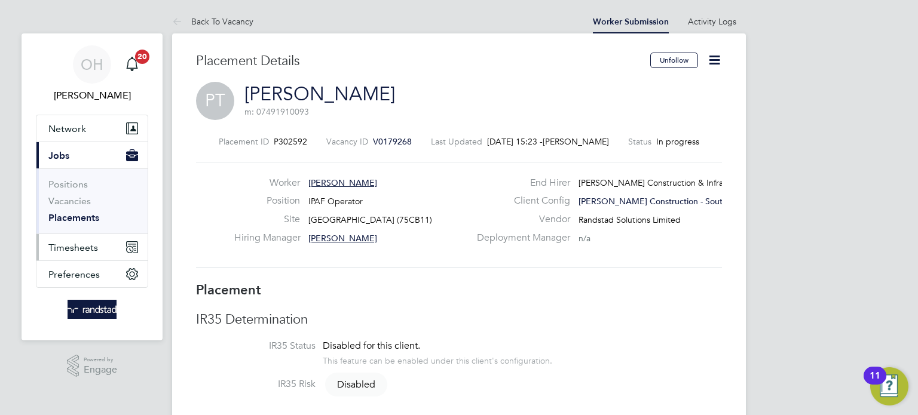
click at [75, 250] on span "Timesheets" at bounding box center [73, 247] width 50 height 11
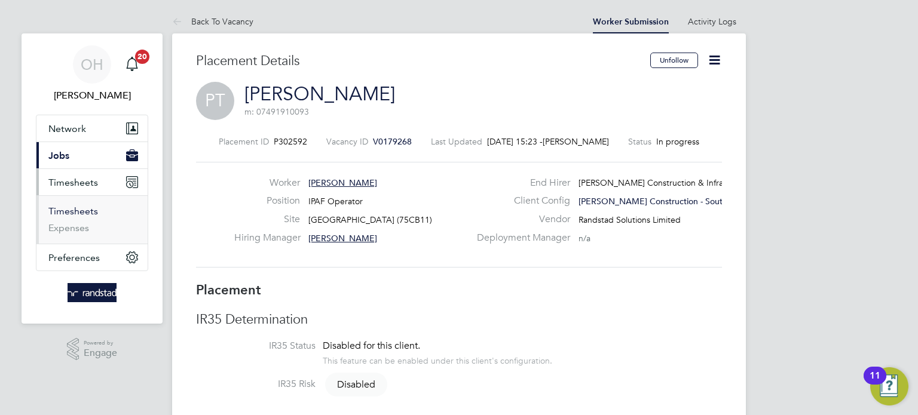
click at [71, 209] on link "Timesheets" at bounding box center [73, 211] width 50 height 11
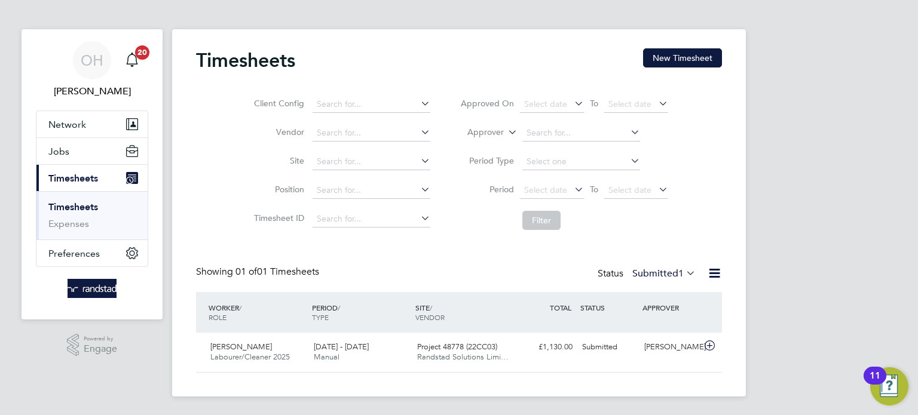
click at [673, 47] on div "Timesheets New Timesheet Client Config Vendor Site Position Timesheet ID Approv…" at bounding box center [459, 213] width 574 height 368
click at [670, 55] on button "New Timesheet" at bounding box center [682, 57] width 79 height 19
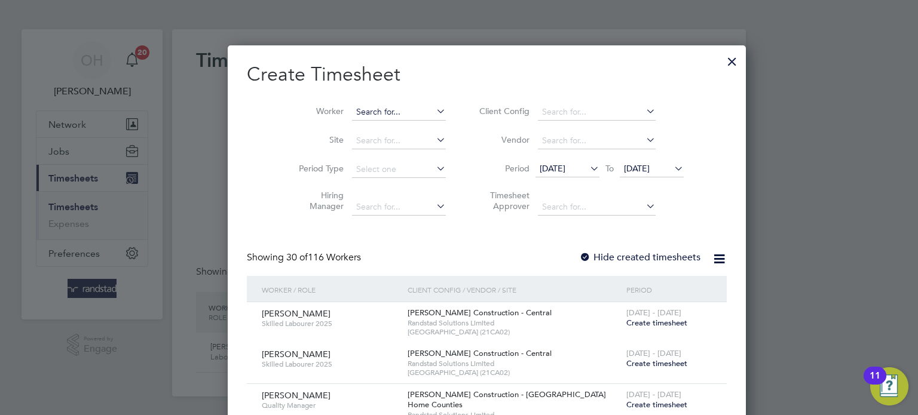
click at [352, 109] on input at bounding box center [399, 112] width 94 height 17
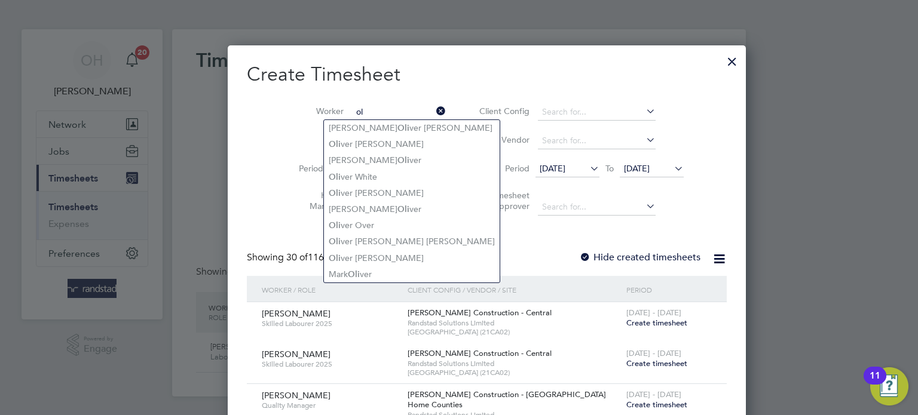
type input "o"
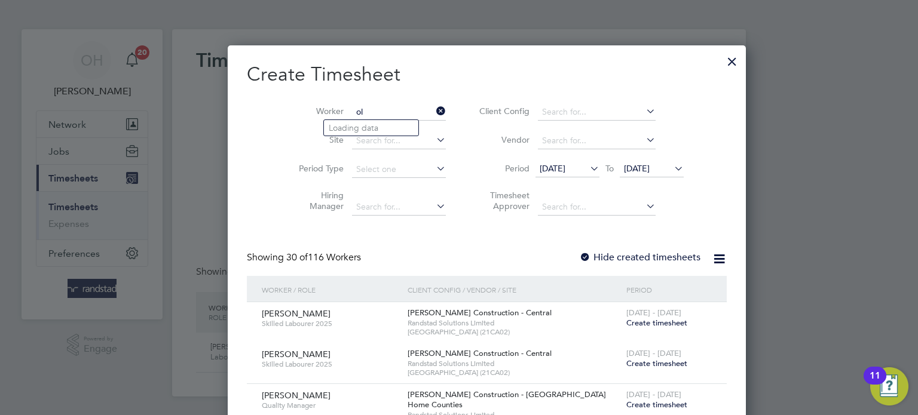
type input "o"
type input "c"
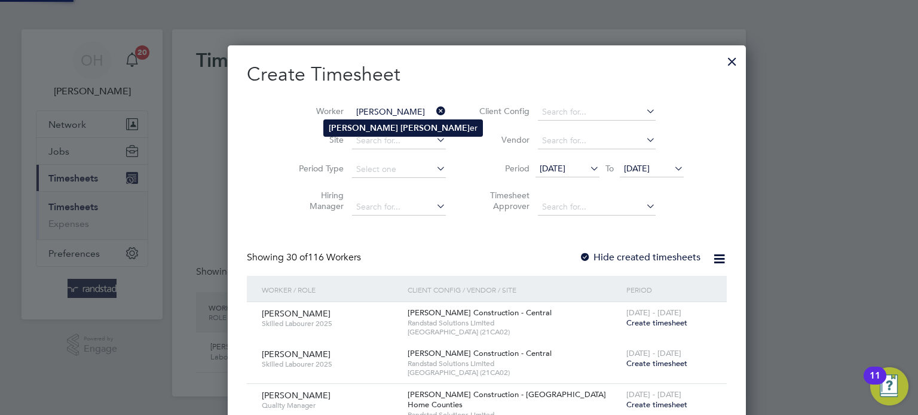
click at [341, 132] on b "[PERSON_NAME]" at bounding box center [363, 128] width 69 height 10
type input "[PERSON_NAME]"
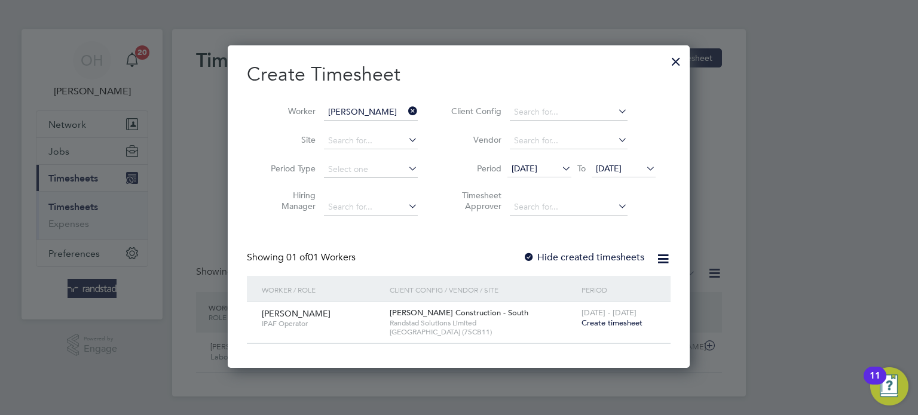
scroll to position [322, 463]
click at [605, 325] on span "Create timesheet" at bounding box center [612, 323] width 61 height 10
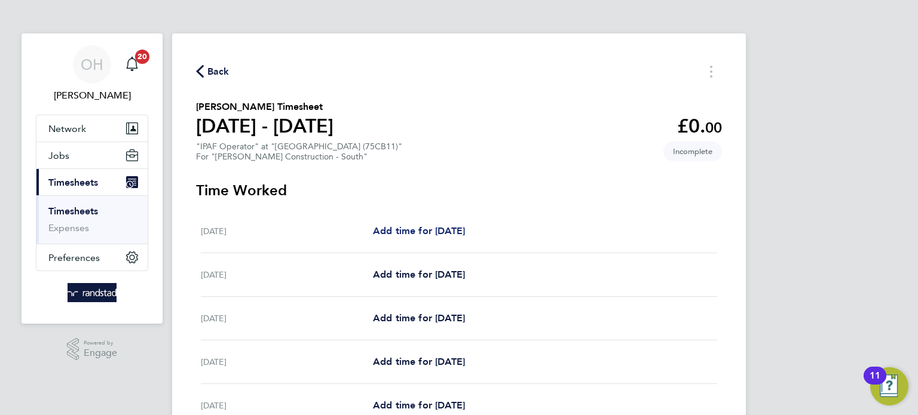
click at [432, 233] on span "Add time for [DATE]" at bounding box center [419, 230] width 92 height 11
select select "60"
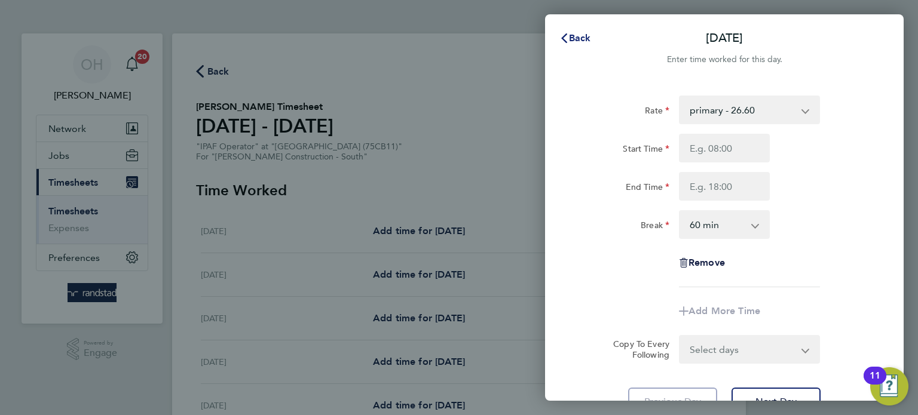
click at [572, 35] on span "Back" at bounding box center [580, 37] width 22 height 11
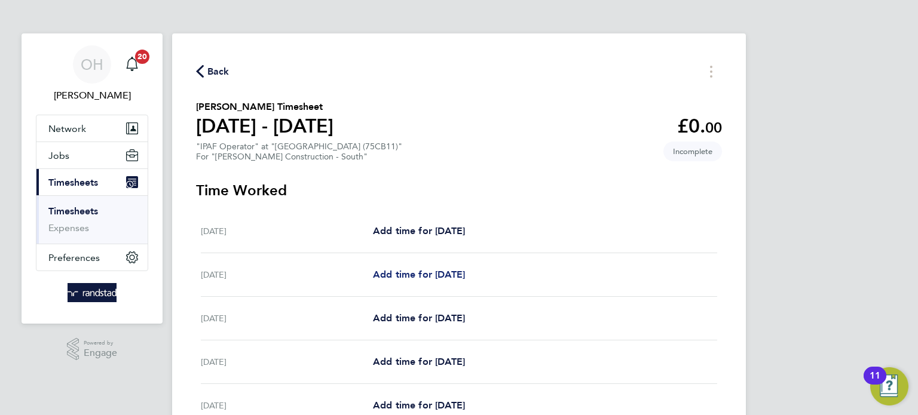
click at [432, 273] on span "Add time for [DATE]" at bounding box center [419, 274] width 92 height 11
select select "60"
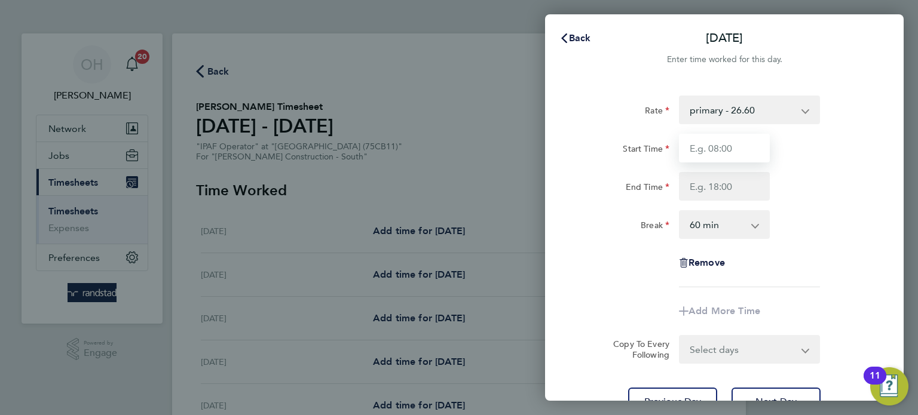
click at [726, 148] on input "Start Time" at bounding box center [724, 148] width 91 height 29
type input "07:30"
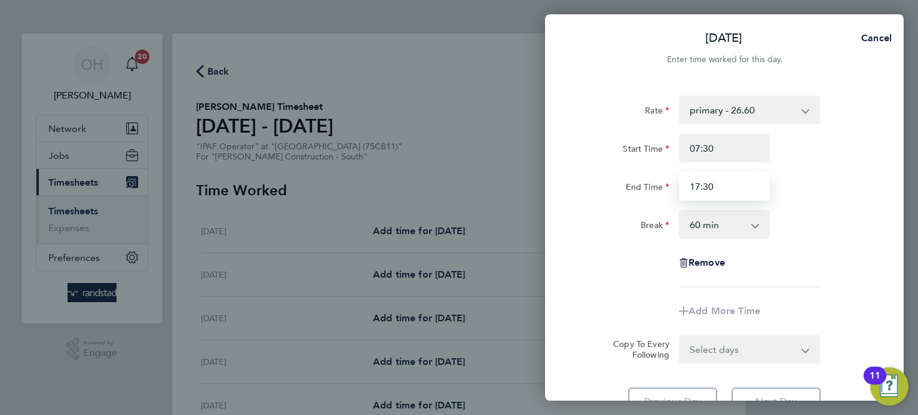
type input "17:30"
click at [845, 187] on div "End Time 17:30" at bounding box center [724, 186] width 301 height 29
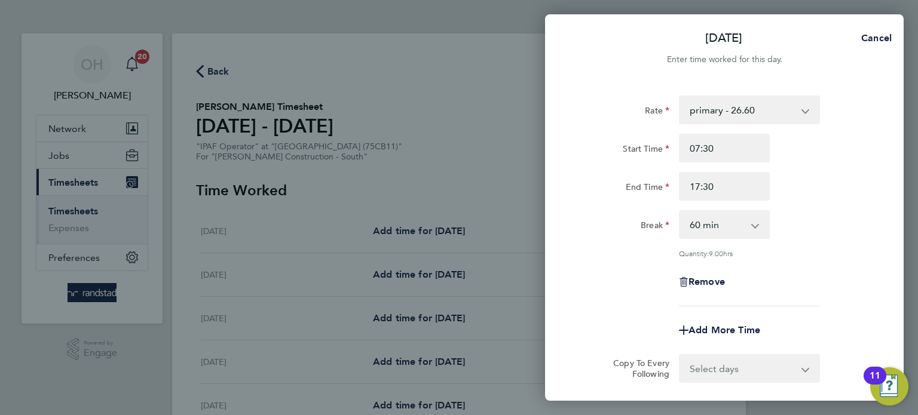
click at [756, 231] on app-icon-cross-button at bounding box center [761, 225] width 14 height 26
click at [713, 224] on select "0 min 15 min 30 min 45 min 60 min 75 min 90 min" at bounding box center [717, 225] width 74 height 26
select select "30"
click at [680, 212] on select "0 min 15 min 30 min 45 min 60 min 75 min 90 min" at bounding box center [717, 225] width 74 height 26
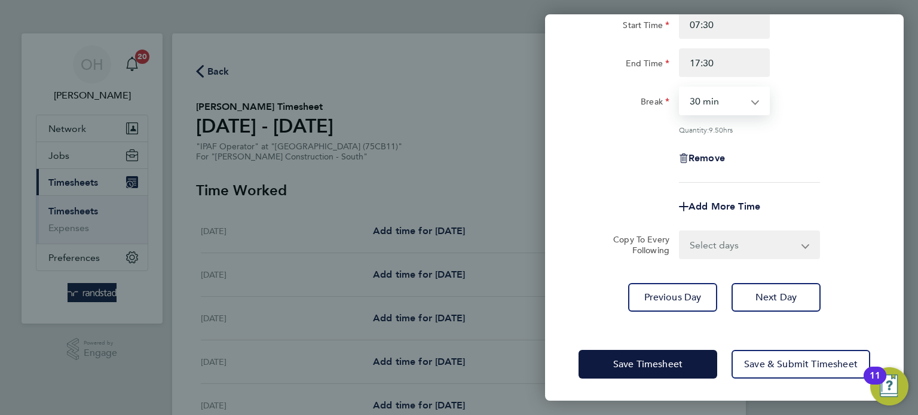
click at [742, 243] on select "Select days Day [DATE] [DATE] [DATE]" at bounding box center [743, 245] width 126 height 26
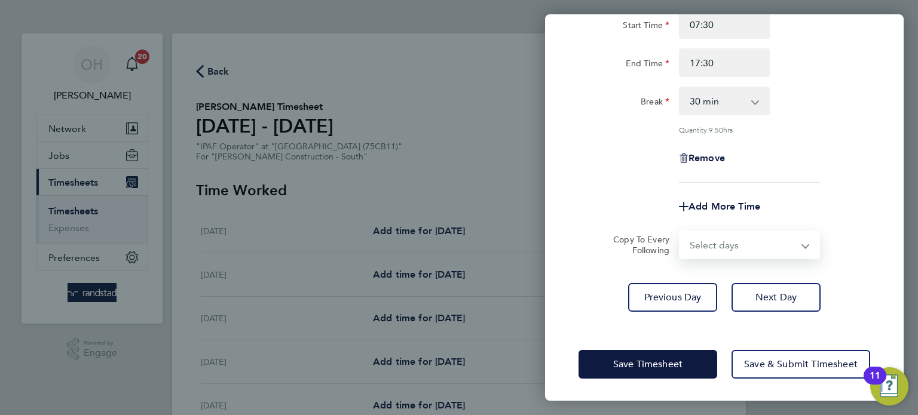
select select "DAY"
click at [680, 232] on select "Select days Day [DATE] [DATE] [DATE]" at bounding box center [743, 245] width 126 height 26
select select "[DATE]"
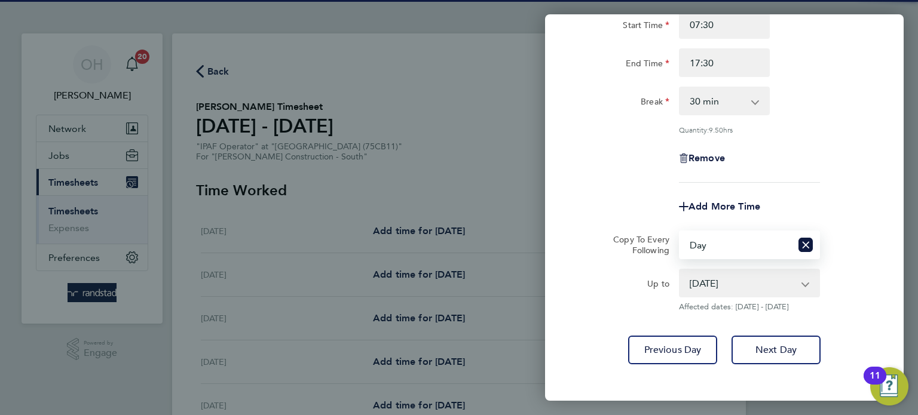
scroll to position [176, 0]
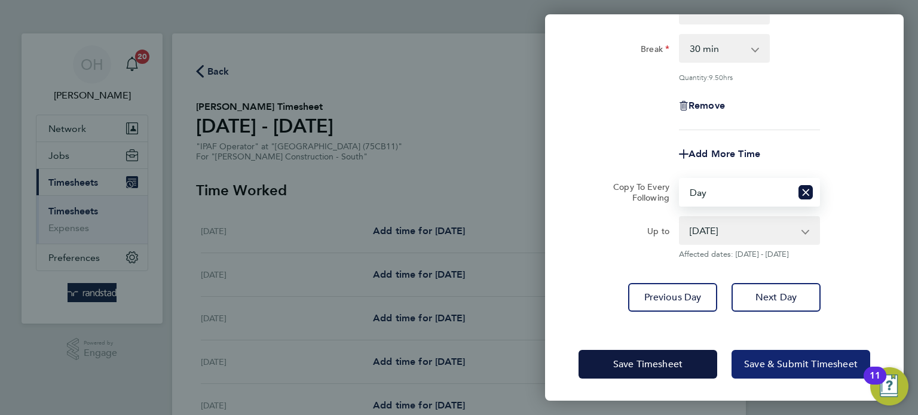
click at [777, 359] on span "Save & Submit Timesheet" at bounding box center [801, 365] width 114 height 12
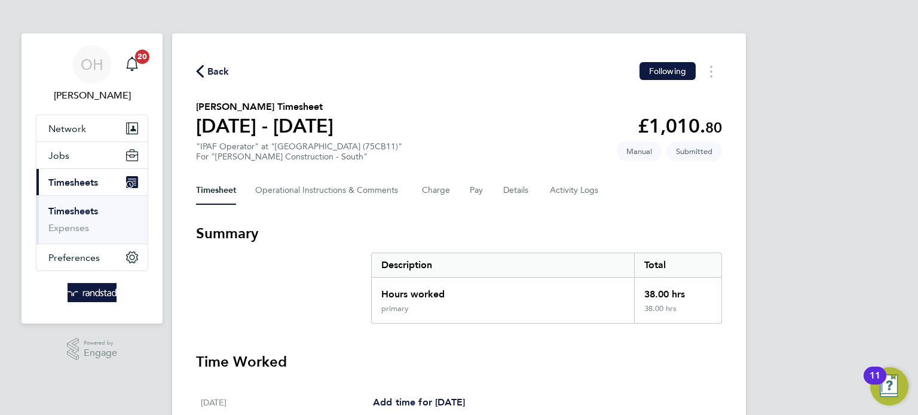
click at [212, 71] on span "Back" at bounding box center [218, 72] width 22 height 14
